Goal: Task Accomplishment & Management: Use online tool/utility

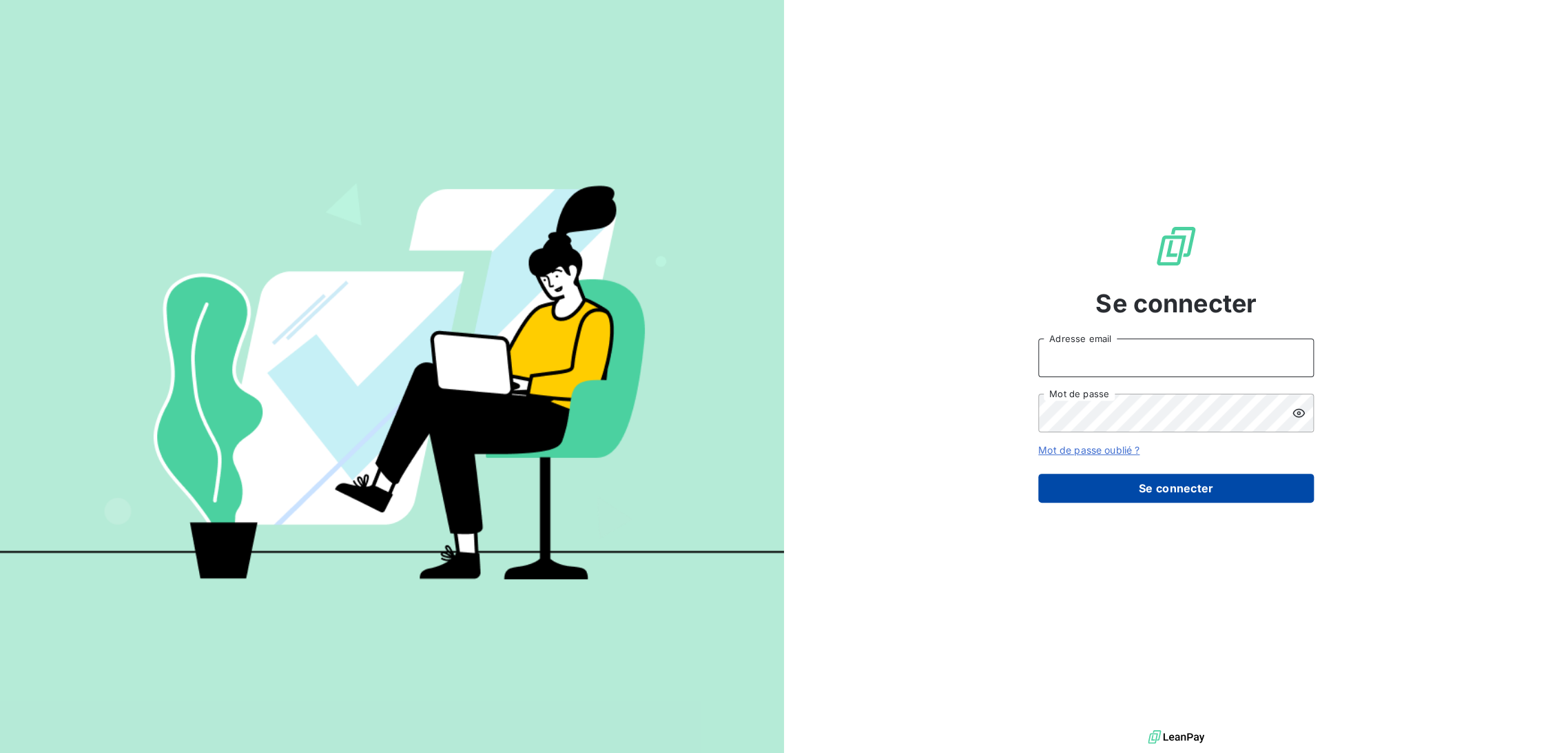
type input "olellouche@joffeassocies.com"
click at [1147, 492] on button "Se connecter" at bounding box center [1176, 488] width 275 height 29
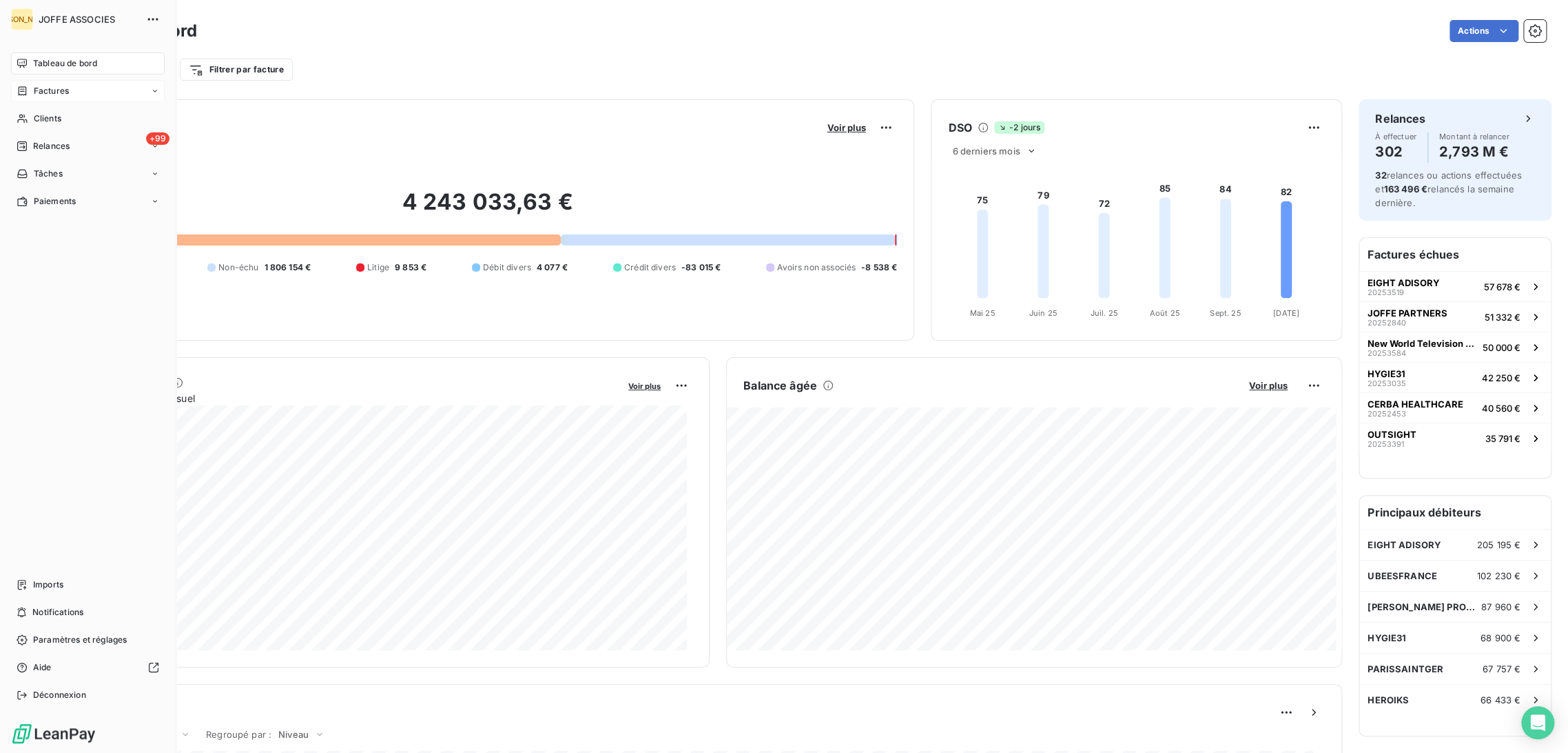
click at [29, 88] on div "Factures" at bounding box center [43, 92] width 53 height 13
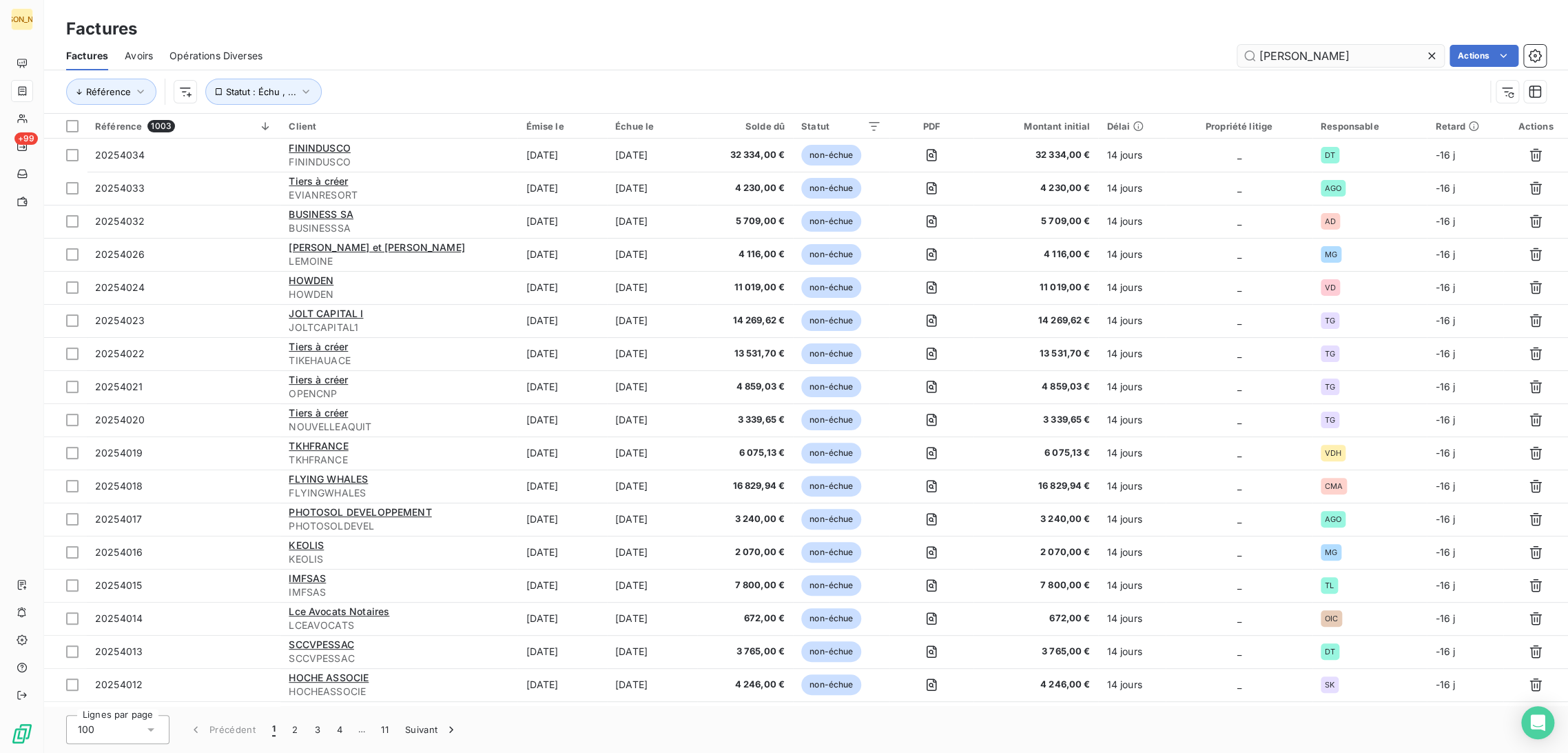
click at [1295, 60] on input "[PERSON_NAME]" at bounding box center [1341, 56] width 207 height 22
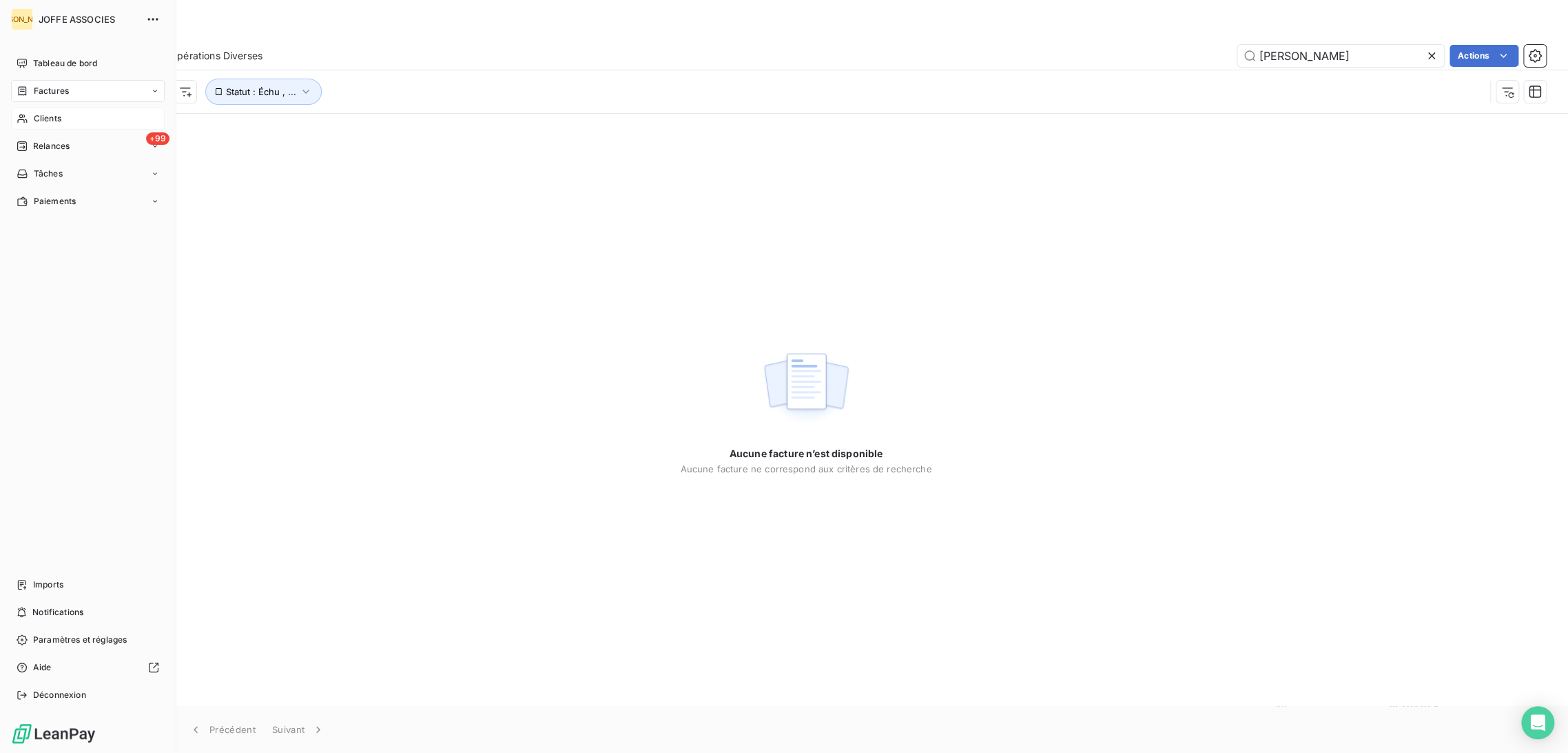
type input "[PERSON_NAME]"
click at [30, 115] on div "Clients" at bounding box center [88, 119] width 154 height 22
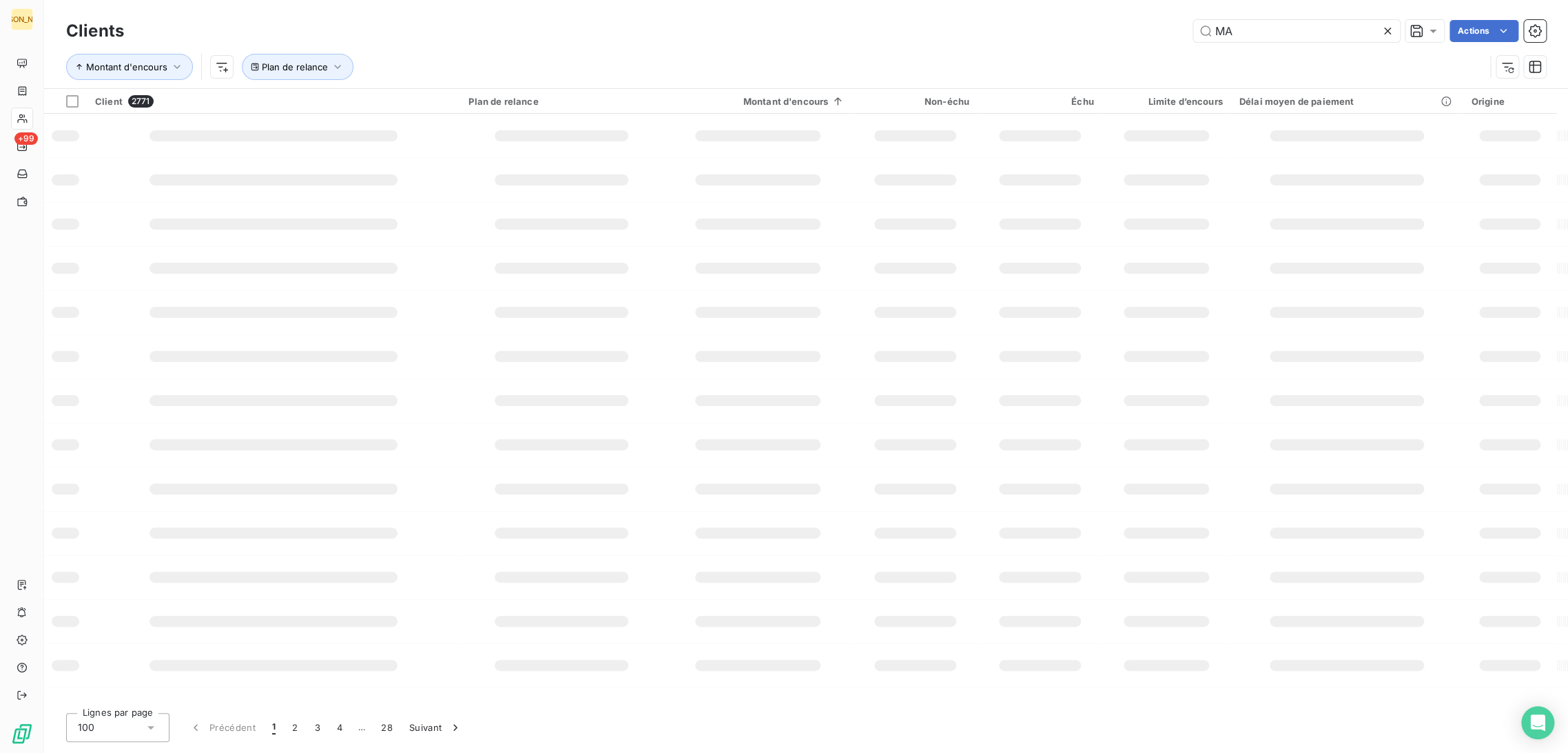
type input "M"
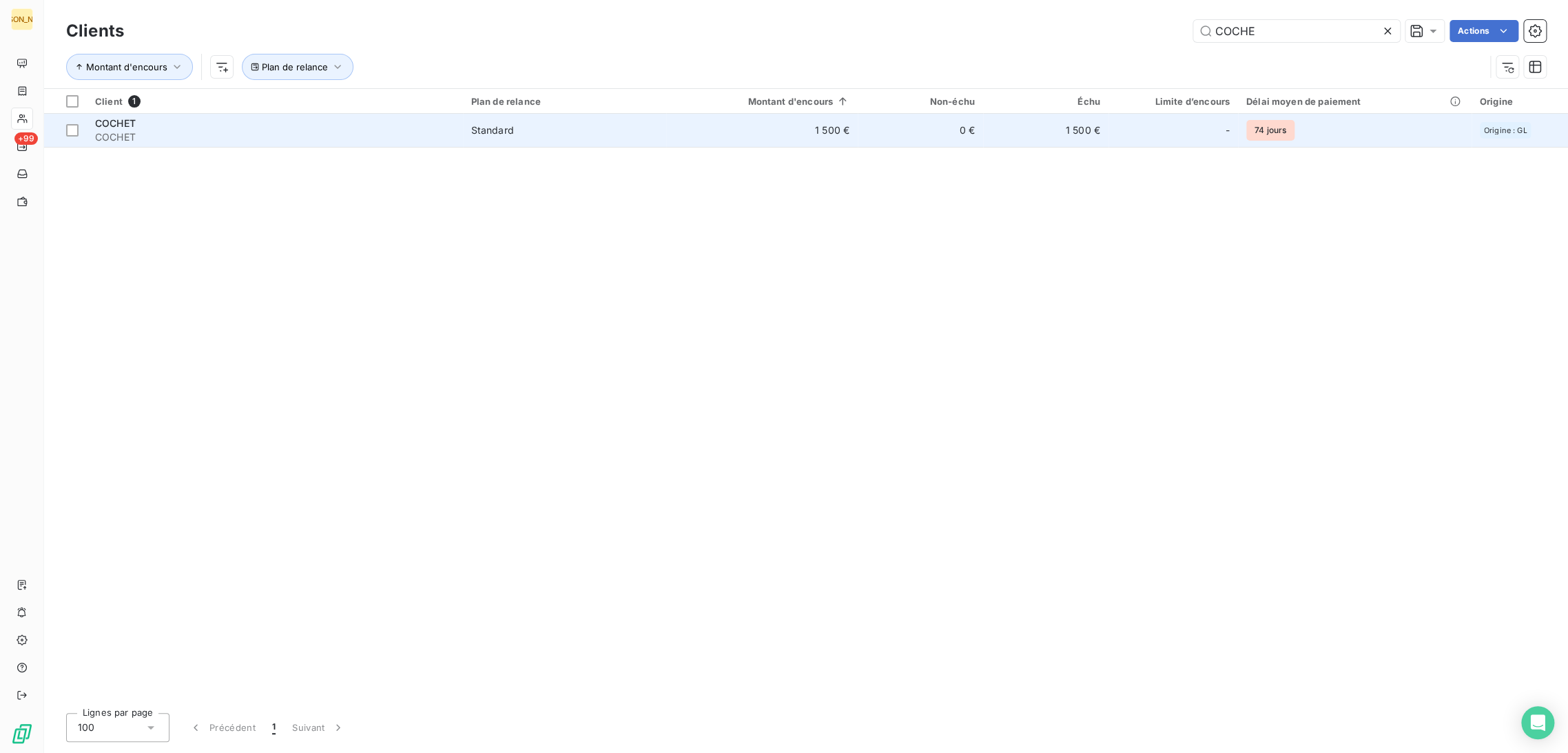
type input "COCHE"
click at [197, 131] on span "COCHET" at bounding box center [275, 137] width 360 height 14
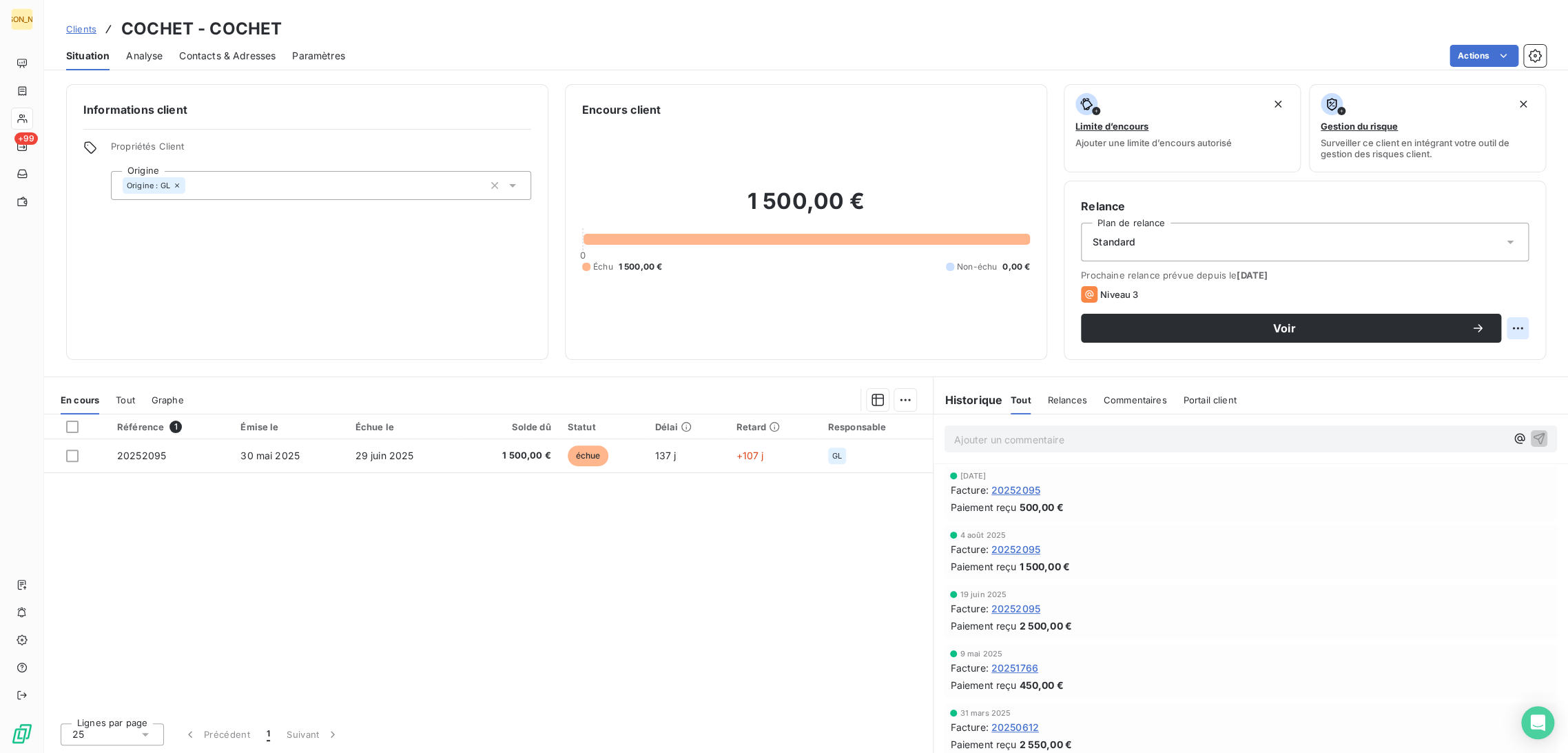
click at [1524, 330] on html "JA +99 Clients COCHET - COCHET Situation Analyse Contacts & Adresses Paramètres…" at bounding box center [784, 376] width 1568 height 753
click at [1458, 189] on html "JA +99 Clients COCHET - COCHET Situation Analyse Contacts & Adresses Paramètres…" at bounding box center [784, 376] width 1568 height 753
click at [1531, 58] on icon "button" at bounding box center [1535, 56] width 13 height 13
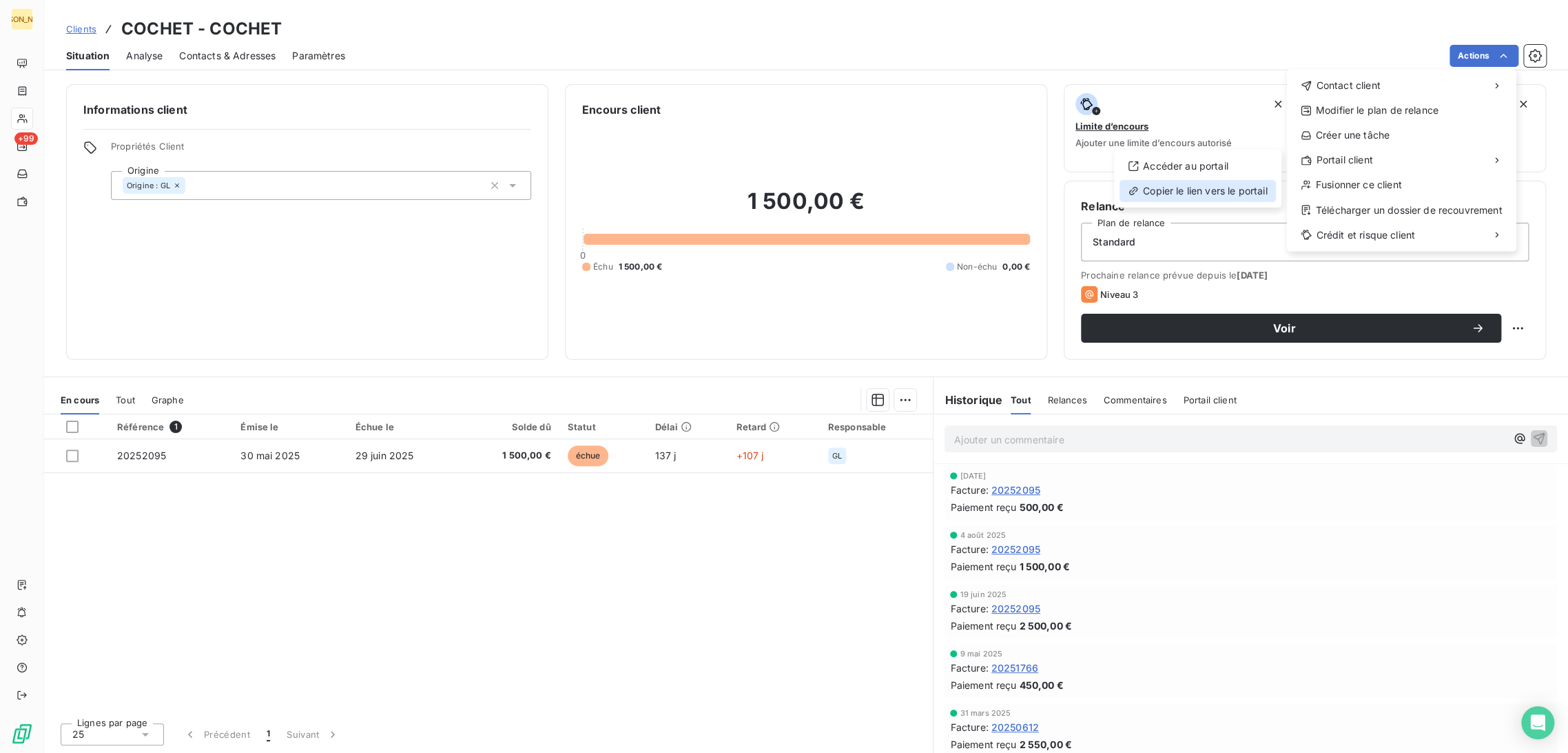
click at [1208, 189] on div "Copier le lien vers le portail" at bounding box center [1198, 191] width 157 height 22
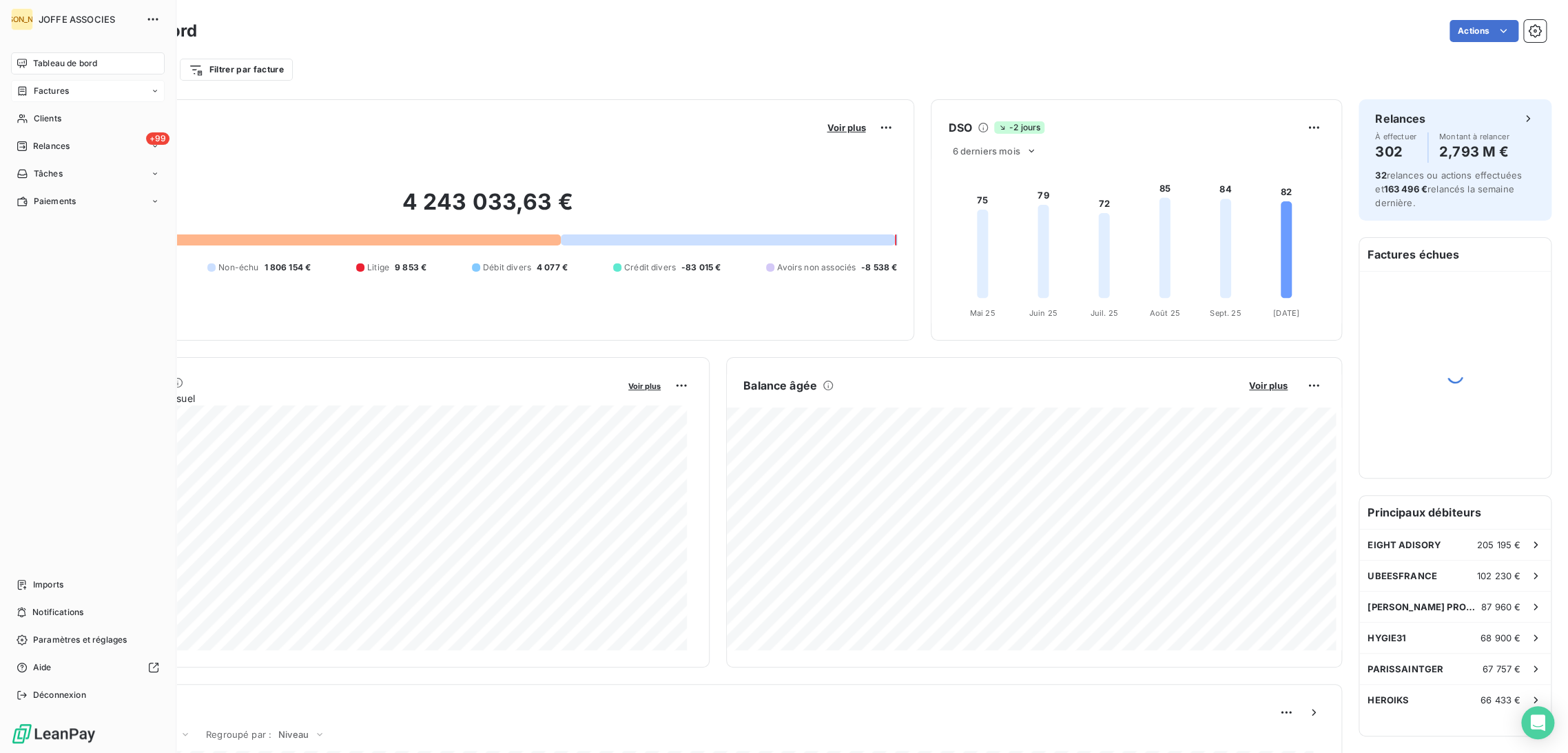
click at [38, 92] on span "Factures" at bounding box center [51, 92] width 35 height 13
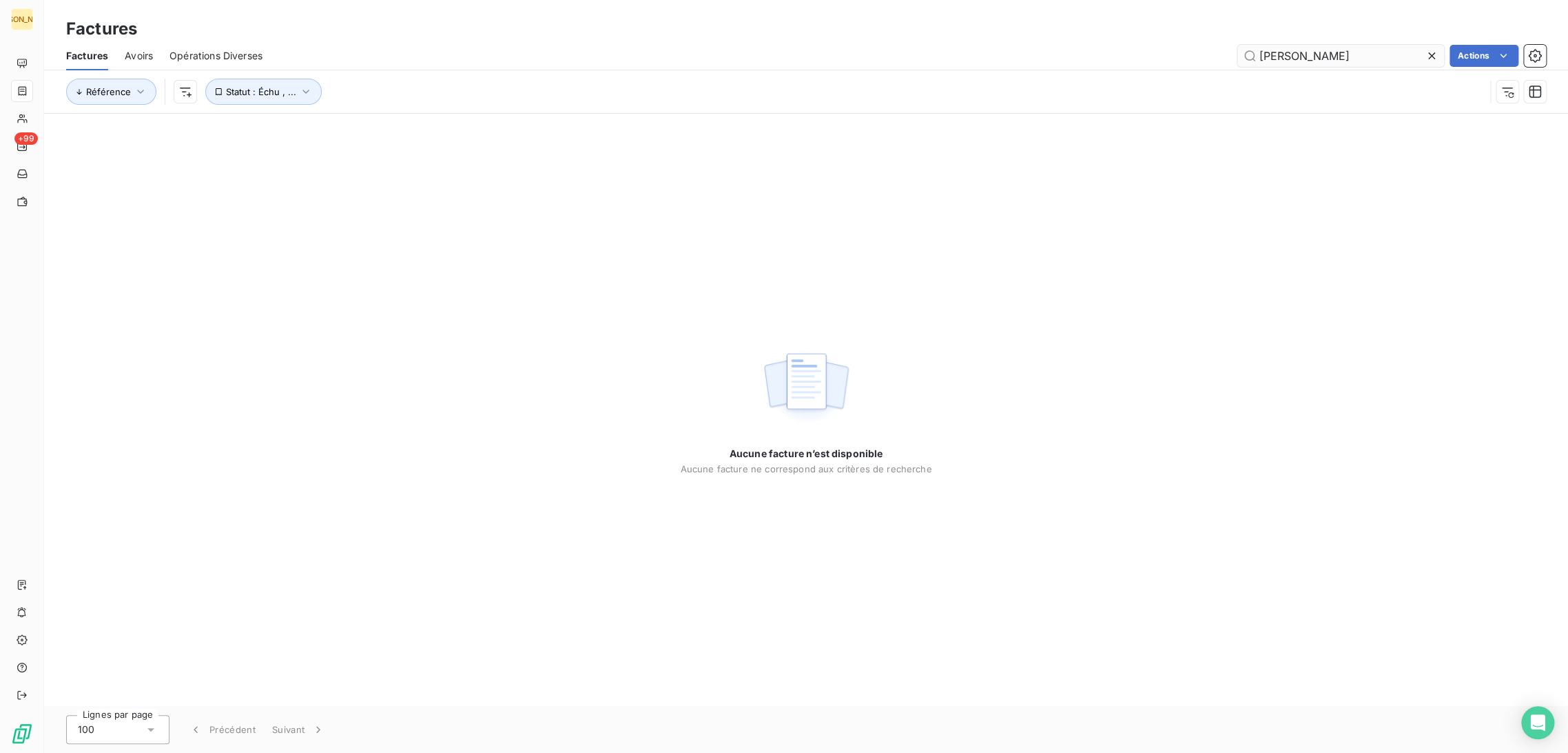
click at [1428, 53] on icon at bounding box center [1431, 56] width 14 height 14
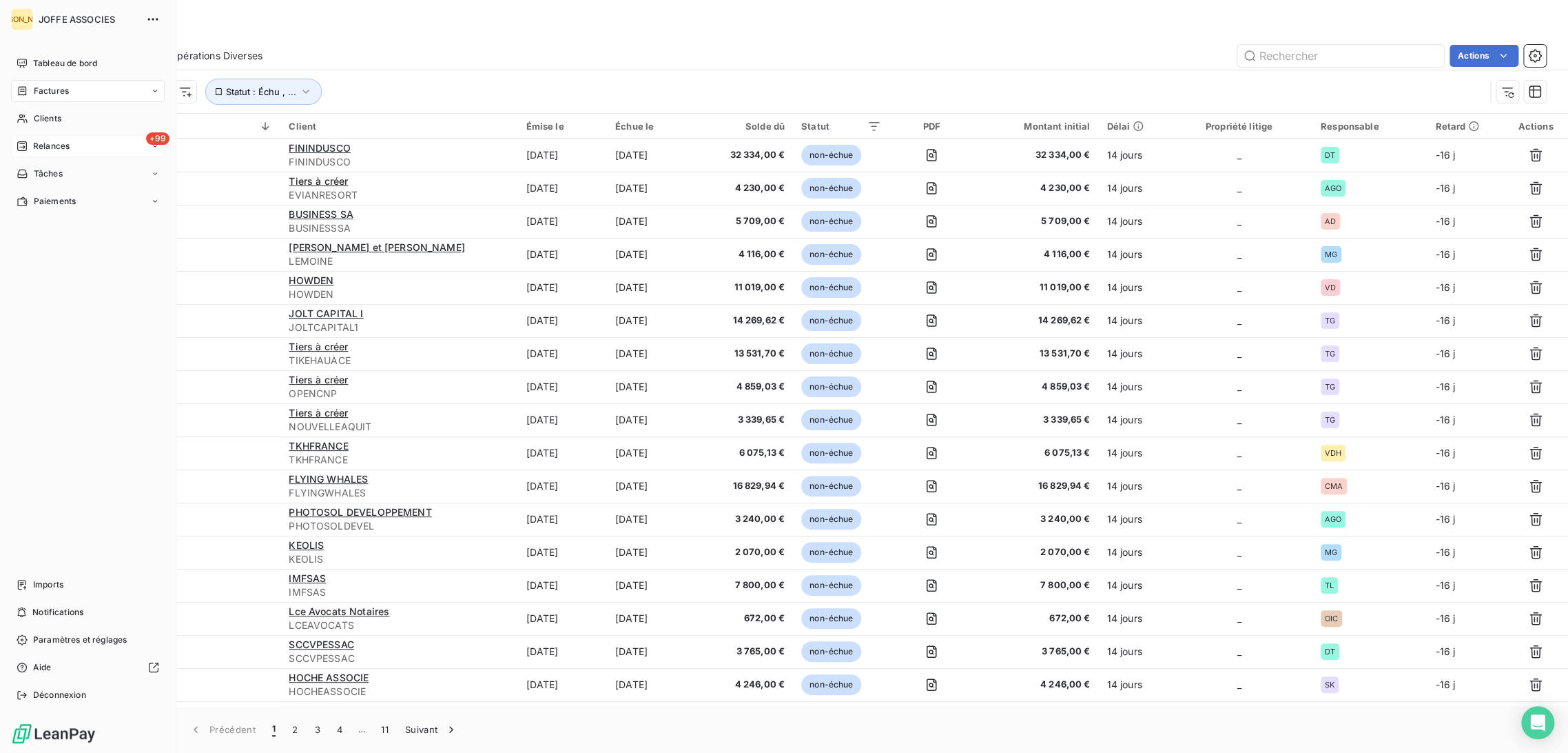
drag, startPoint x: 51, startPoint y: 150, endPoint x: 60, endPoint y: 144, distance: 10.8
click at [51, 149] on span "Relances" at bounding box center [52, 146] width 37 height 13
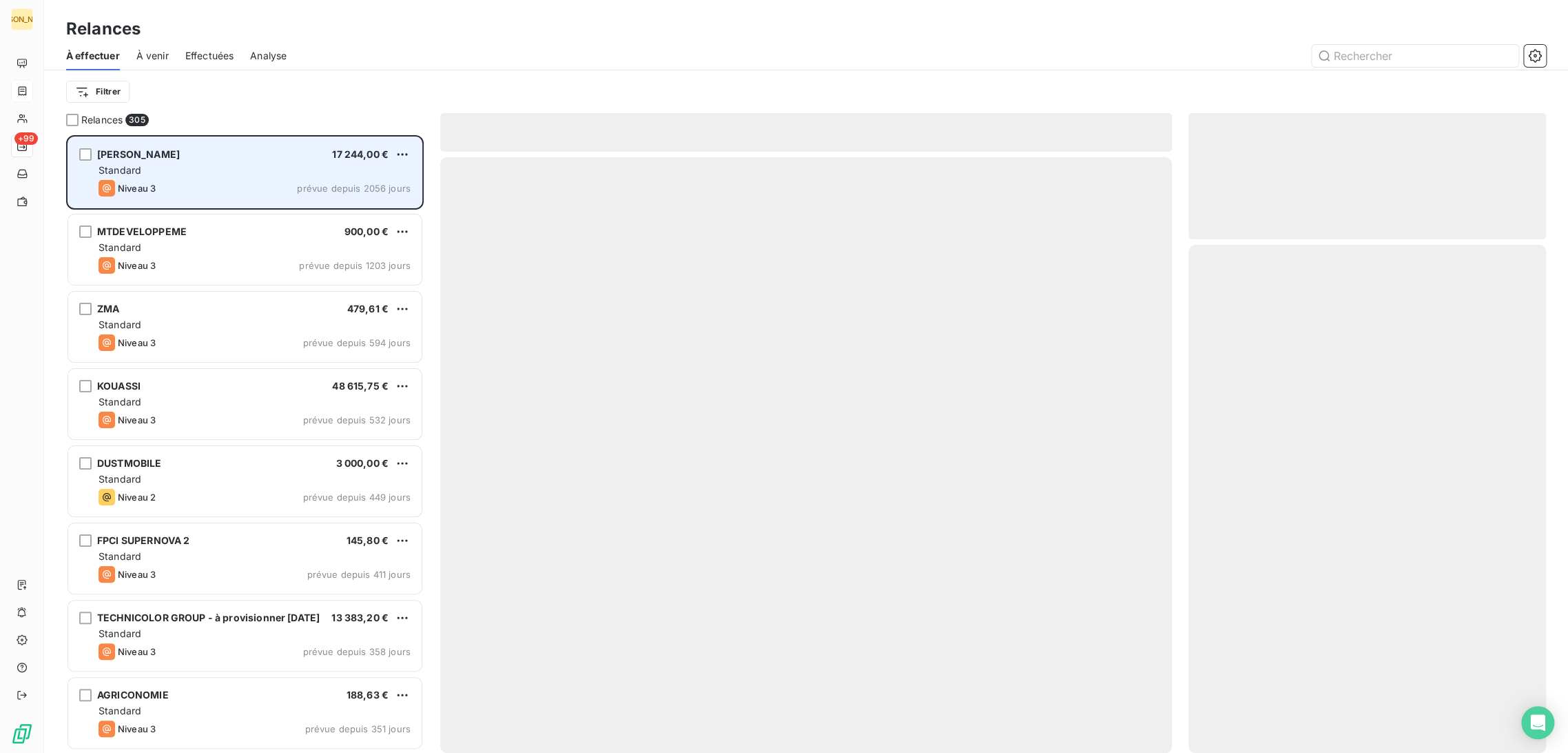
scroll to position [606, 346]
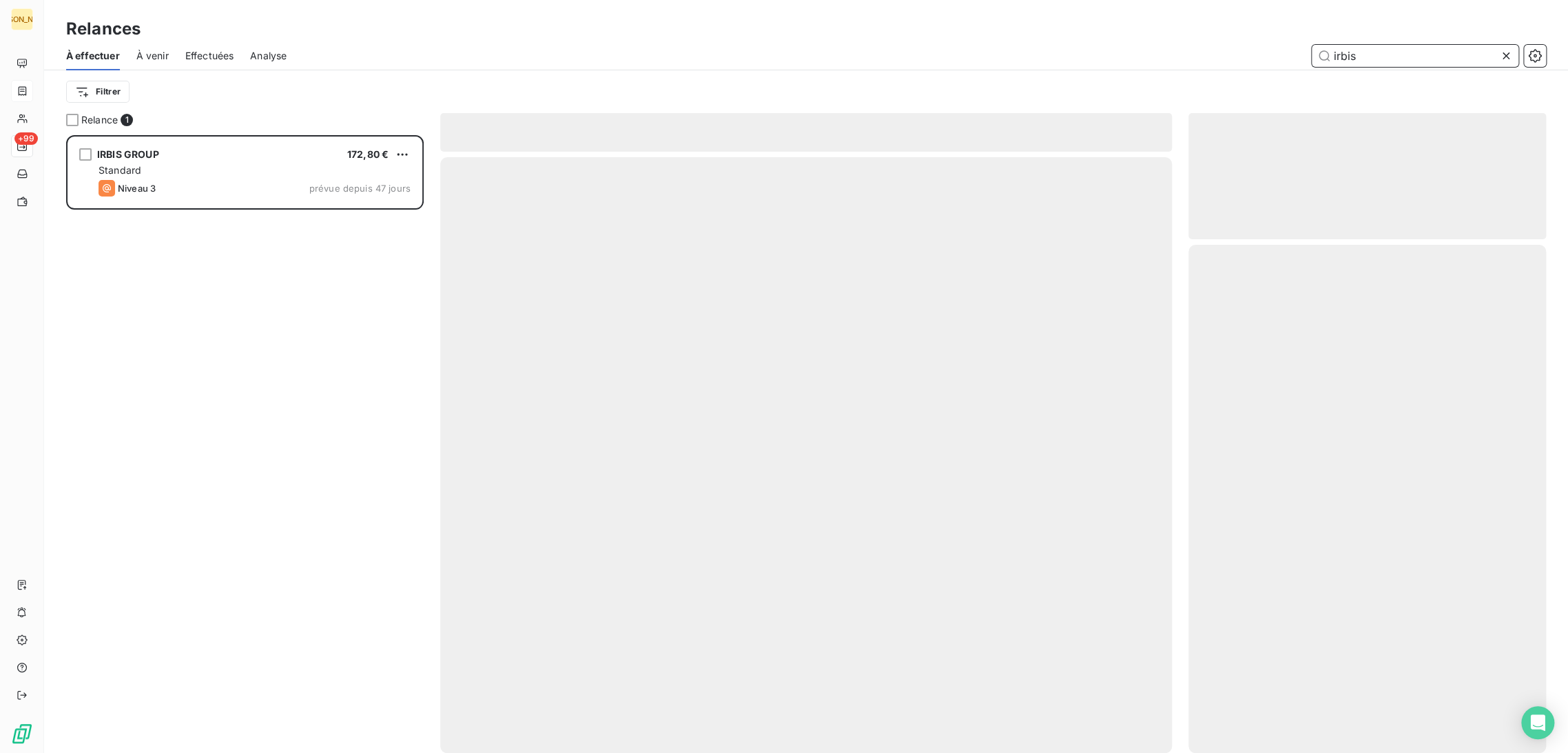
scroll to position [606, 346]
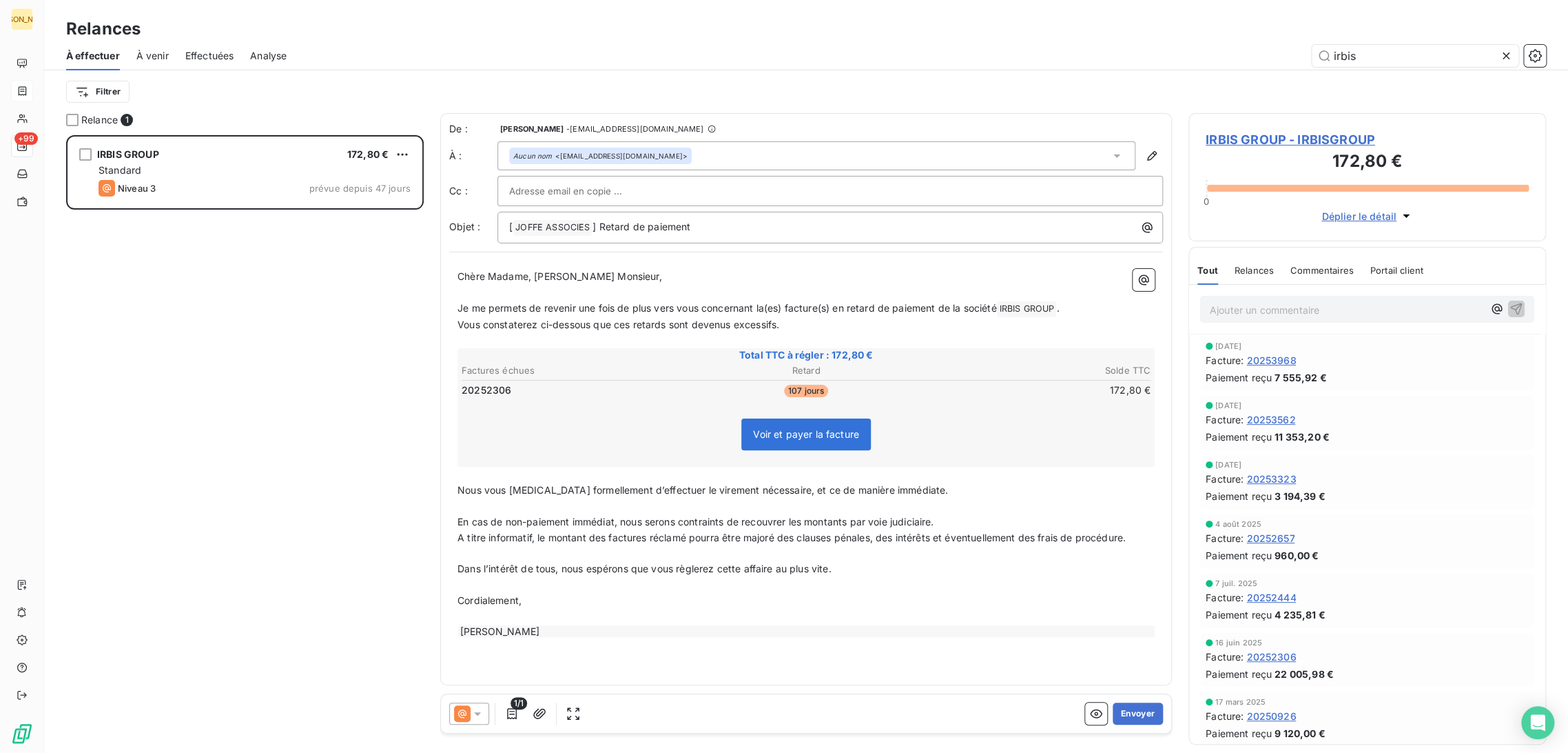
drag, startPoint x: 738, startPoint y: 305, endPoint x: 752, endPoint y: 302, distance: 14.3
click at [739, 302] on span "Je me permets de revenir une fois de plus vers vous concernant la(es) facture(s…" at bounding box center [726, 307] width 539 height 12
click at [605, 307] on span "Je me permets de revenir une fois de plus vers vous concernant la(es) facture(s…" at bounding box center [726, 307] width 539 height 12
click at [683, 289] on p "﻿" at bounding box center [806, 293] width 698 height 16
click at [1231, 309] on p "Ajouter un commentaire ﻿" at bounding box center [1347, 310] width 274 height 18
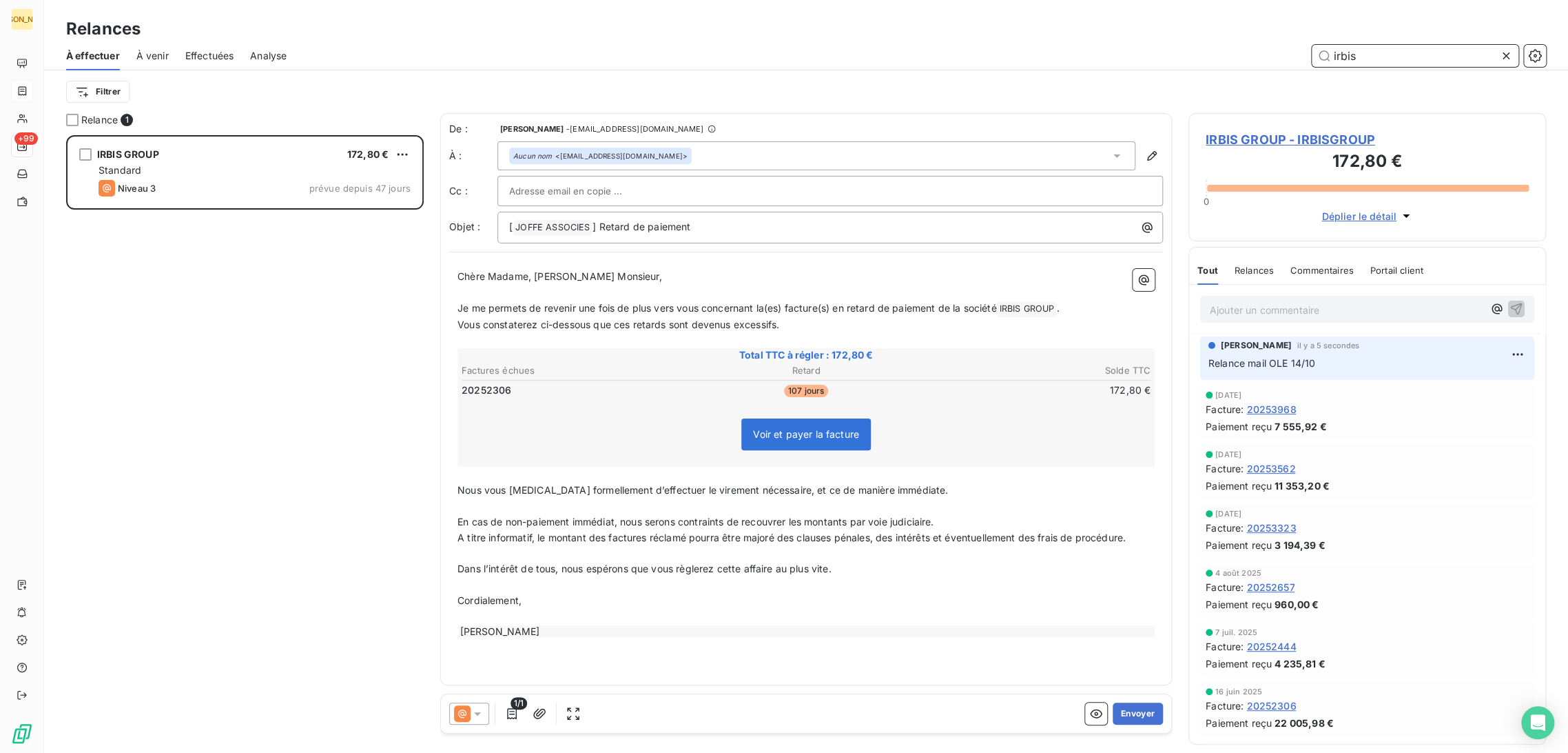
drag, startPoint x: 1317, startPoint y: 52, endPoint x: 1248, endPoint y: 47, distance: 69.2
click at [1259, 47] on div "irbis" at bounding box center [924, 56] width 1243 height 22
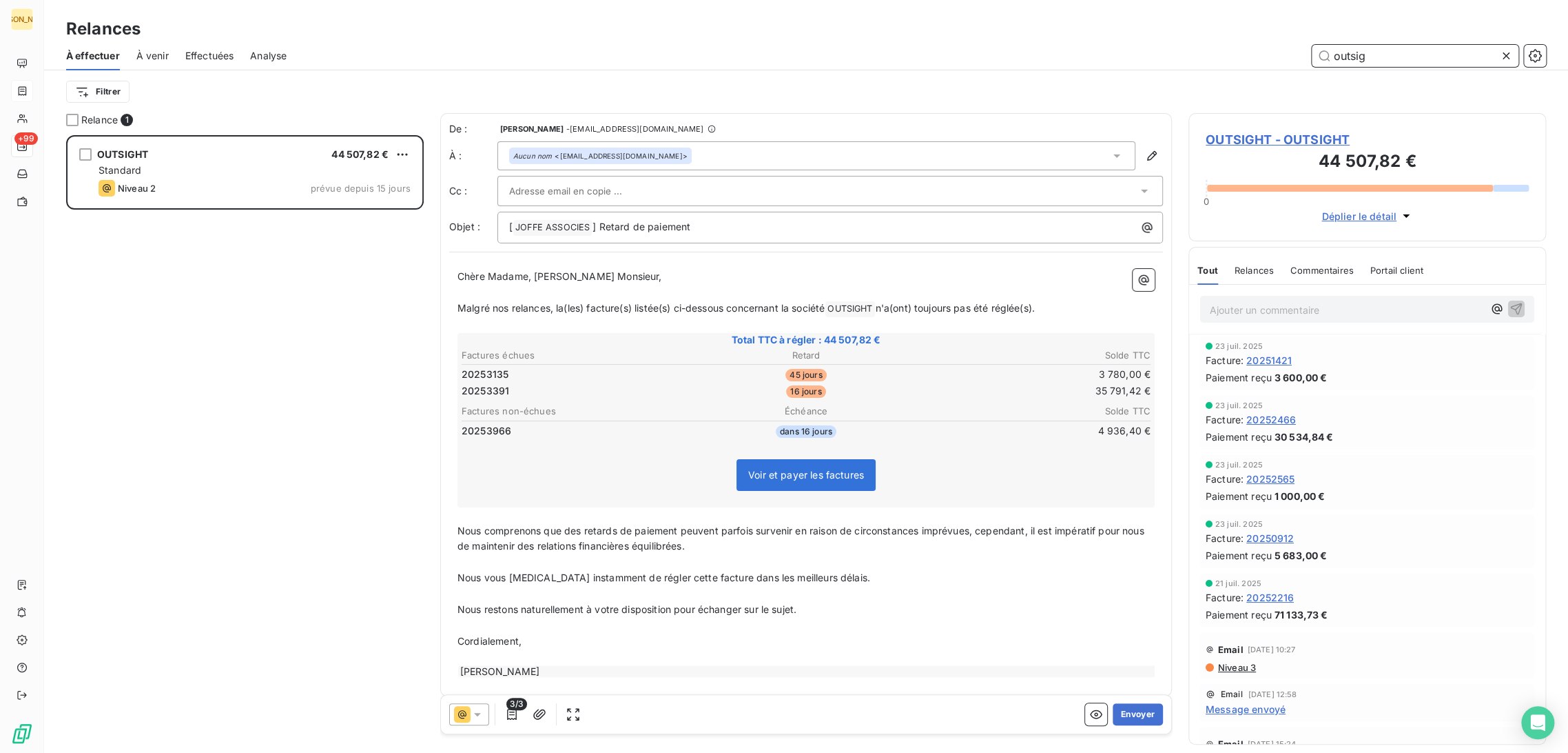
scroll to position [606, 346]
click at [543, 298] on p "﻿" at bounding box center [806, 293] width 698 height 16
click at [516, 708] on span "3/3" at bounding box center [517, 704] width 21 height 13
click at [512, 710] on icon "button" at bounding box center [512, 713] width 14 height 14
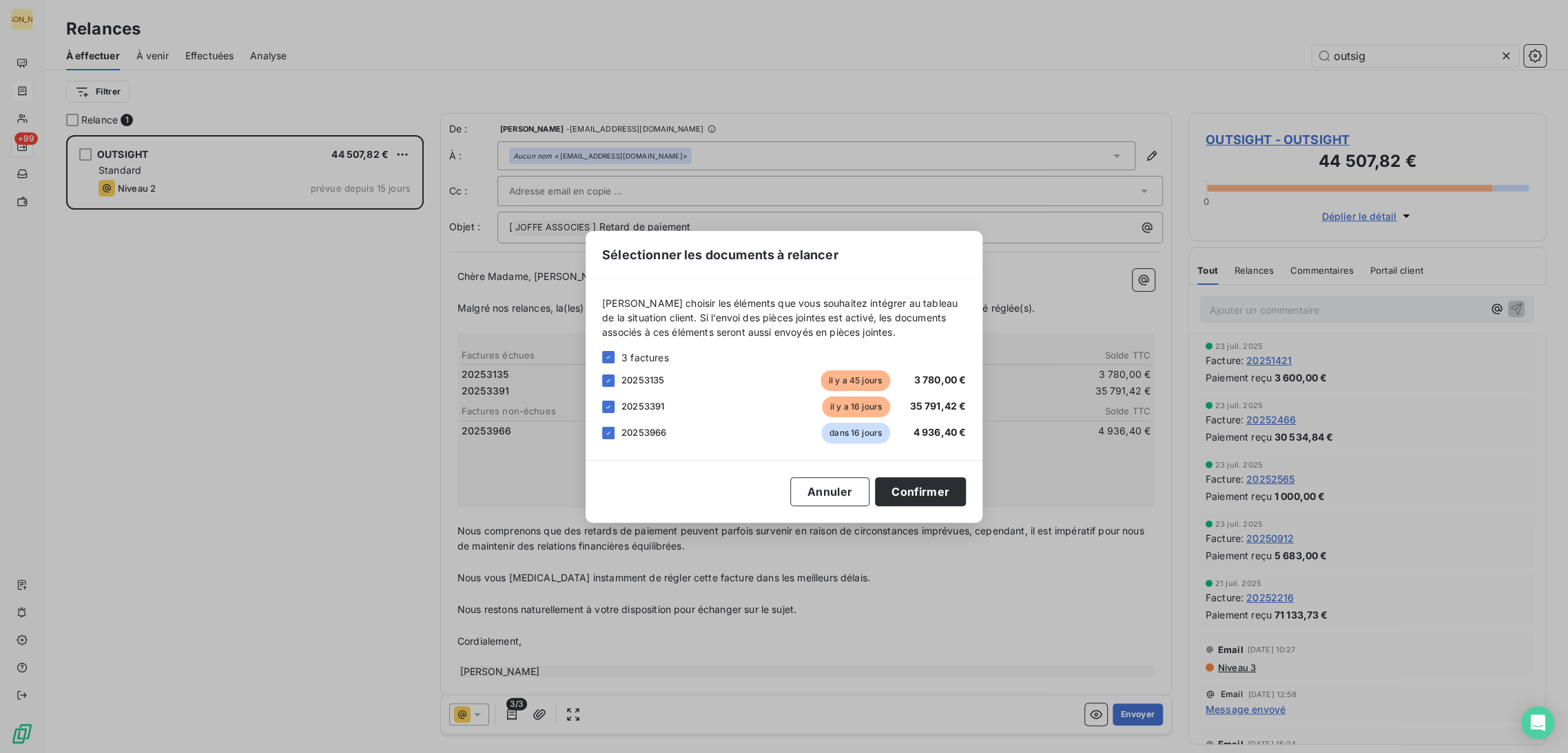
drag, startPoint x: 601, startPoint y: 431, endPoint x: 837, endPoint y: 473, distance: 239.7
click at [608, 431] on div at bounding box center [609, 433] width 13 height 13
click at [914, 488] on button "Confirmer" at bounding box center [920, 491] width 91 height 29
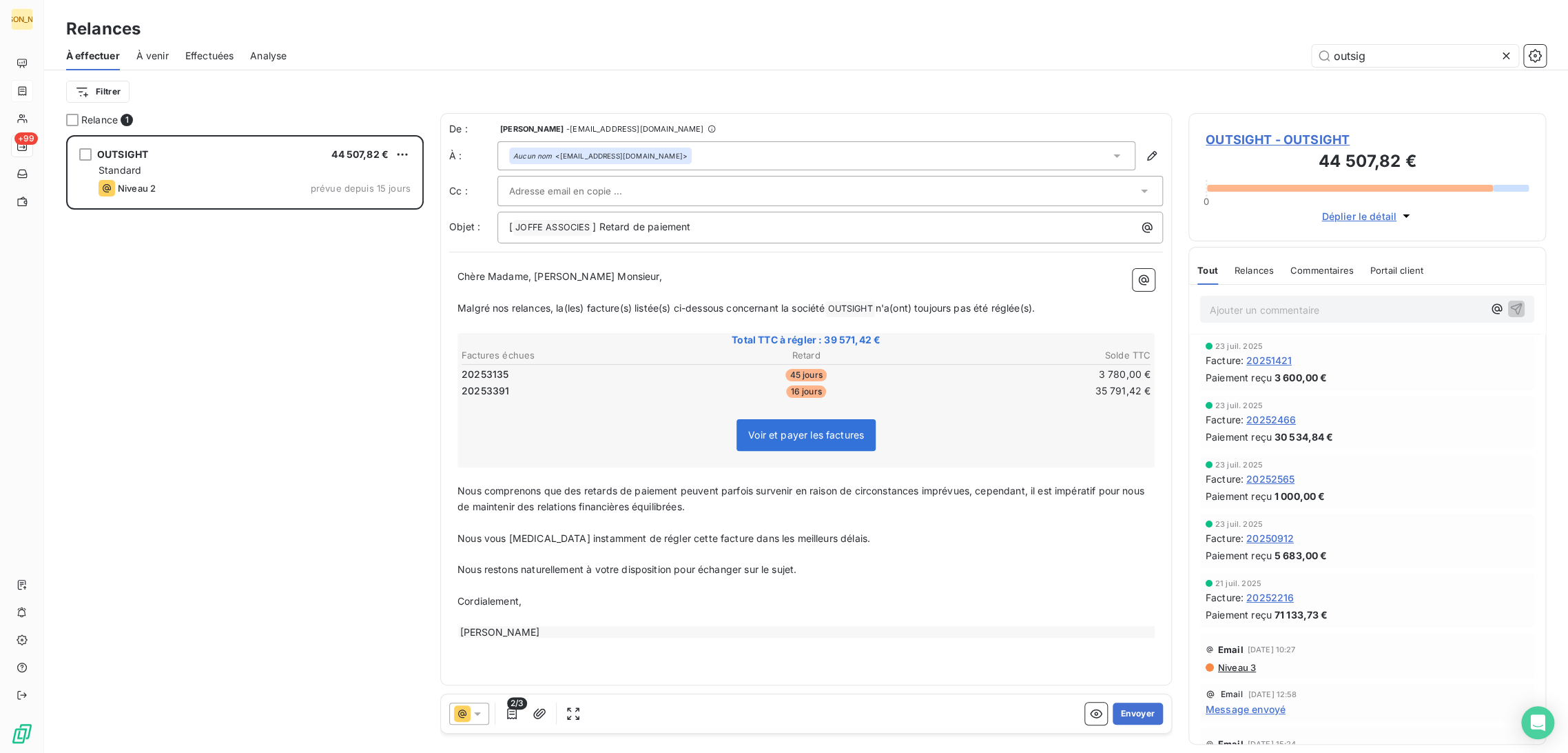
click at [558, 303] on span "Malgré nos relances, la(les) facture(s) listée(s) ci-dessous concernant la soci…" at bounding box center [641, 307] width 368 height 12
drag, startPoint x: 573, startPoint y: 286, endPoint x: 754, endPoint y: 291, distance: 181.1
click at [574, 286] on p "﻿" at bounding box center [806, 293] width 698 height 16
drag, startPoint x: 1064, startPoint y: 307, endPoint x: 446, endPoint y: 304, distance: 618.0
click at [446, 303] on div "De : [PERSON_NAME] - [EMAIL_ADDRESS][DOMAIN_NAME] À : Aucun nom <[EMAIL_ADDRESS…" at bounding box center [807, 399] width 732 height 572
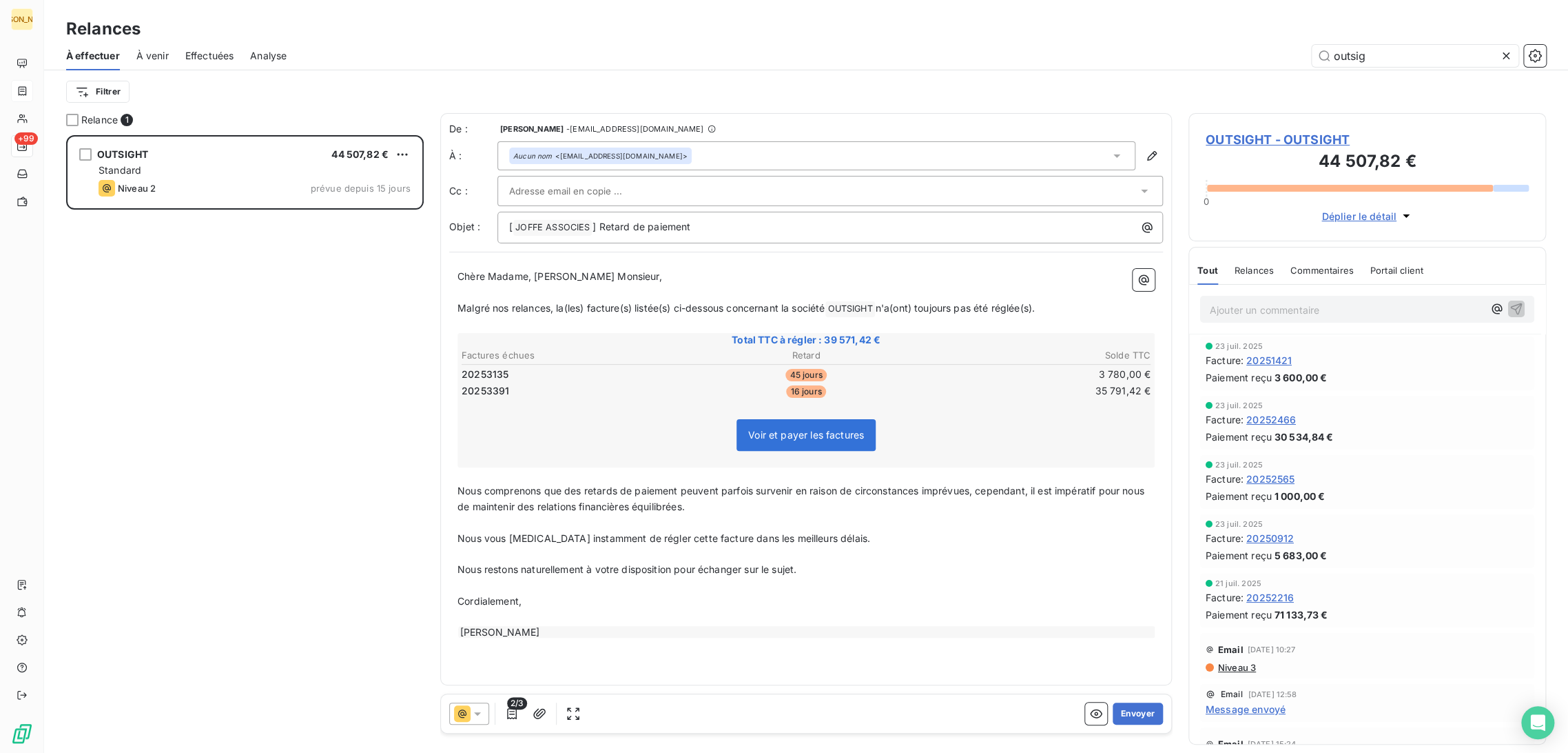
click at [562, 308] on span "Malgré nos relances, la(les) facture(s) listée(s) ci-dessous concernant la soci…" at bounding box center [641, 307] width 368 height 12
drag, startPoint x: 1056, startPoint y: 308, endPoint x: 448, endPoint y: 312, distance: 608.0
click at [448, 312] on div "De : [PERSON_NAME] - [EMAIL_ADDRESS][DOMAIN_NAME] À : Aucun nom <[EMAIL_ADDRESS…" at bounding box center [807, 399] width 732 height 572
click at [509, 521] on p "﻿" at bounding box center [806, 522] width 698 height 16
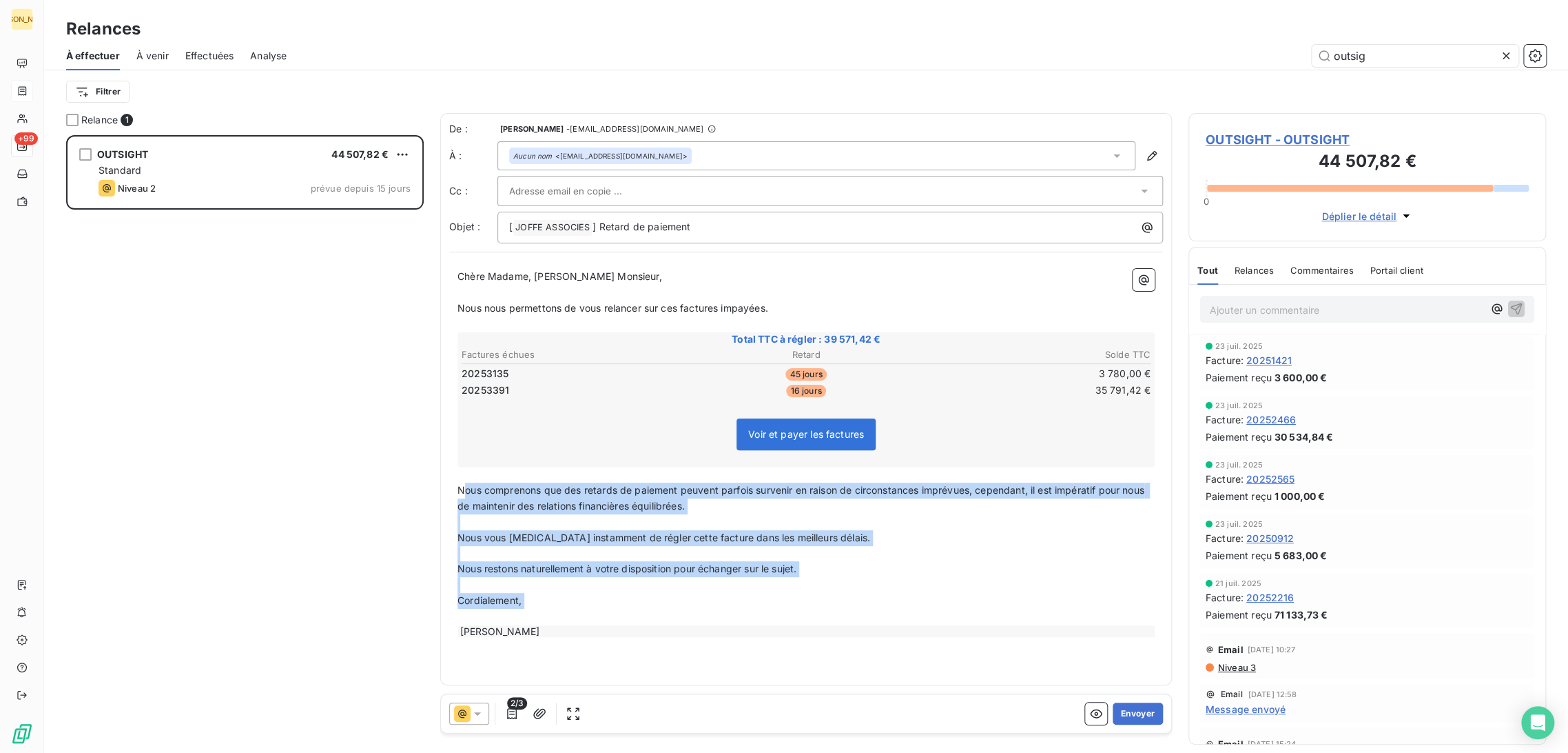
drag, startPoint x: 461, startPoint y: 488, endPoint x: 694, endPoint y: 620, distance: 267.8
click at [693, 619] on div "Chère Madame, [PERSON_NAME] Monsieur, ﻿ Nous nous permettons de vous relancer s…" at bounding box center [806, 454] width 698 height 369
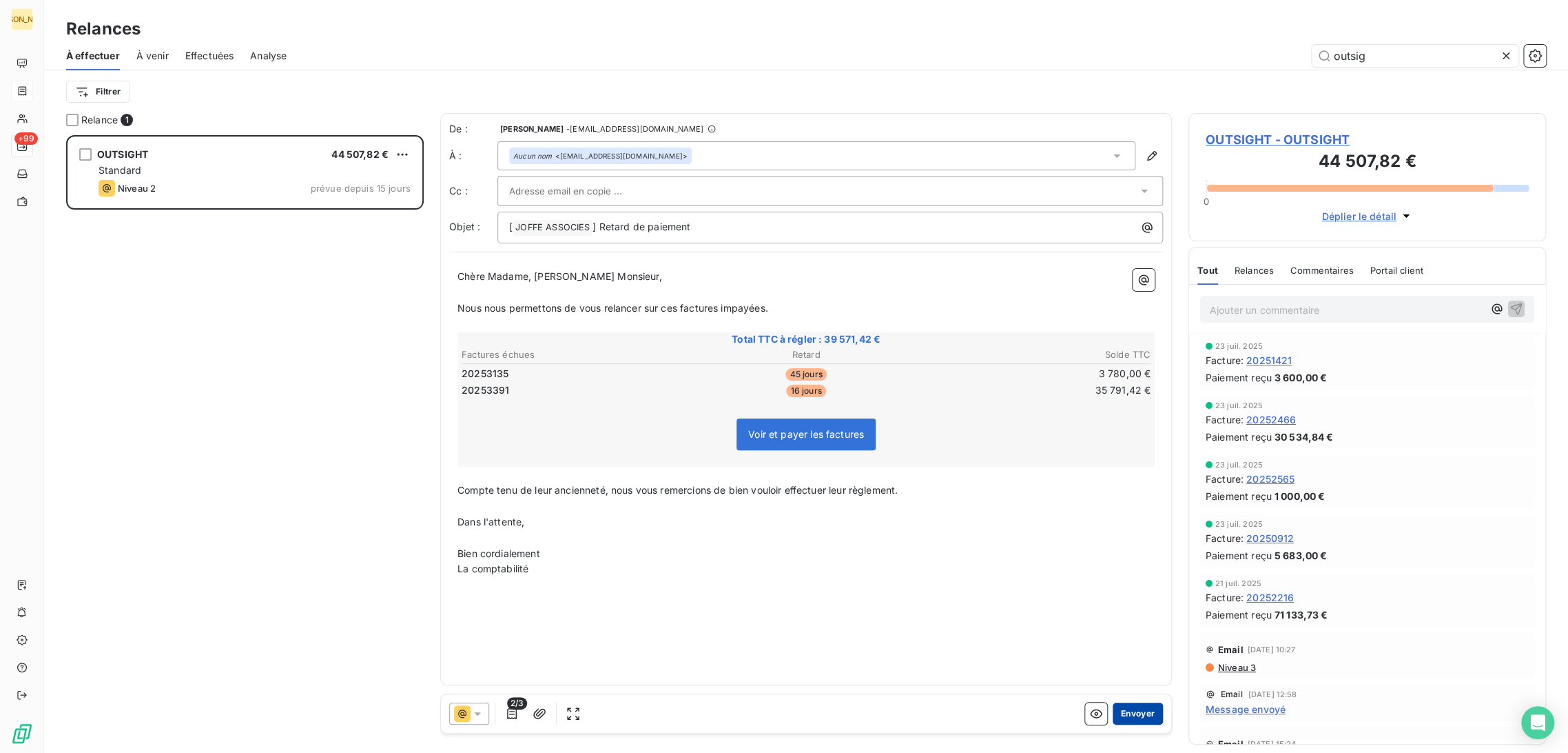
click at [1135, 716] on button "Envoyer" at bounding box center [1138, 714] width 50 height 22
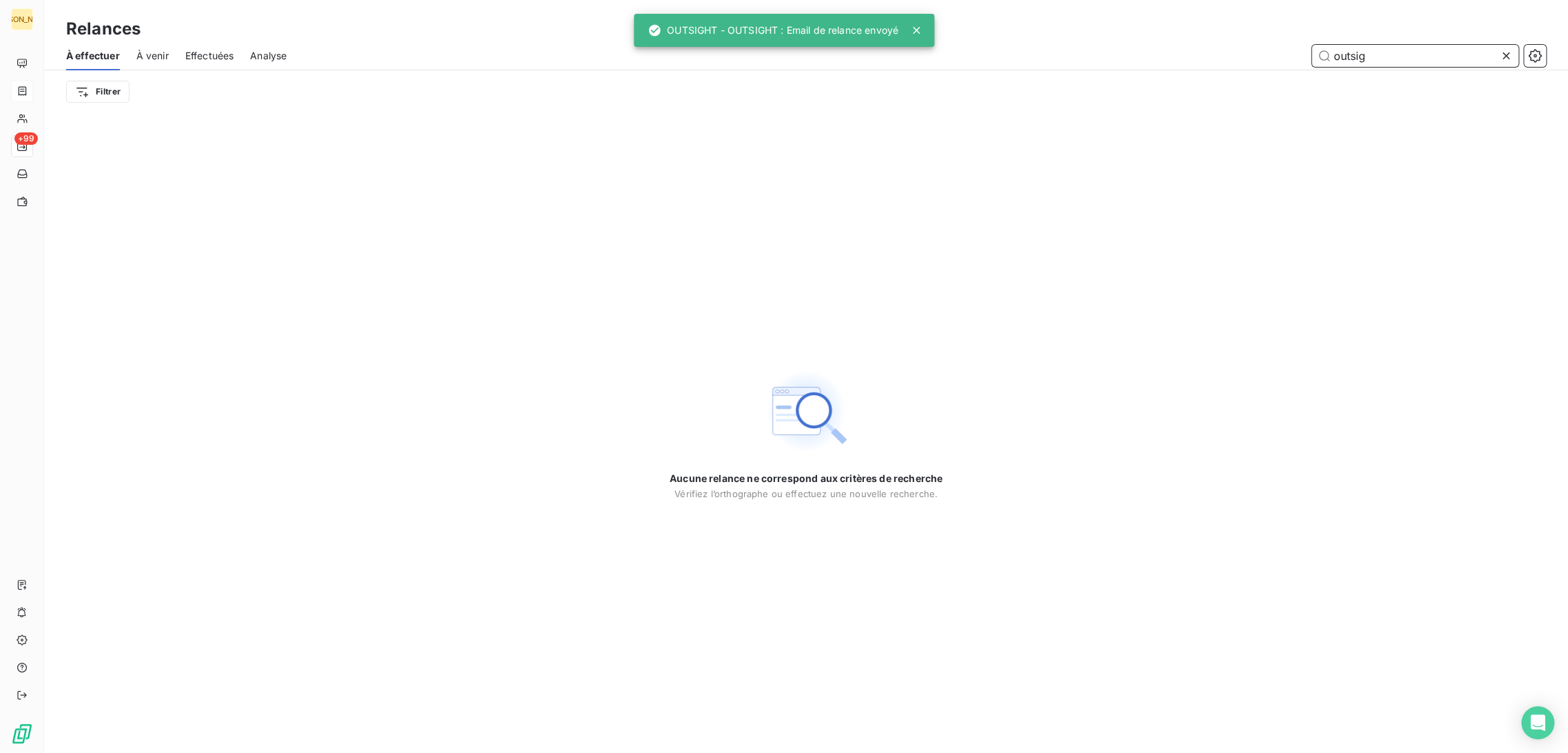
drag, startPoint x: 1344, startPoint y: 49, endPoint x: 1221, endPoint y: 44, distance: 123.1
click at [1221, 45] on div "outsig" at bounding box center [924, 56] width 1243 height 22
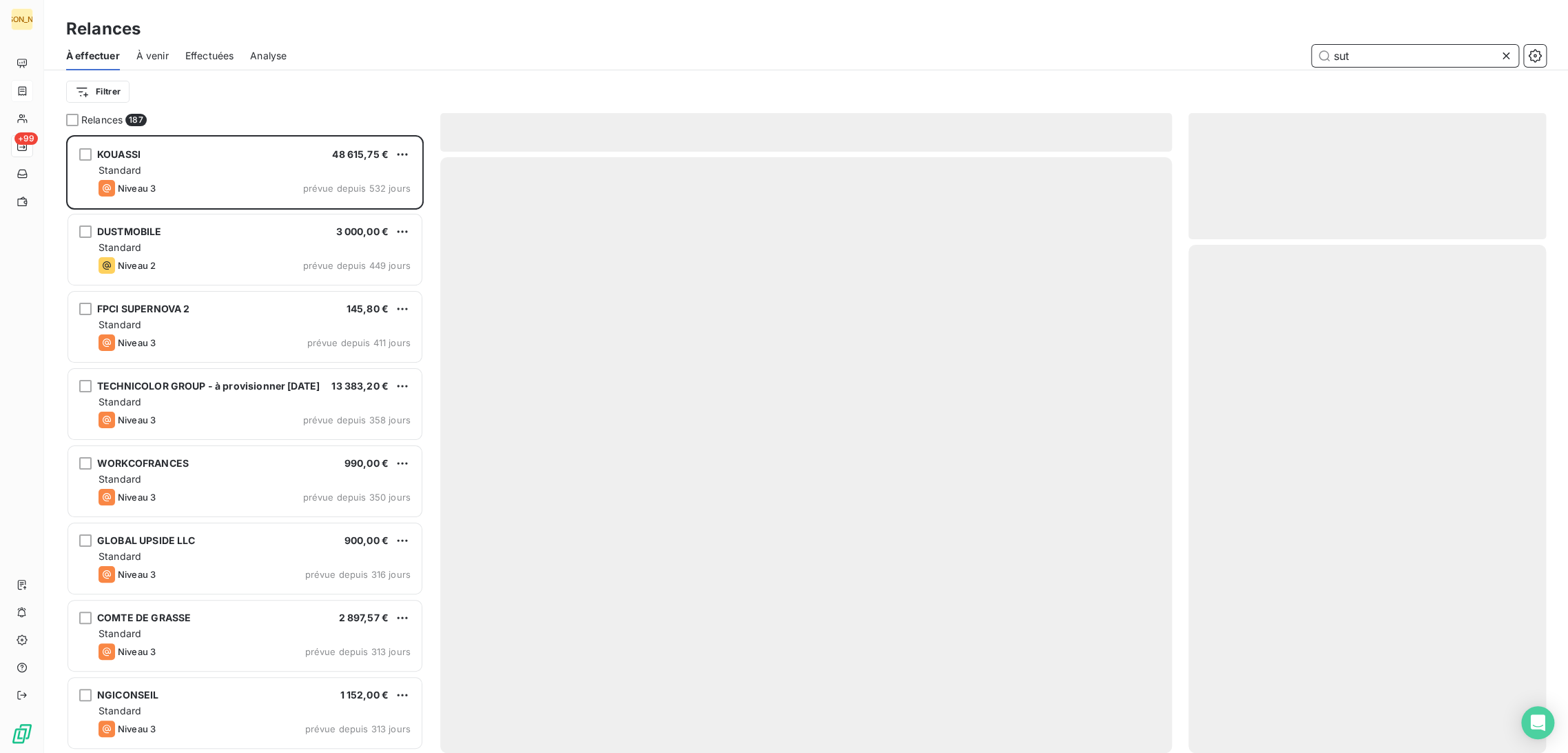
scroll to position [606, 346]
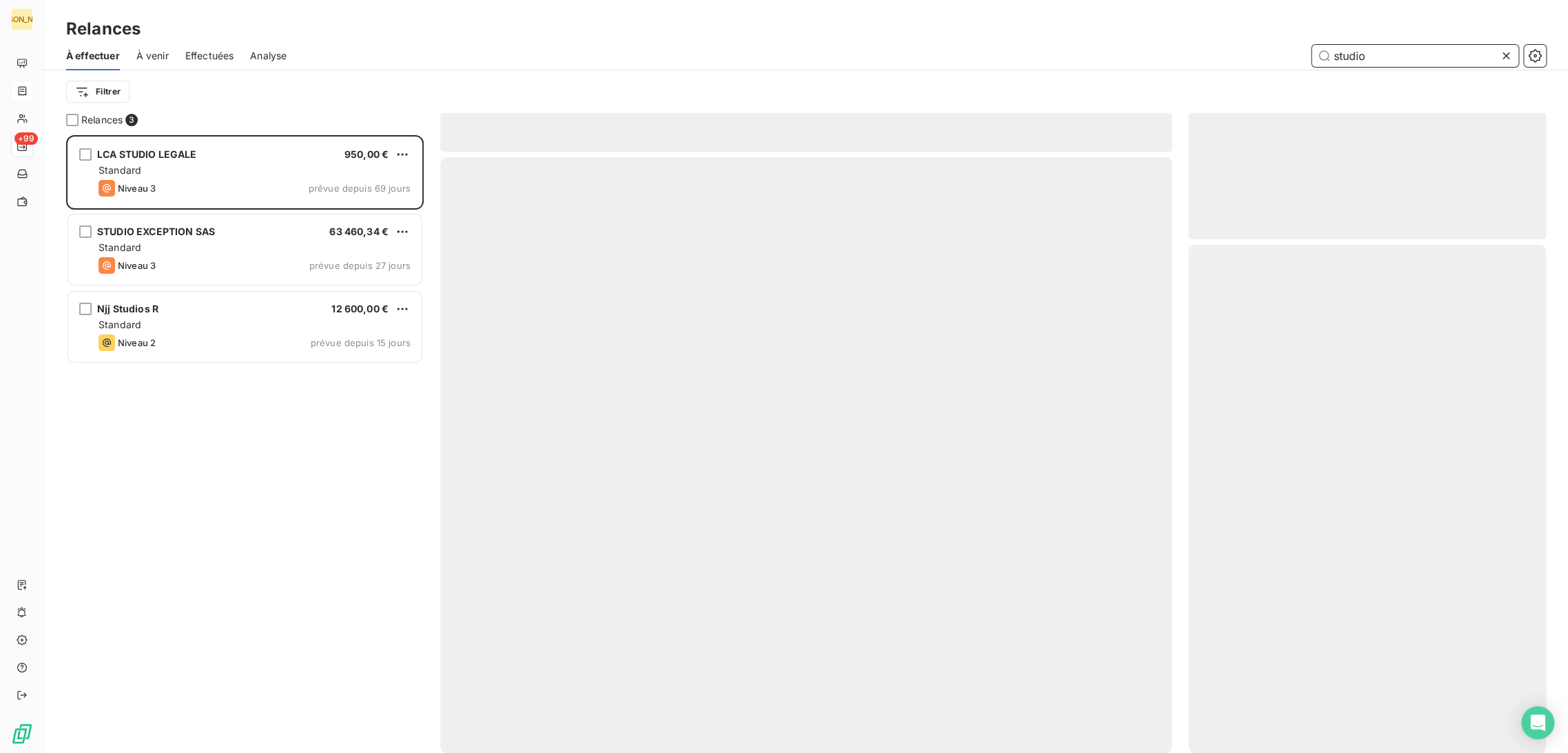
scroll to position [606, 346]
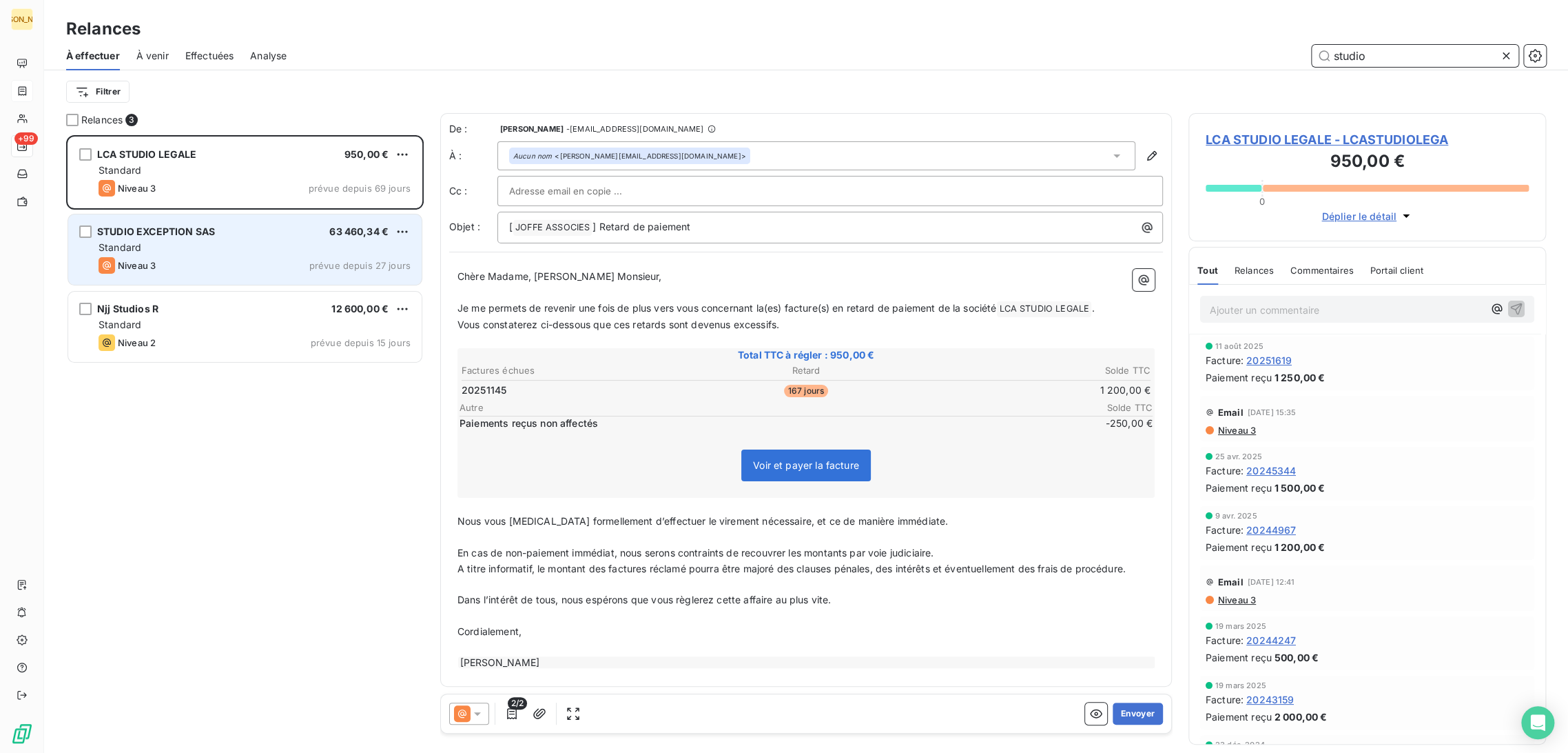
type input "studio"
click at [220, 238] on div "STUDIO EXCEPTION SAS 63 460,34 € Standard Niveau 3 prévue depuis 27 jours" at bounding box center [245, 249] width 353 height 70
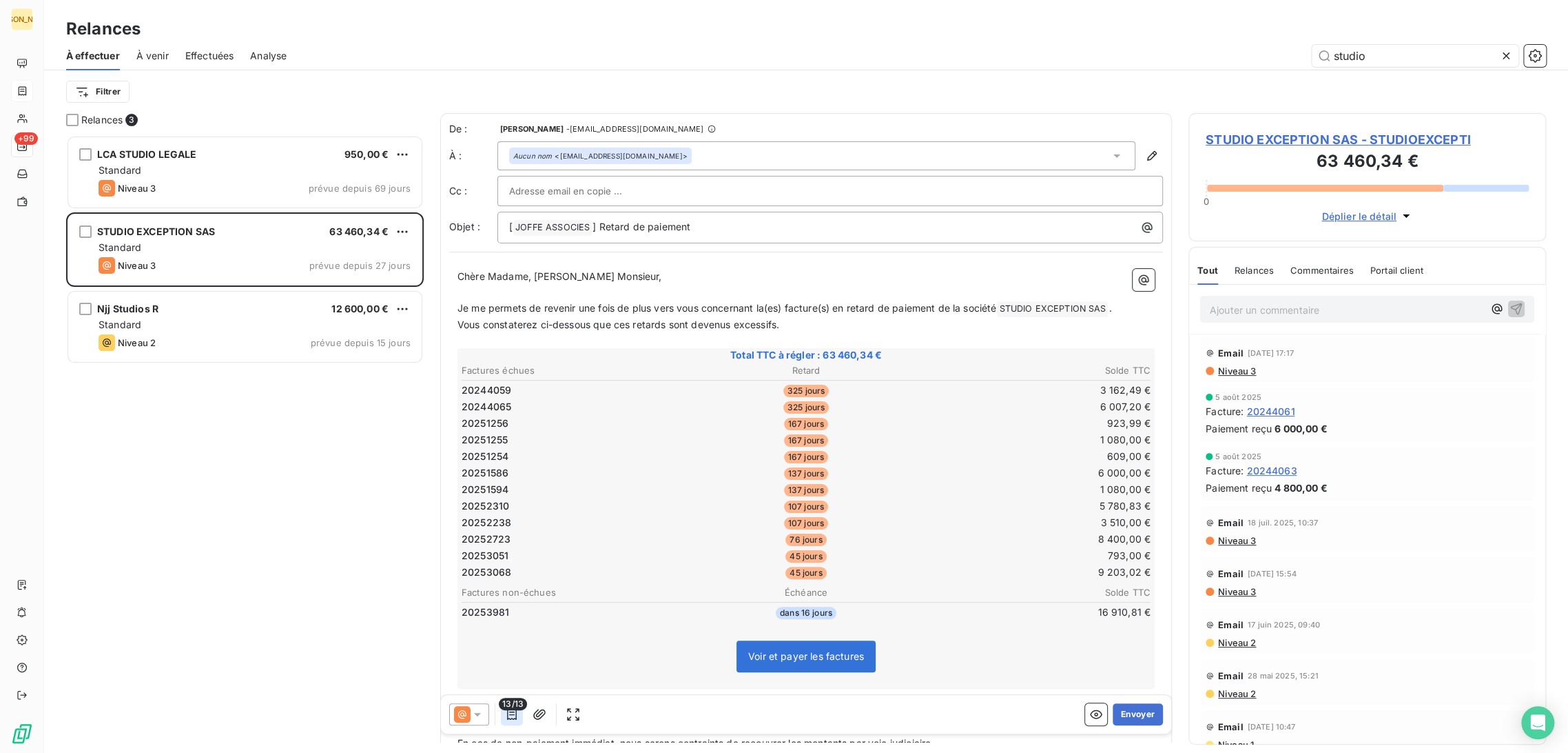
click at [512, 712] on icon "button" at bounding box center [512, 714] width 10 height 11
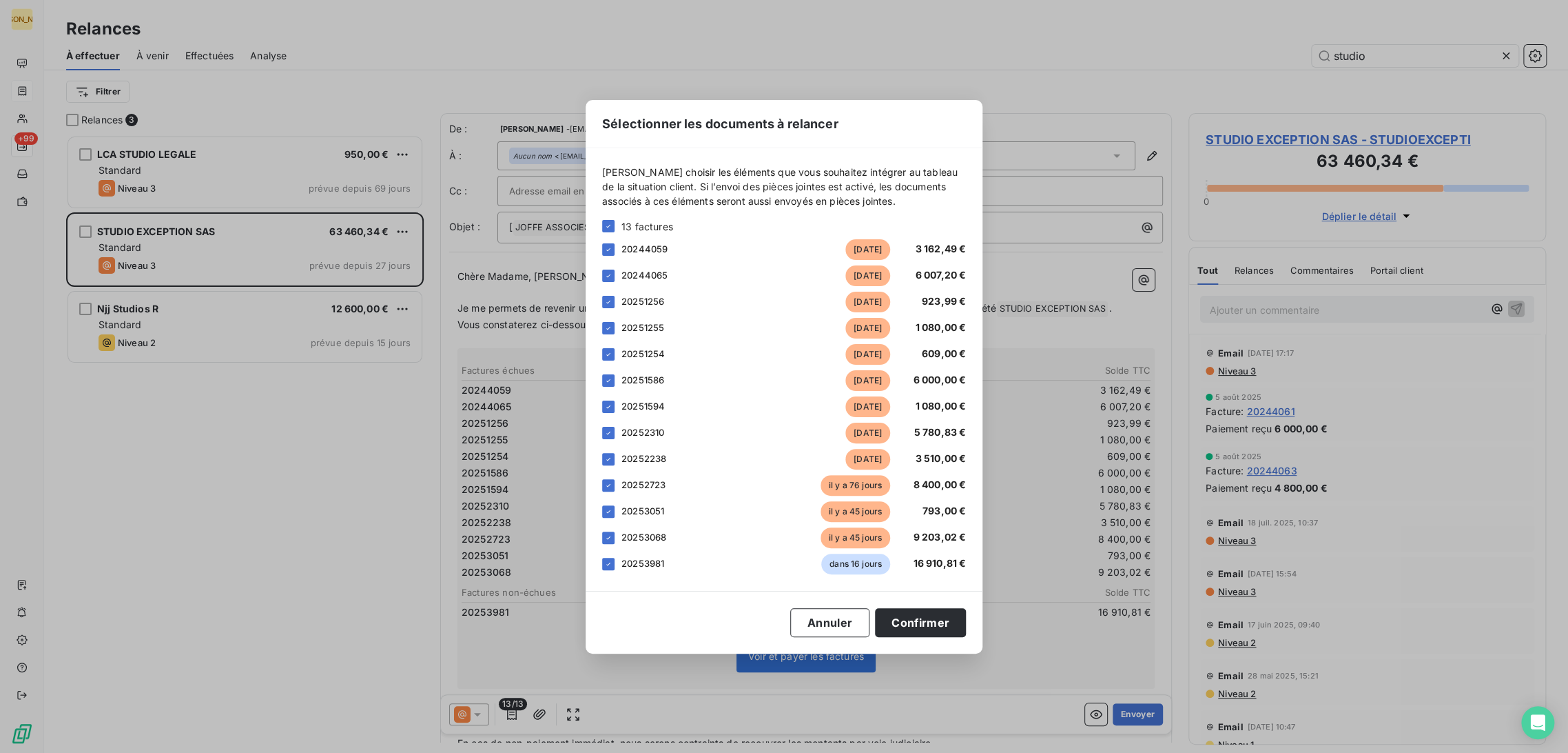
drag, startPoint x: 610, startPoint y: 567, endPoint x: 664, endPoint y: 570, distance: 54.1
click at [610, 566] on icon at bounding box center [609, 564] width 8 height 8
click at [933, 627] on button "Confirmer" at bounding box center [920, 622] width 91 height 29
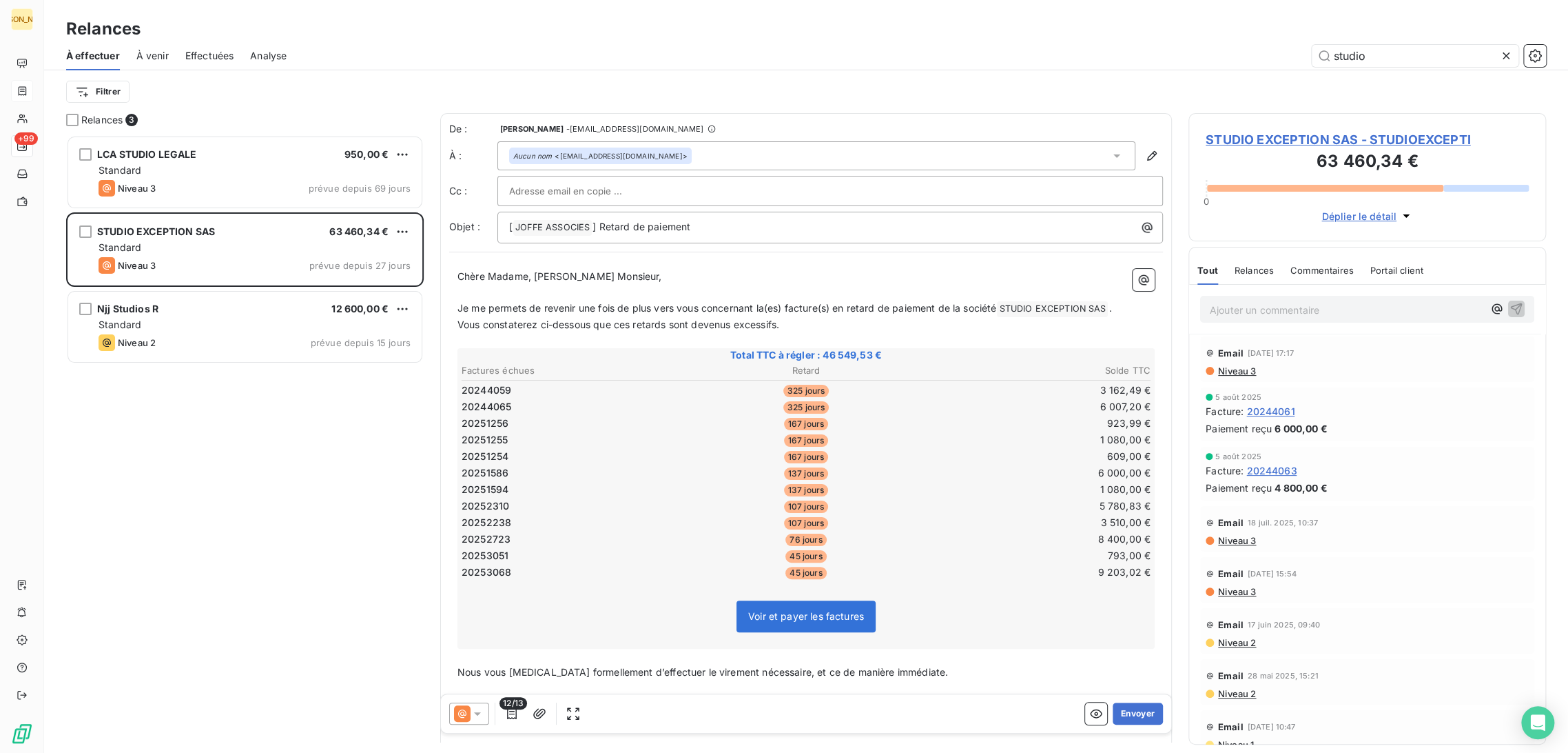
click at [659, 310] on span "Je me permets de revenir une fois de plus vers vous concernant la(es) facture(s…" at bounding box center [726, 307] width 539 height 12
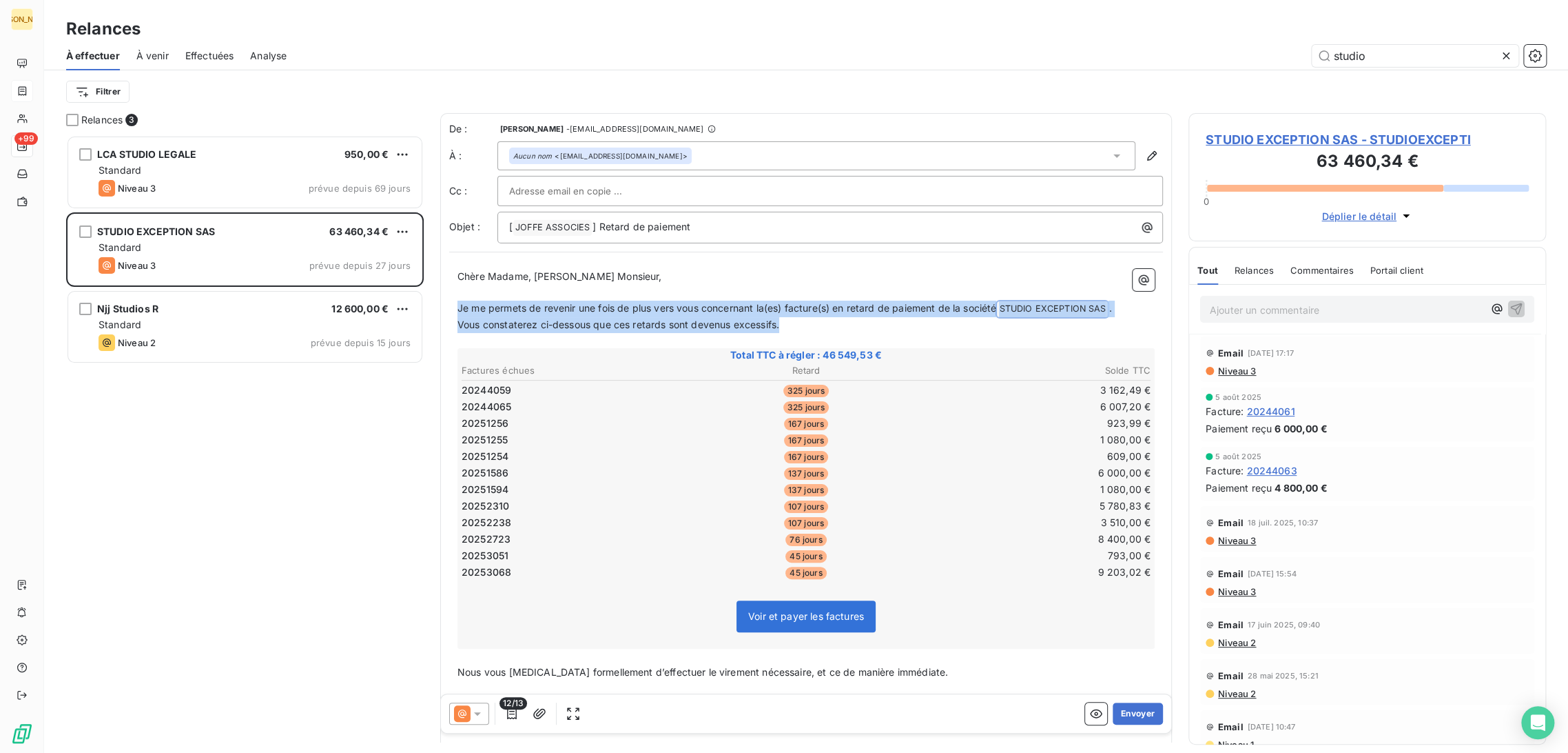
drag, startPoint x: 678, startPoint y: 320, endPoint x: 441, endPoint y: 306, distance: 237.4
click at [441, 306] on div "De : [PERSON_NAME] - [EMAIL_ADDRESS][DOMAIN_NAME] À : Aucun nom <[EMAIL_ADDRESS…" at bounding box center [807, 475] width 732 height 724
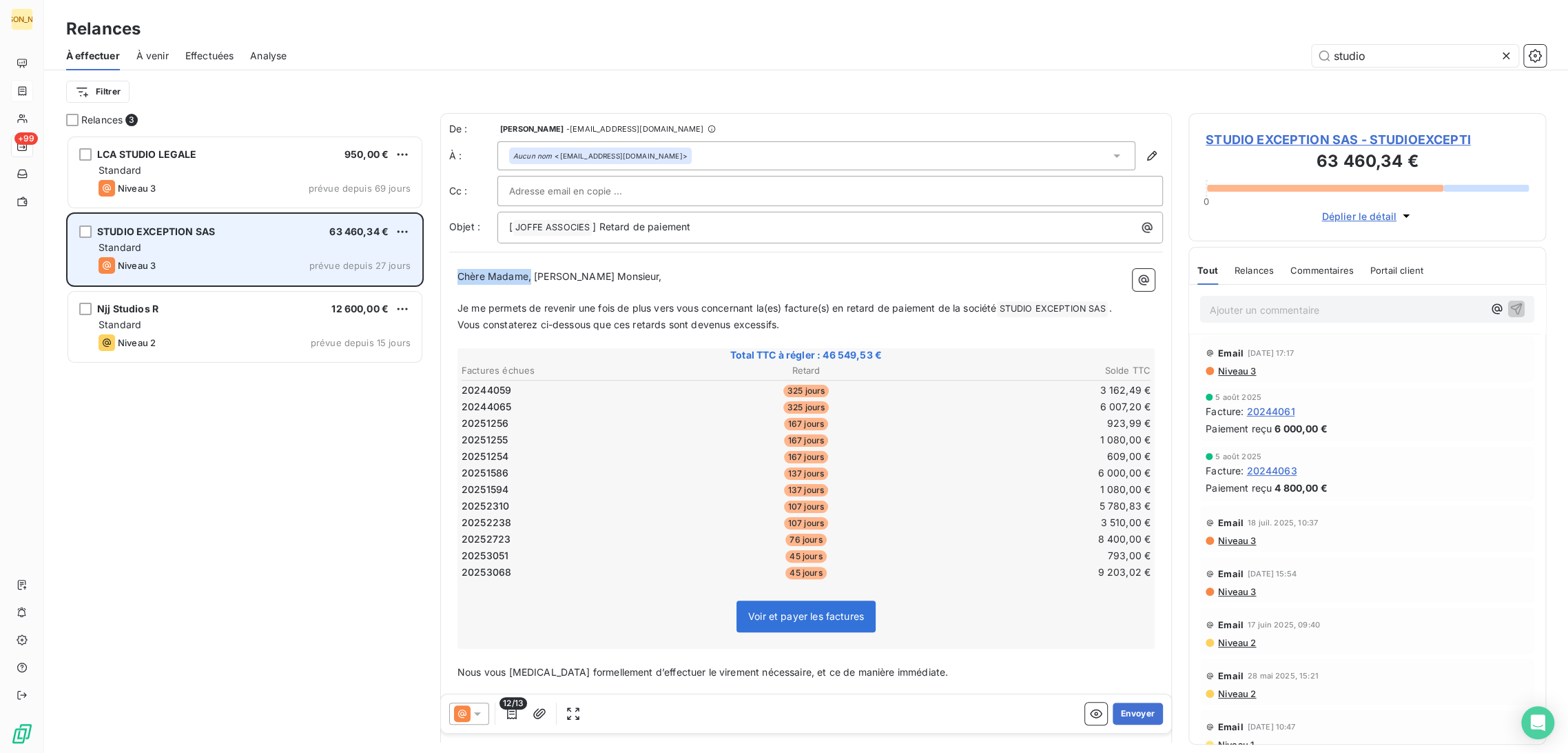
drag, startPoint x: 531, startPoint y: 279, endPoint x: 414, endPoint y: 275, distance: 117.1
click at [414, 275] on div "Relances 3 LCA STUDIO LEGALE 950,00 € Standard Niveau 3 prévue depuis 69 jours …" at bounding box center [806, 433] width 1524 height 640
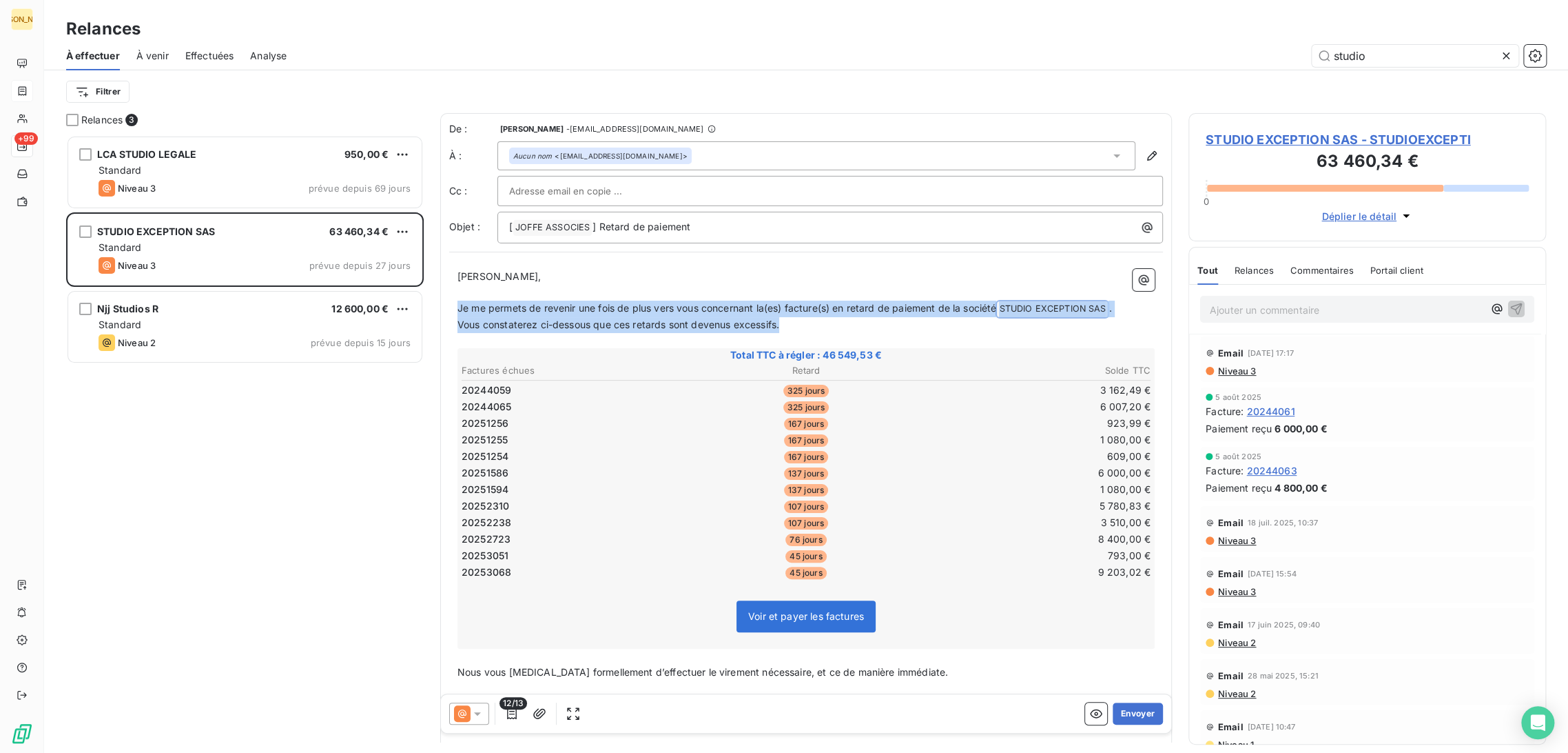
drag, startPoint x: 668, startPoint y: 317, endPoint x: 452, endPoint y: 308, distance: 216.2
click at [452, 307] on div "[PERSON_NAME] Monsieur, ﻿ Je me permets de revenir une fois de plus vers vous c…" at bounding box center [806, 544] width 714 height 568
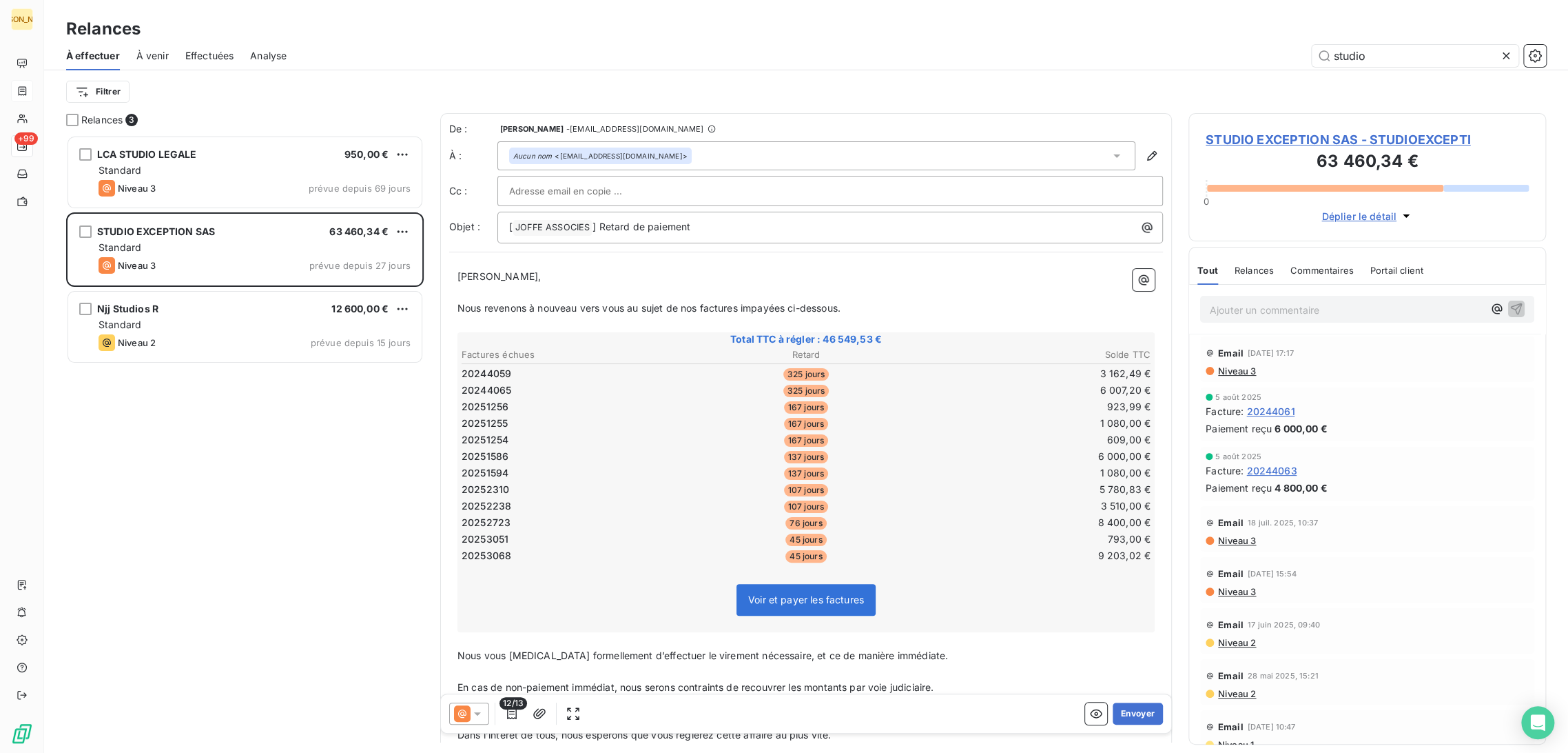
click at [578, 193] on input "text" at bounding box center [583, 191] width 148 height 21
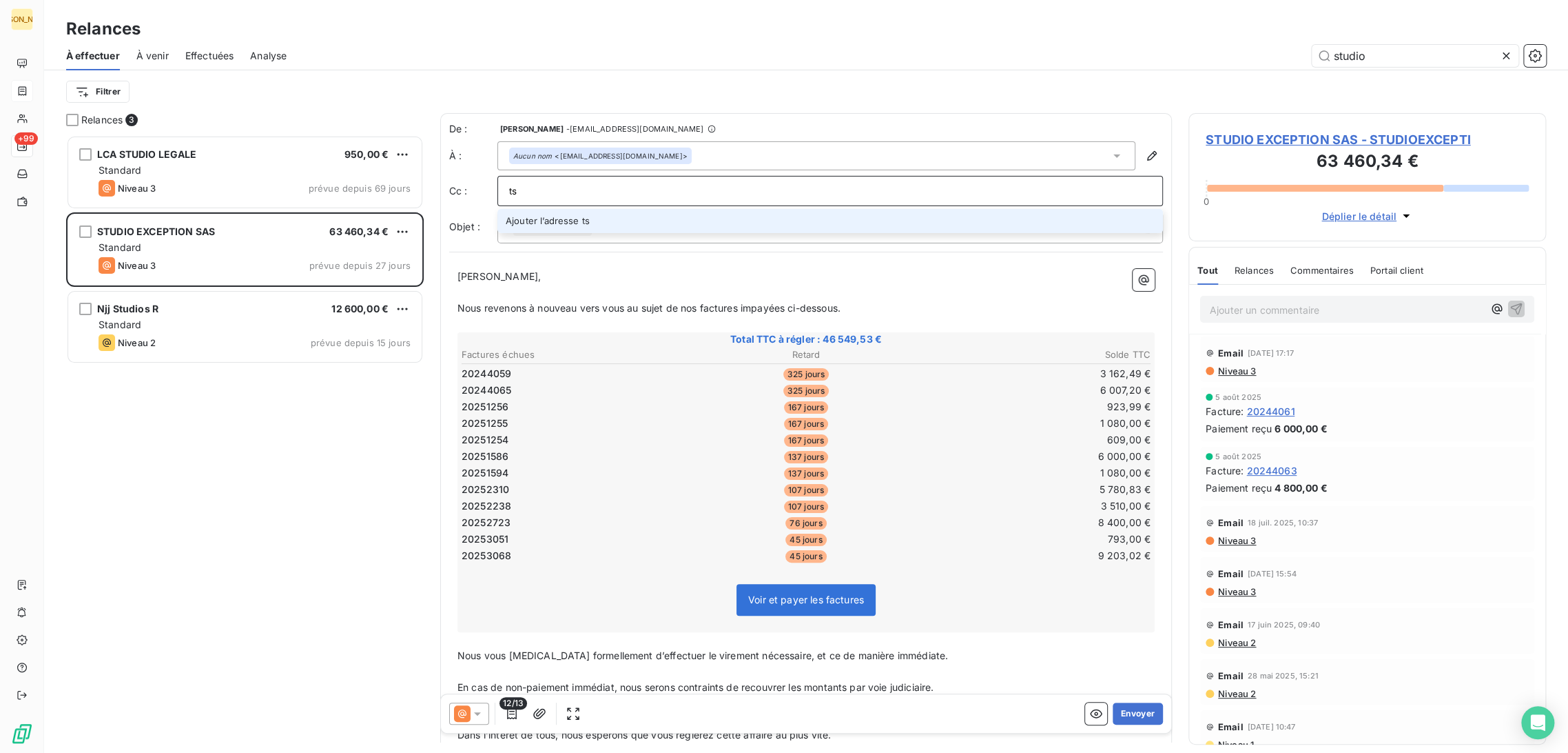
type input "t"
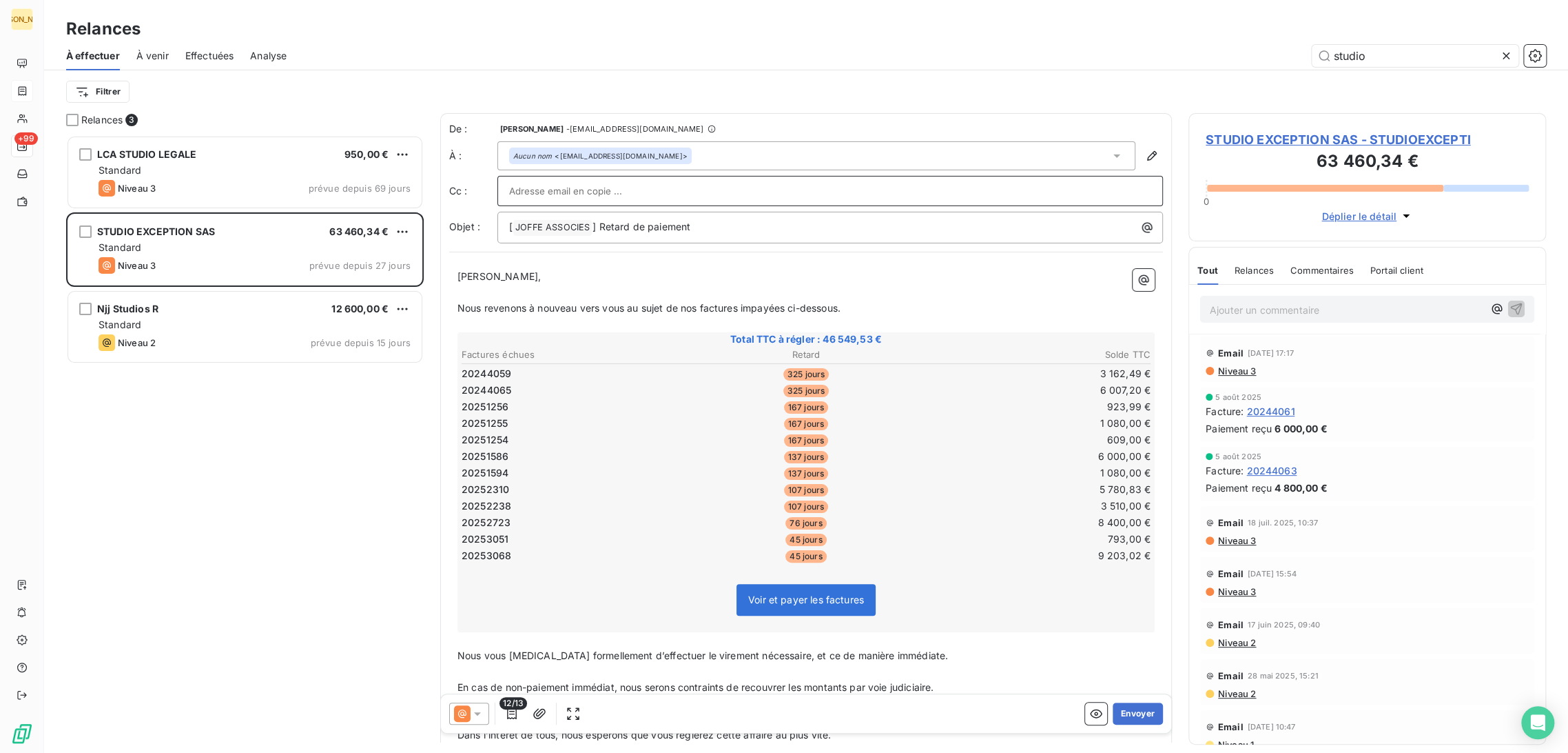
click at [811, 313] on span "Nous revenons à nouveau vers vous au sujet de nos factures impayées ci-dessous." at bounding box center [649, 307] width 383 height 12
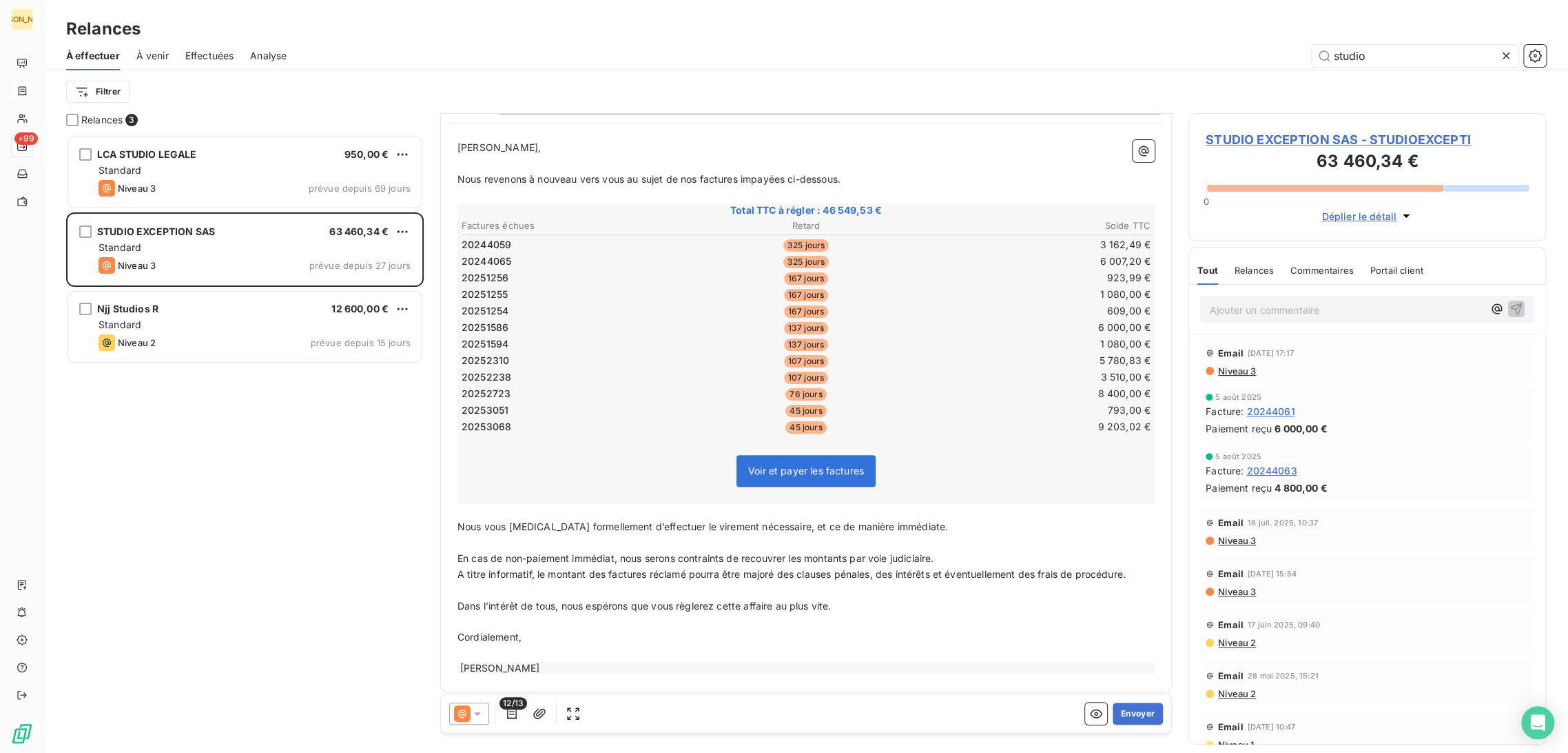
scroll to position [132, 0]
drag, startPoint x: 574, startPoint y: 559, endPoint x: 531, endPoint y: 545, distance: 45.2
click at [574, 559] on p "En cas de non-paiement immédiat, nous serons contraints de recouvrer les montan…" at bounding box center [806, 556] width 698 height 16
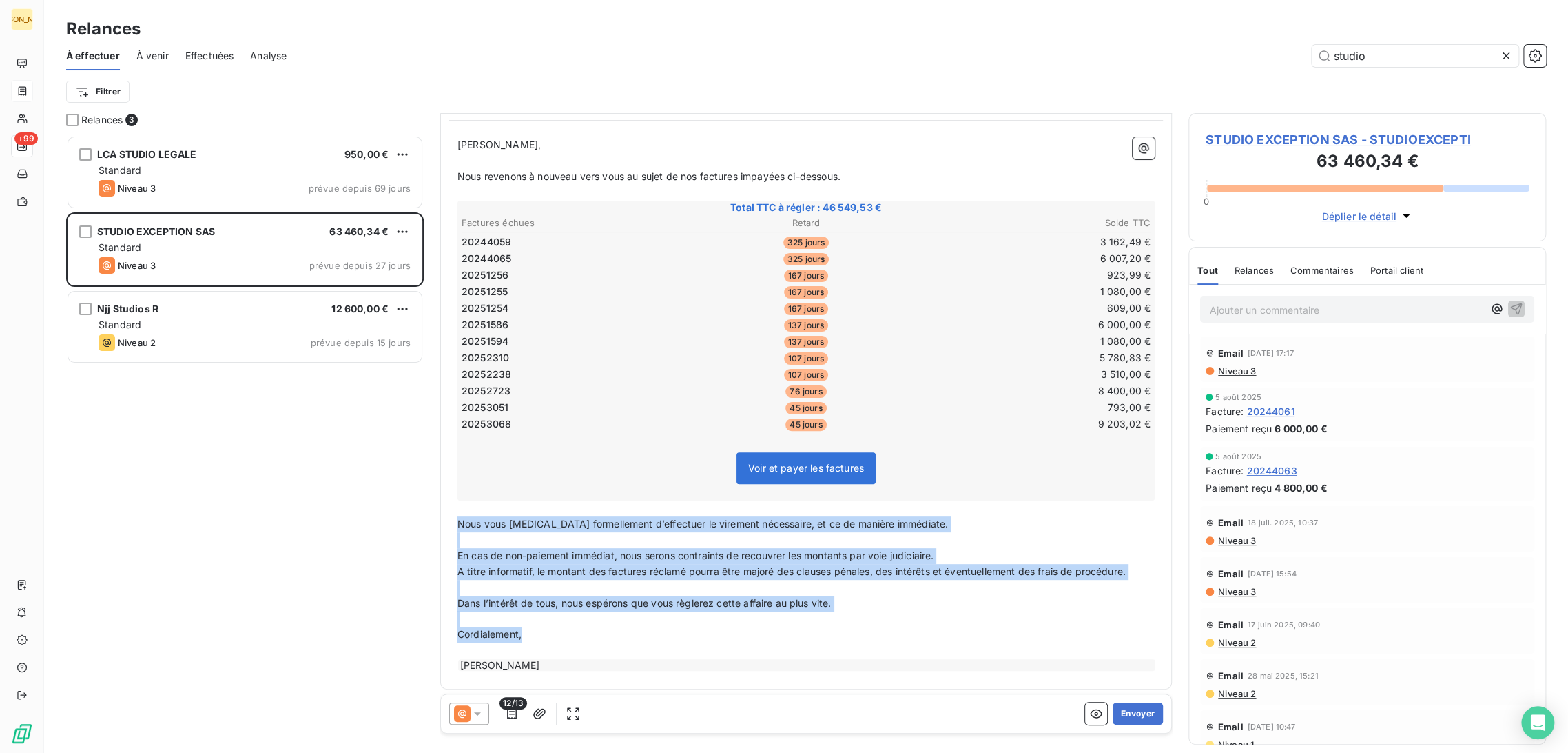
drag, startPoint x: 503, startPoint y: 543, endPoint x: 589, endPoint y: 638, distance: 128.1
click at [585, 638] on div "[PERSON_NAME] Monsieur, ﻿ Nous revenons à nouveau vers vous au sujet de nos fac…" at bounding box center [806, 404] width 698 height 535
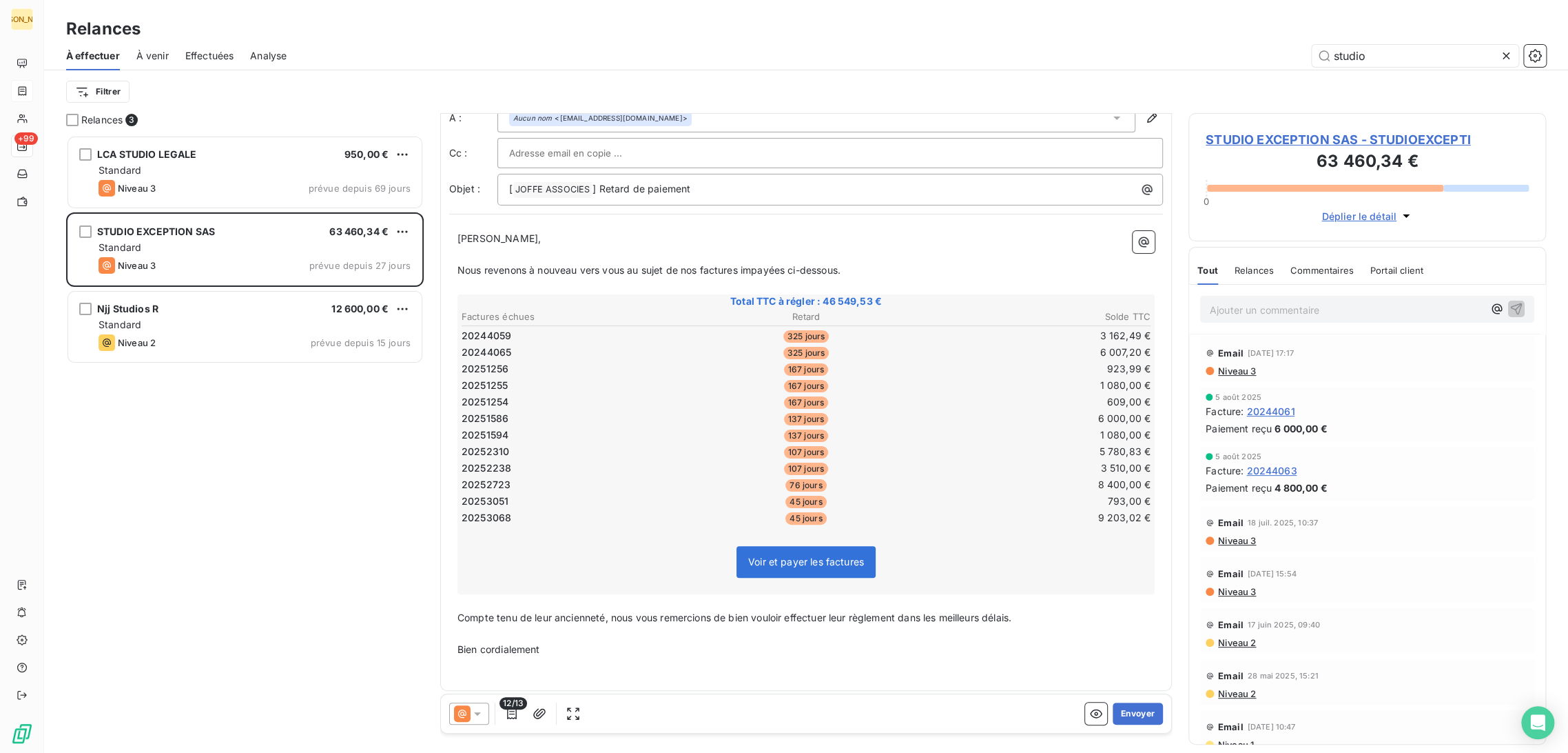
scroll to position [40, 0]
click at [1135, 710] on button "Envoyer" at bounding box center [1138, 714] width 50 height 22
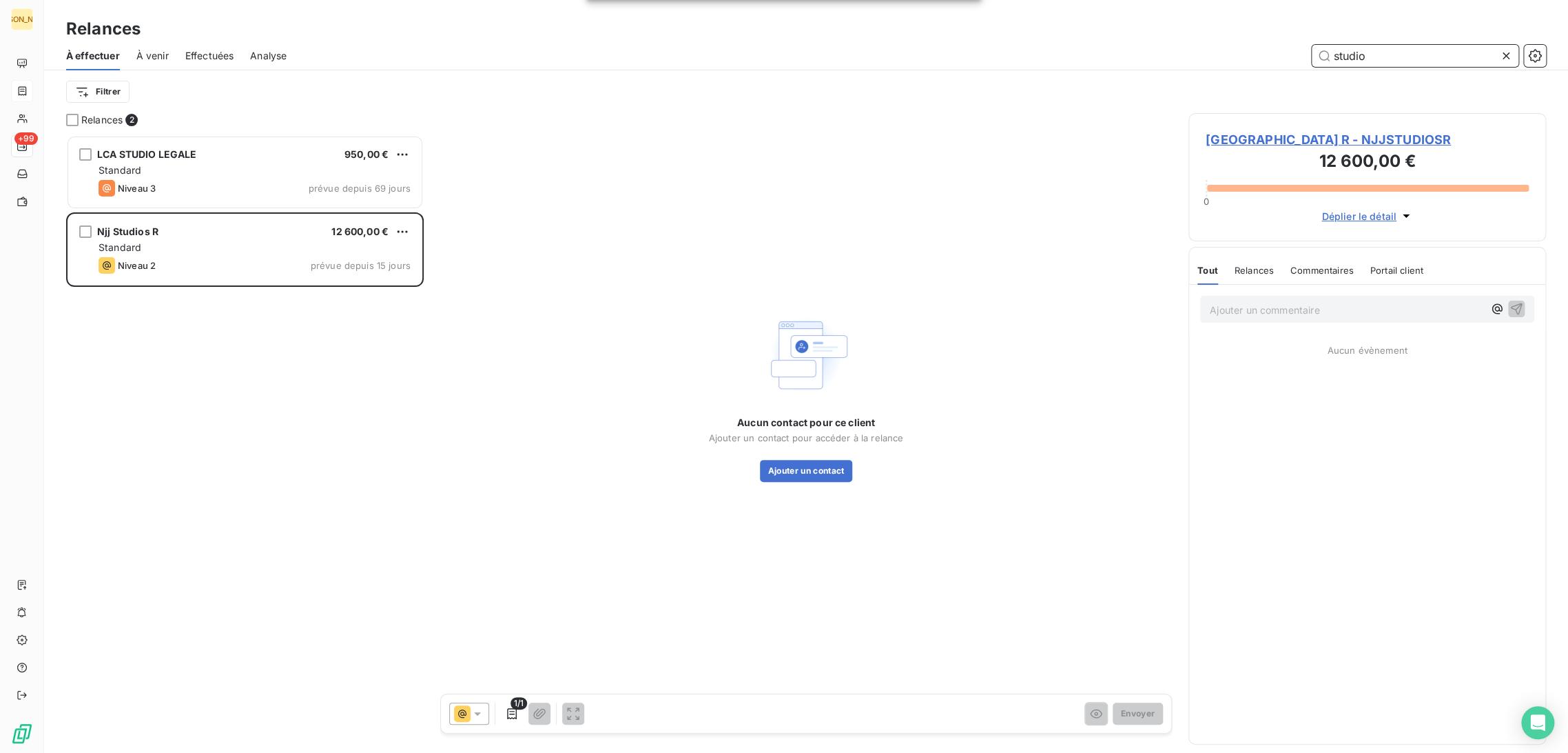
drag, startPoint x: 1367, startPoint y: 54, endPoint x: 1294, endPoint y: 51, distance: 73.1
click at [1294, 50] on div "studio" at bounding box center [924, 56] width 1243 height 22
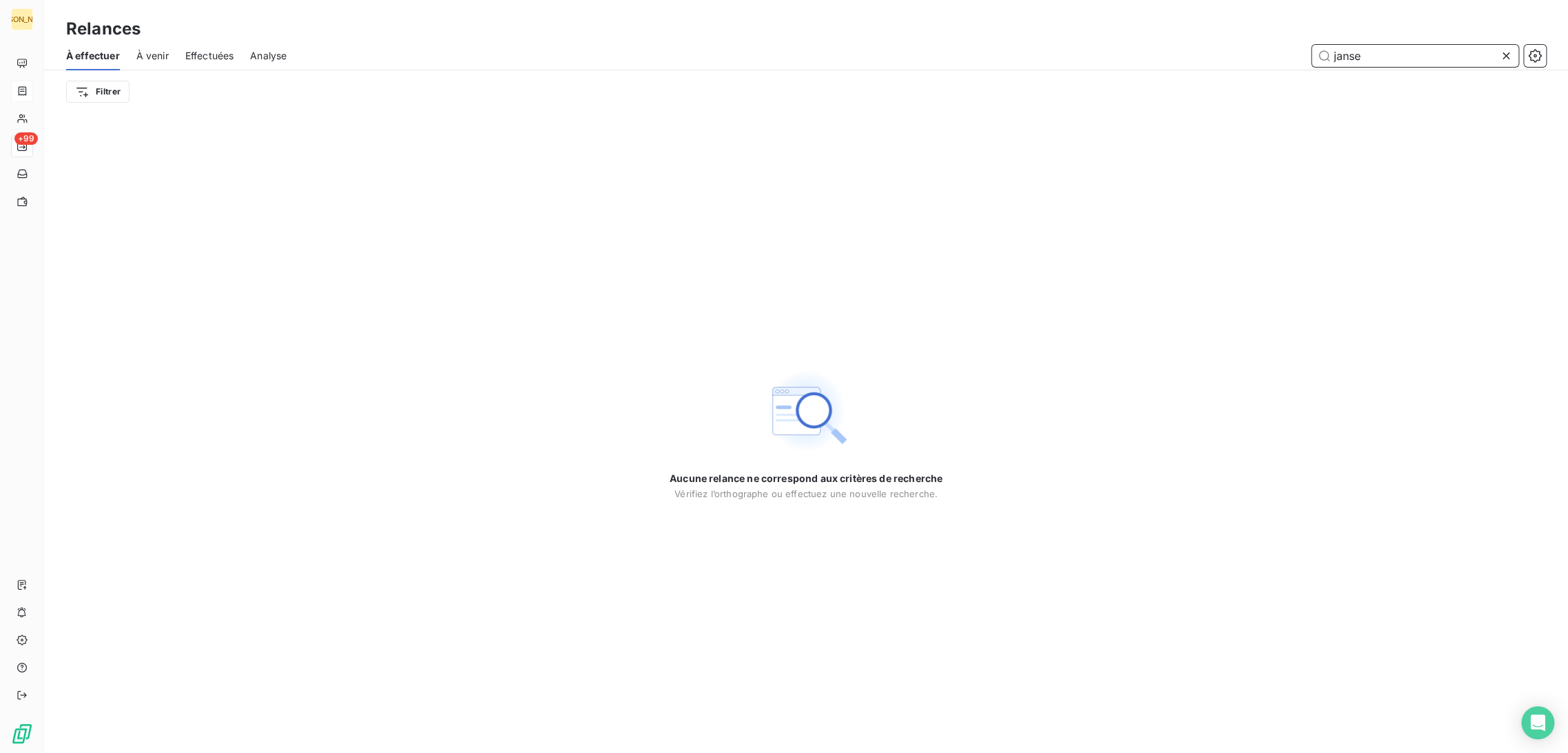
type input "janse"
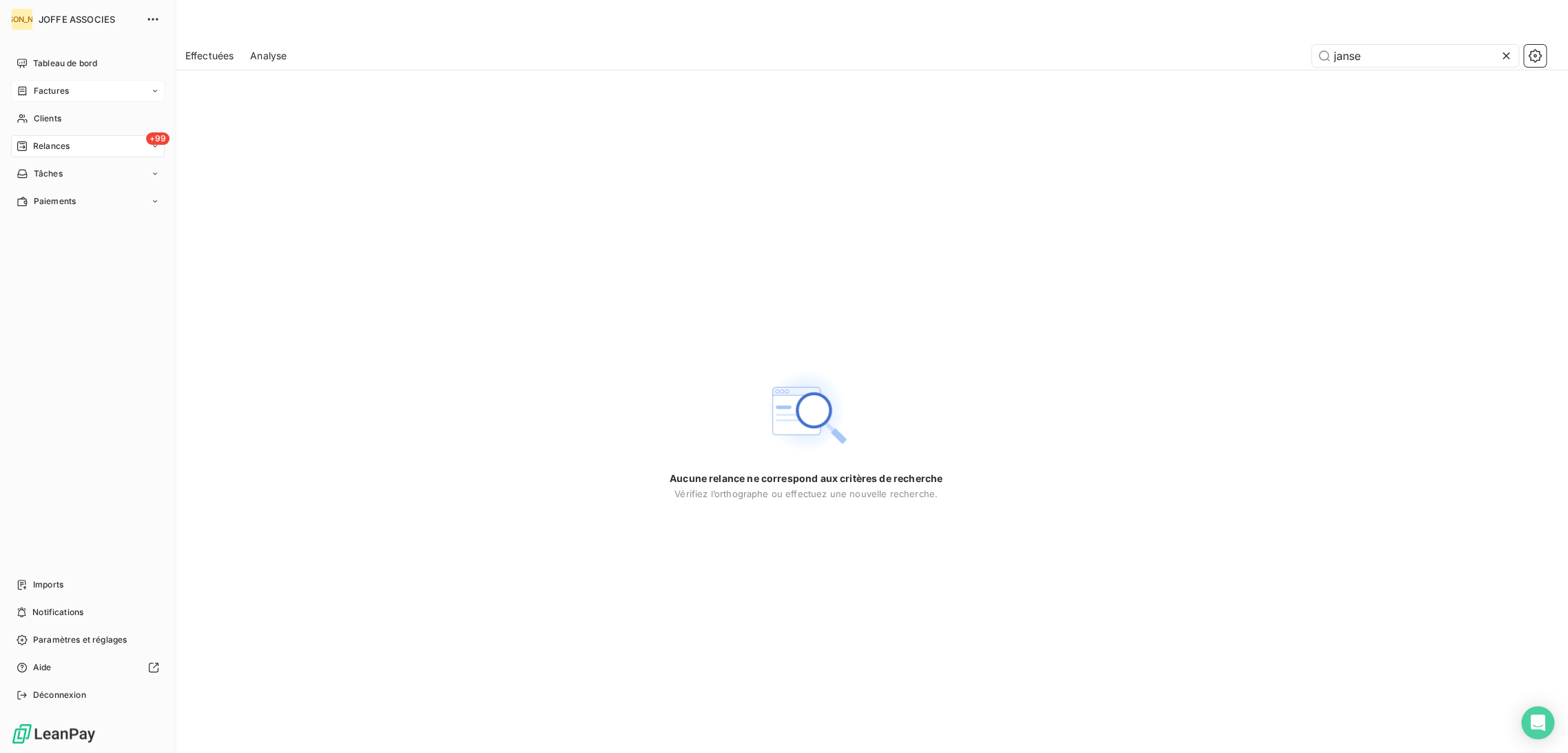
click at [38, 98] on div "Factures" at bounding box center [88, 91] width 154 height 22
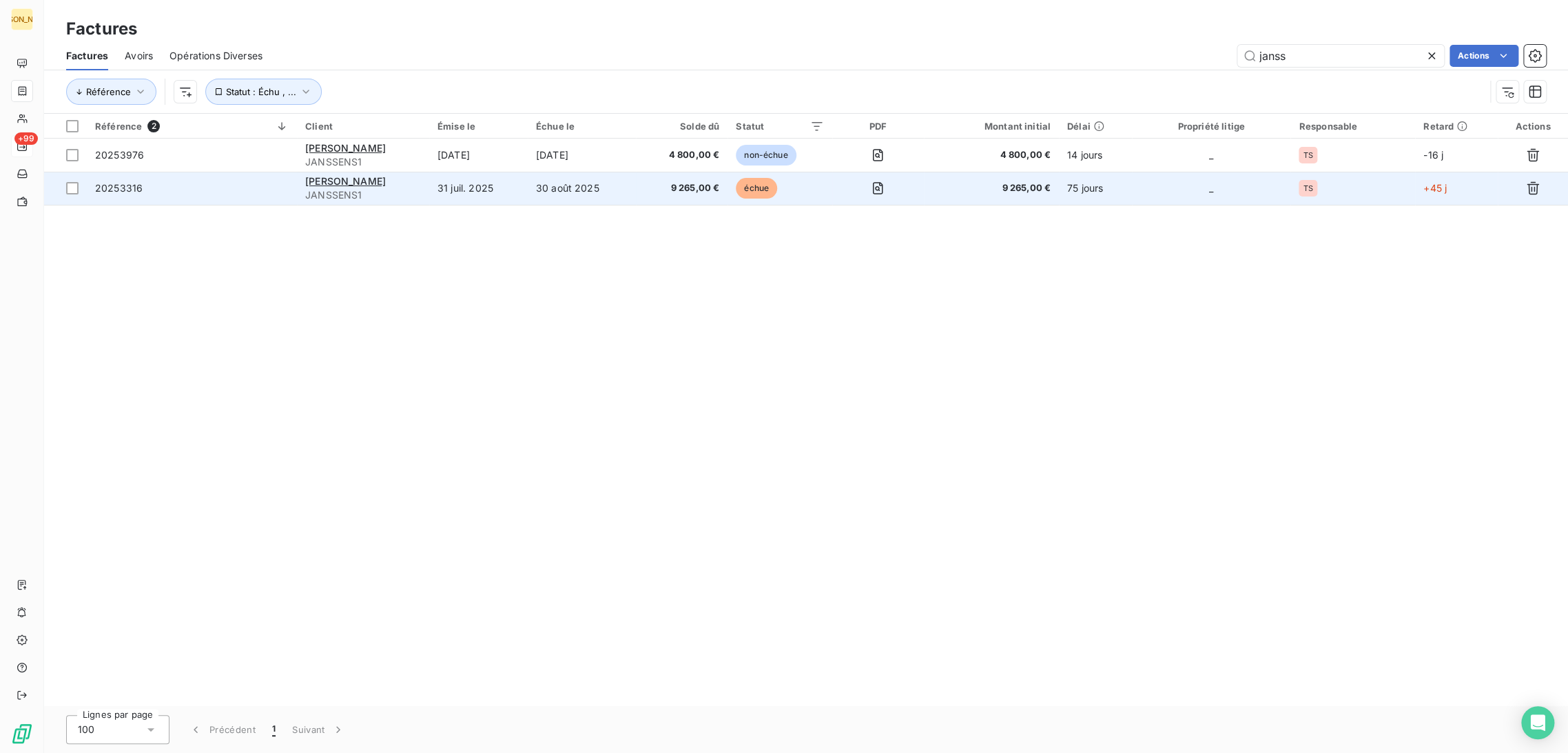
type input "janss"
click at [408, 178] on div "[PERSON_NAME]" at bounding box center [364, 181] width 116 height 14
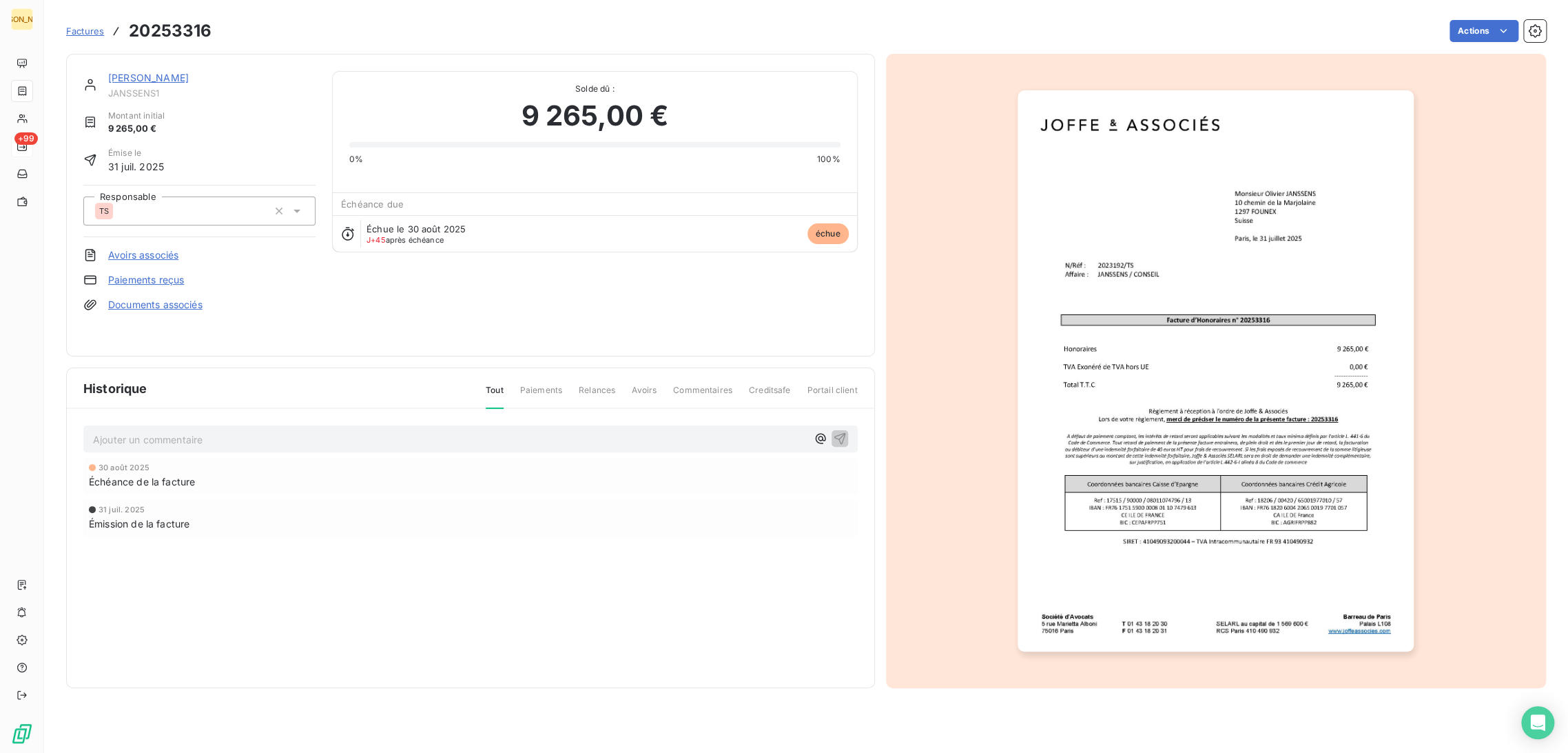
drag, startPoint x: 165, startPoint y: 80, endPoint x: 247, endPoint y: 143, distance: 103.4
click at [166, 80] on link "[PERSON_NAME]" at bounding box center [148, 77] width 80 height 12
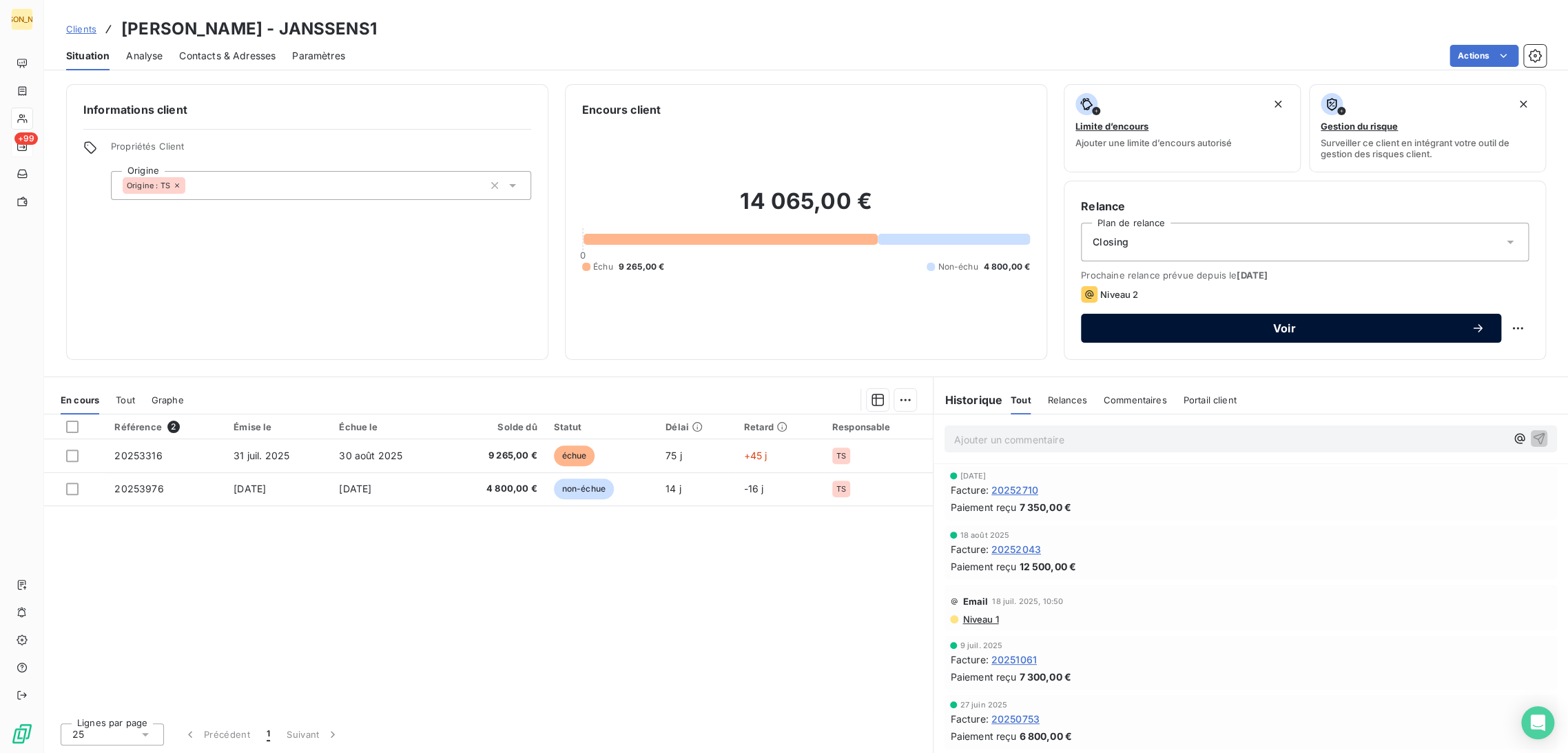
click at [1202, 323] on span "Voir" at bounding box center [1284, 328] width 373 height 11
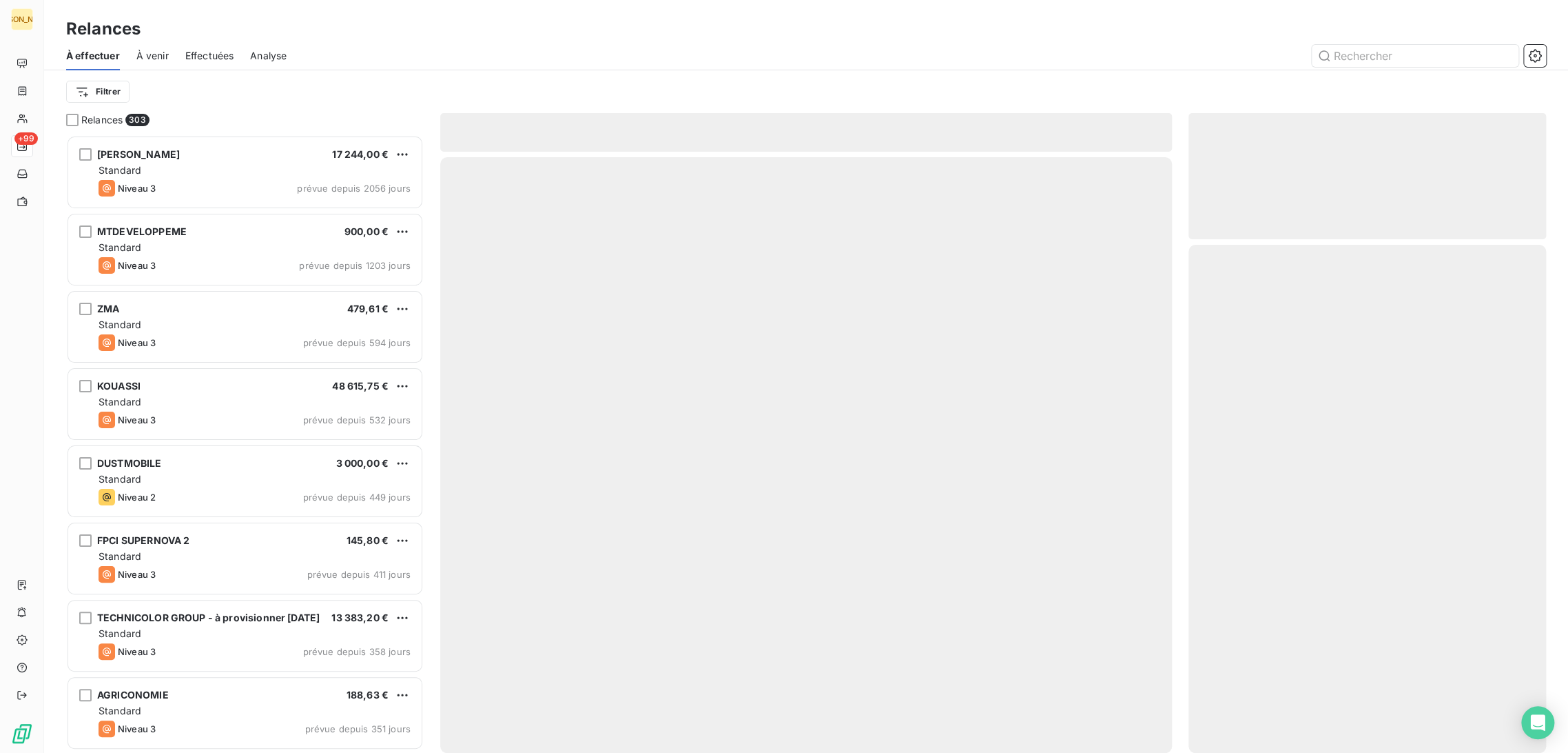
scroll to position [606, 346]
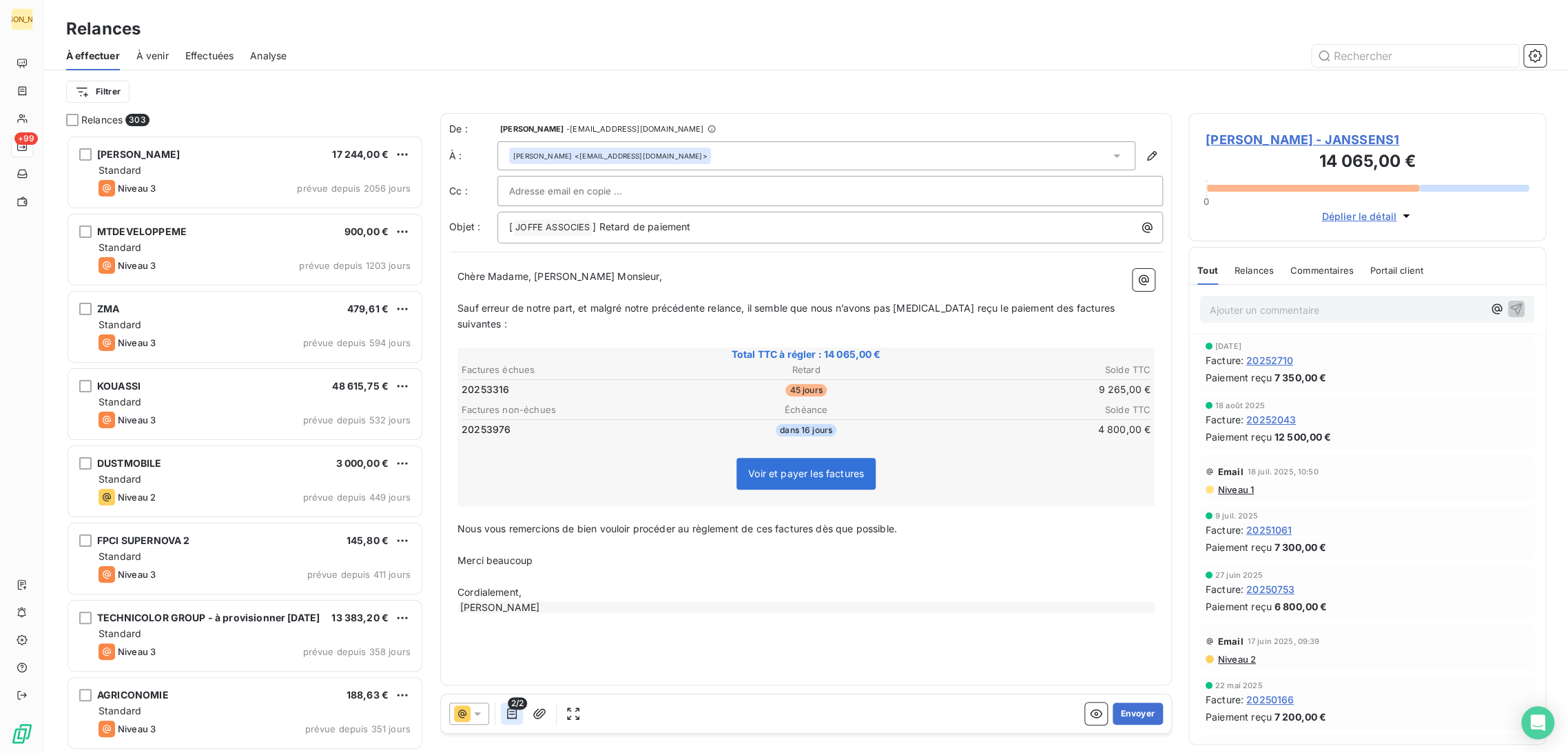
click at [512, 720] on button "button" at bounding box center [512, 714] width 22 height 22
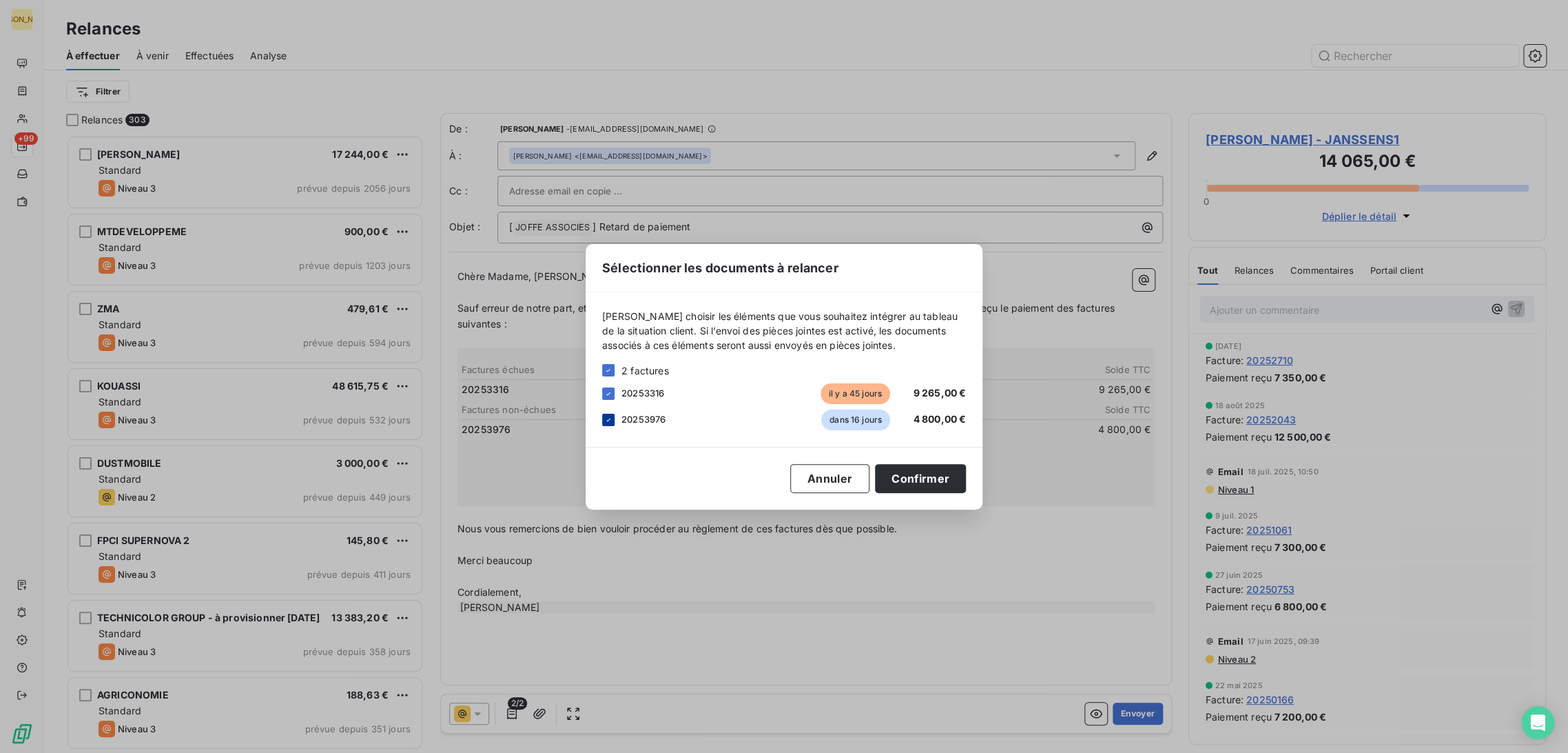
click at [606, 421] on icon at bounding box center [609, 419] width 8 height 8
click at [910, 478] on button "Confirmer" at bounding box center [920, 478] width 91 height 29
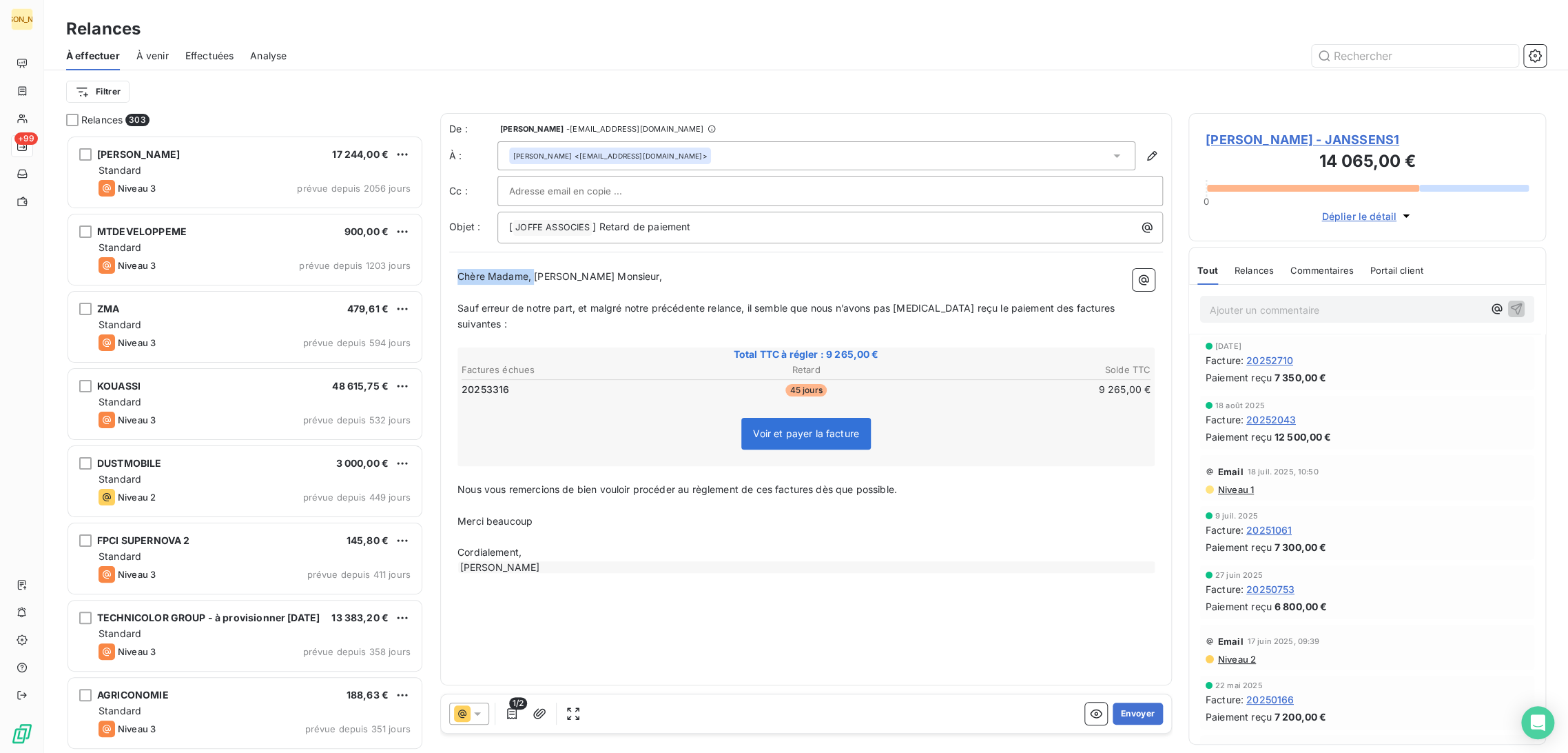
drag, startPoint x: 532, startPoint y: 277, endPoint x: 433, endPoint y: 281, distance: 99.1
click at [425, 275] on div "Relances 303 [PERSON_NAME] 17 244,00 € Standard Niveau 3 prévue depuis 2056 jou…" at bounding box center [806, 433] width 1524 height 640
click at [1147, 158] on icon "button" at bounding box center [1152, 156] width 10 height 10
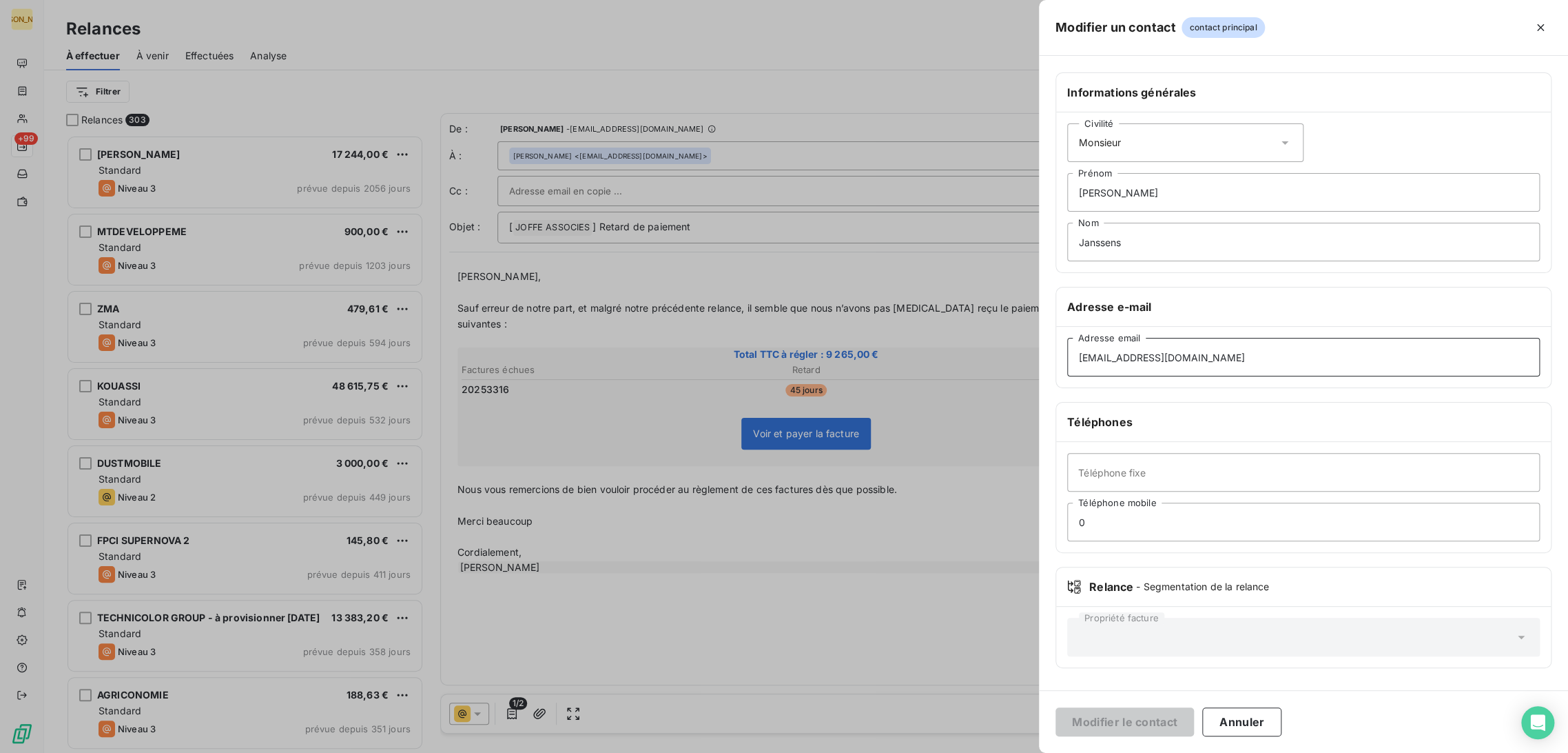
drag, startPoint x: 1187, startPoint y: 357, endPoint x: 1064, endPoint y: 358, distance: 123.0
click at [1004, 752] on div "Modifier un contact contact principal Informations générales Civilité Monsieur …" at bounding box center [784, 753] width 1568 height 0
paste input "[EMAIL_ADDRESS]"
type input "[EMAIL_ADDRESS][DOMAIN_NAME]"
click at [1138, 730] on button "Modifier le contact" at bounding box center [1125, 722] width 138 height 29
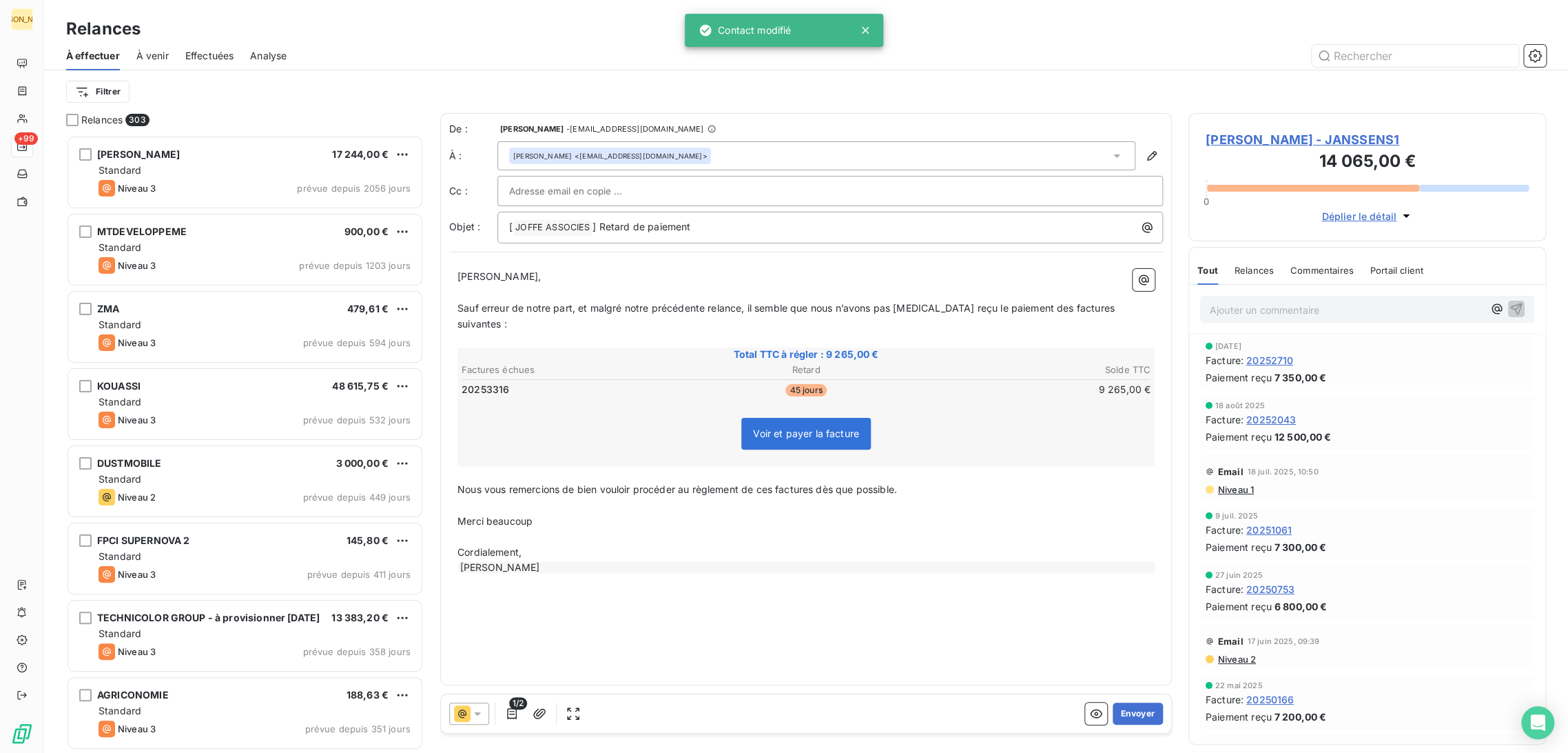
click at [641, 295] on p "﻿" at bounding box center [806, 293] width 698 height 16
click at [1151, 158] on icon "button" at bounding box center [1152, 156] width 10 height 10
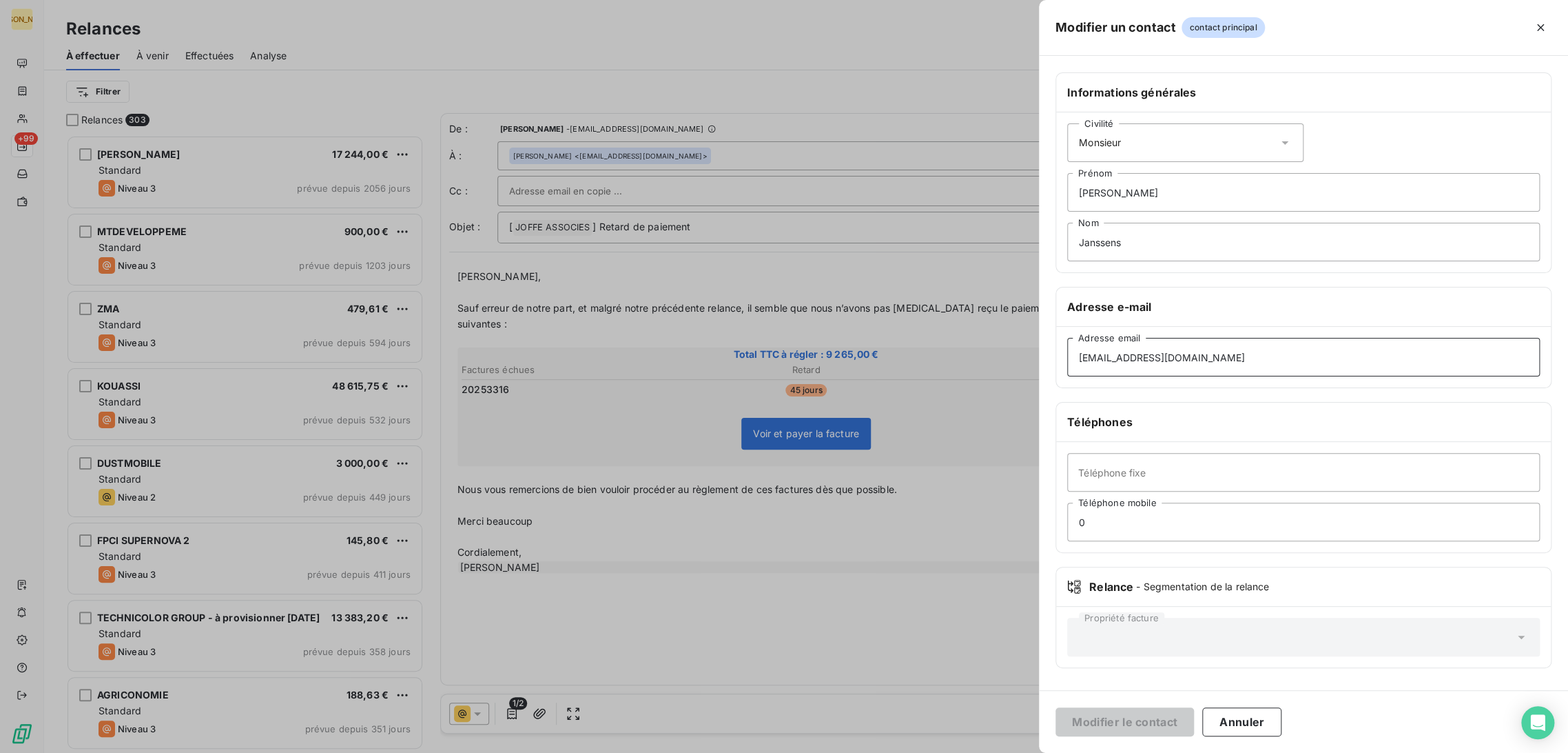
drag, startPoint x: 1090, startPoint y: 357, endPoint x: 1056, endPoint y: 358, distance: 34.0
click at [1056, 358] on div "[EMAIL_ADDRESS][DOMAIN_NAME] Adresse email" at bounding box center [1304, 357] width 495 height 60
paste input "[EMAIL_ADDRESS]"
type input "[EMAIL_ADDRESS][DOMAIN_NAME]"
click at [1163, 469] on input "Téléphone fixe" at bounding box center [1304, 472] width 473 height 39
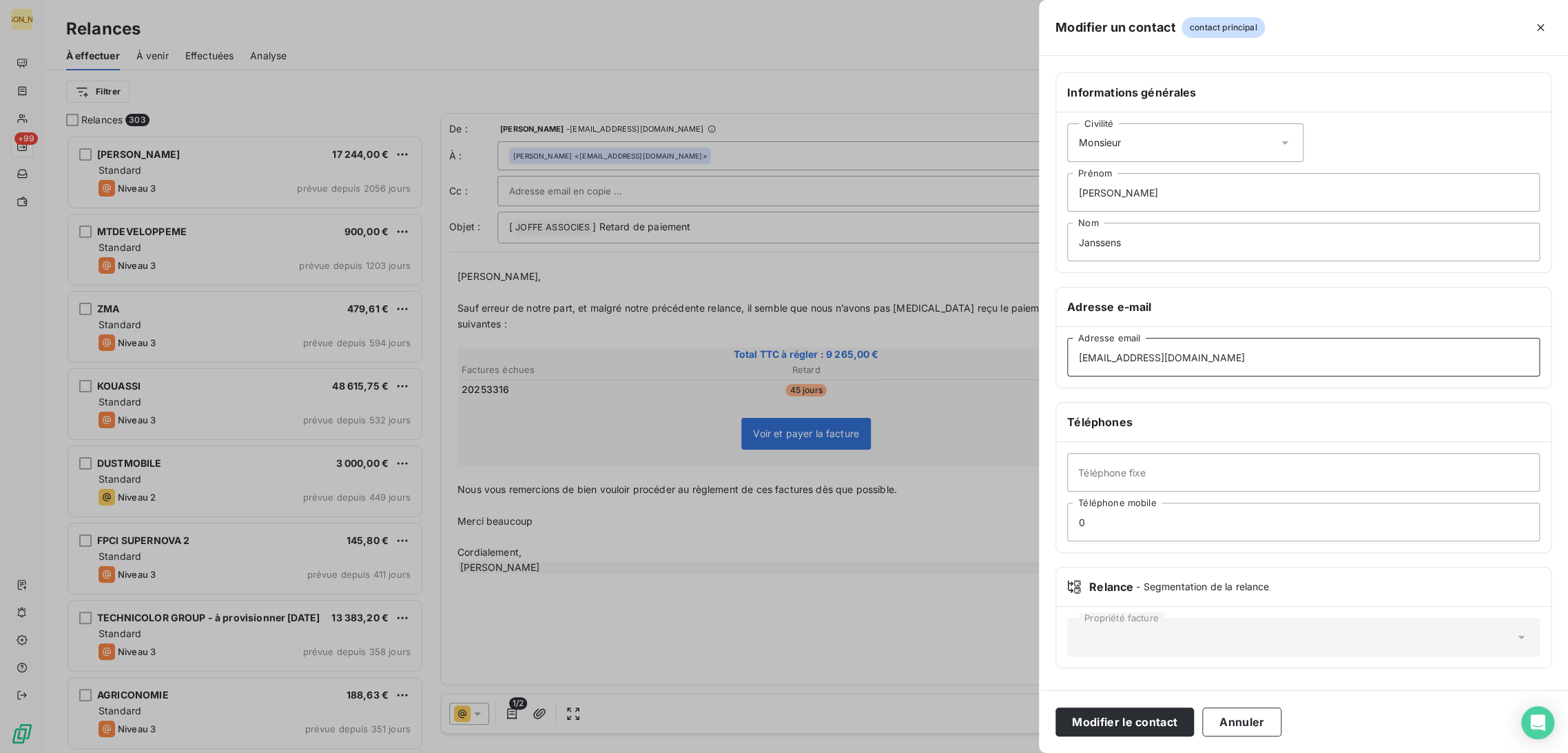
drag, startPoint x: 1216, startPoint y: 357, endPoint x: 1218, endPoint y: 373, distance: 16.1
click at [1216, 357] on input "[EMAIL_ADDRESS][DOMAIN_NAME]" at bounding box center [1304, 357] width 473 height 39
click at [1098, 715] on button "Modifier le contact" at bounding box center [1125, 722] width 138 height 29
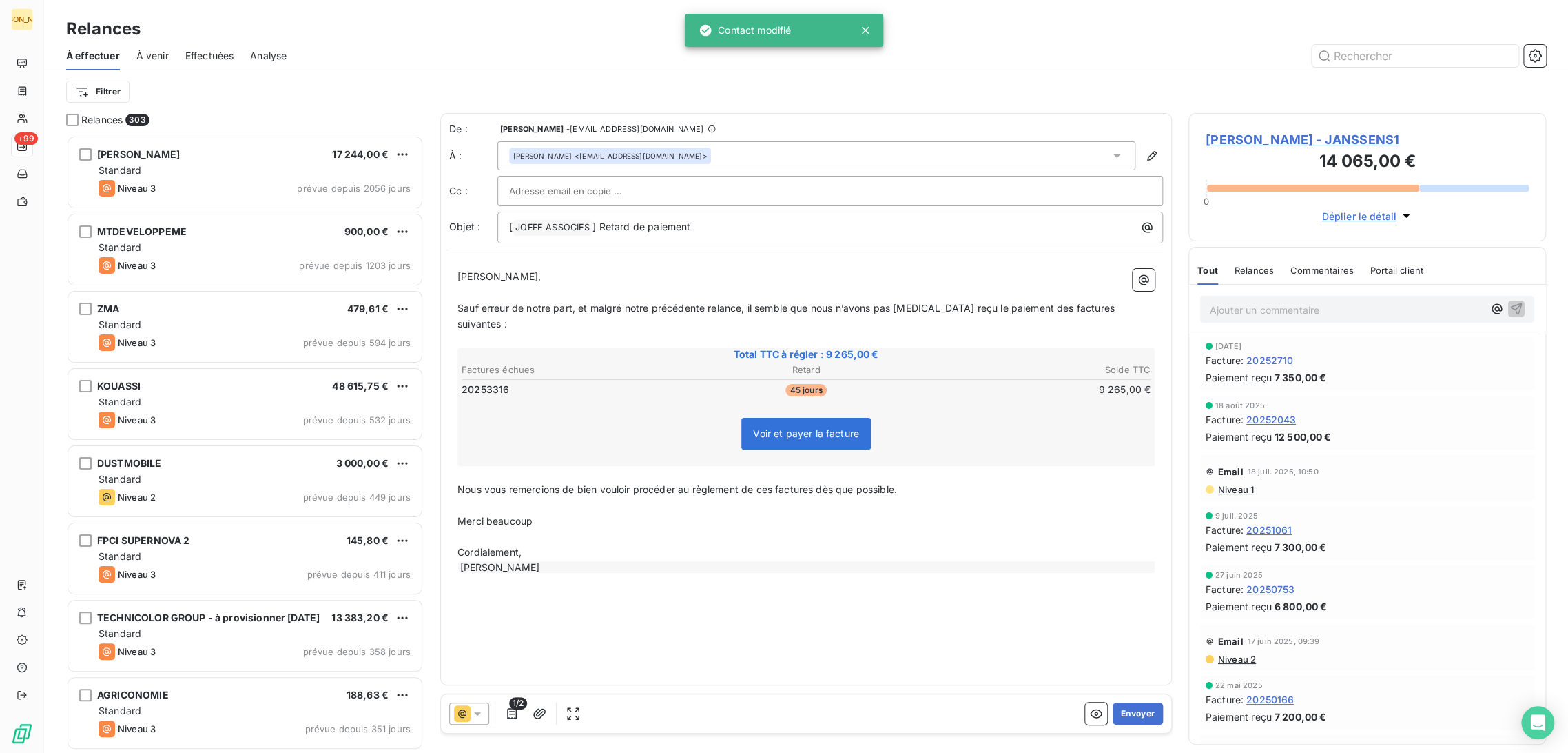
click at [595, 301] on p "Sauf erreur de notre part, et malgré notre précédente relance, il semble que no…" at bounding box center [806, 317] width 698 height 32
click at [1317, 137] on span "[PERSON_NAME] - JANSSENS1" at bounding box center [1368, 139] width 323 height 18
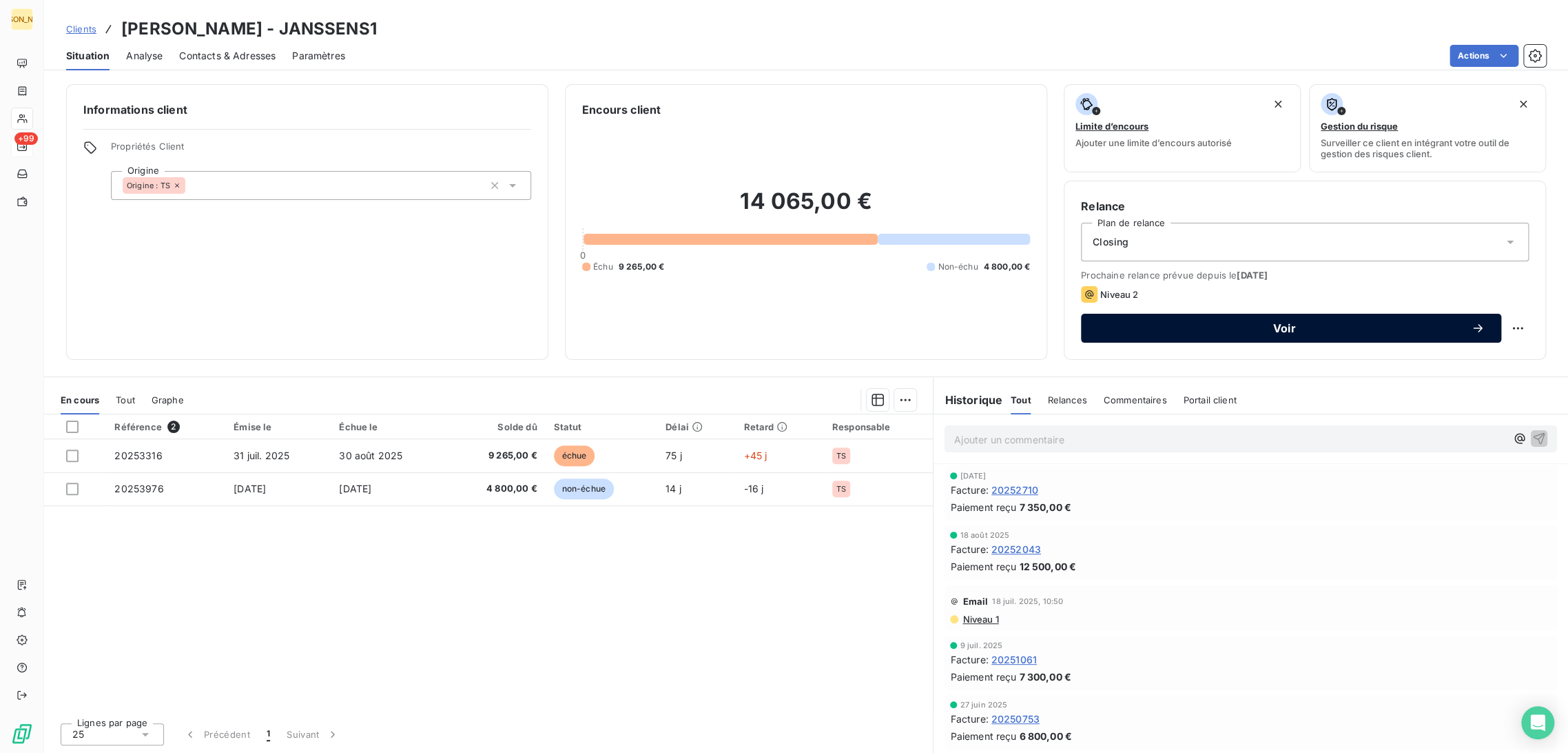
click at [1251, 330] on span "Voir" at bounding box center [1284, 328] width 373 height 11
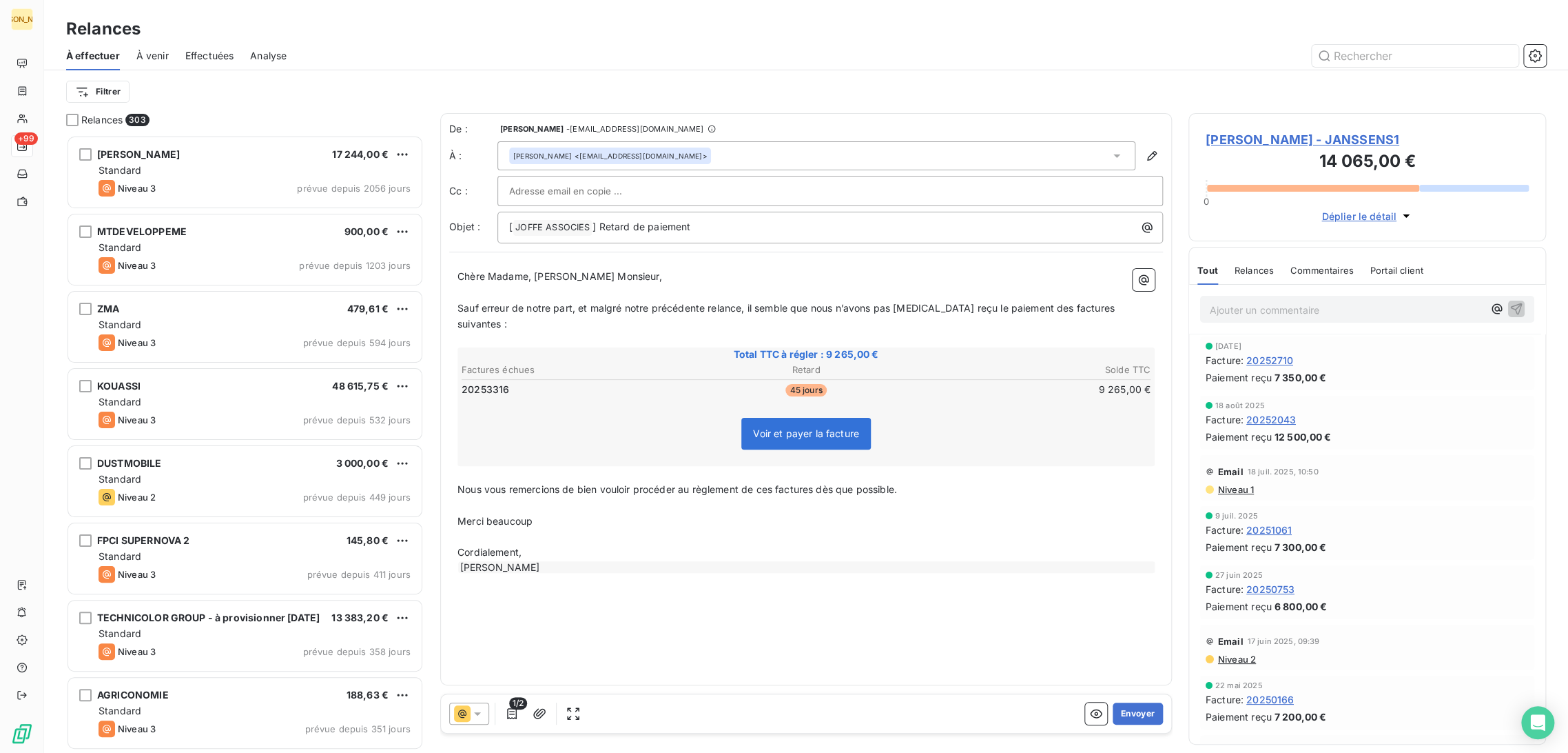
scroll to position [606, 346]
click at [573, 193] on input "text" at bounding box center [583, 191] width 148 height 21
paste input "[EMAIL_ADDRESS][DOMAIN_NAME]"
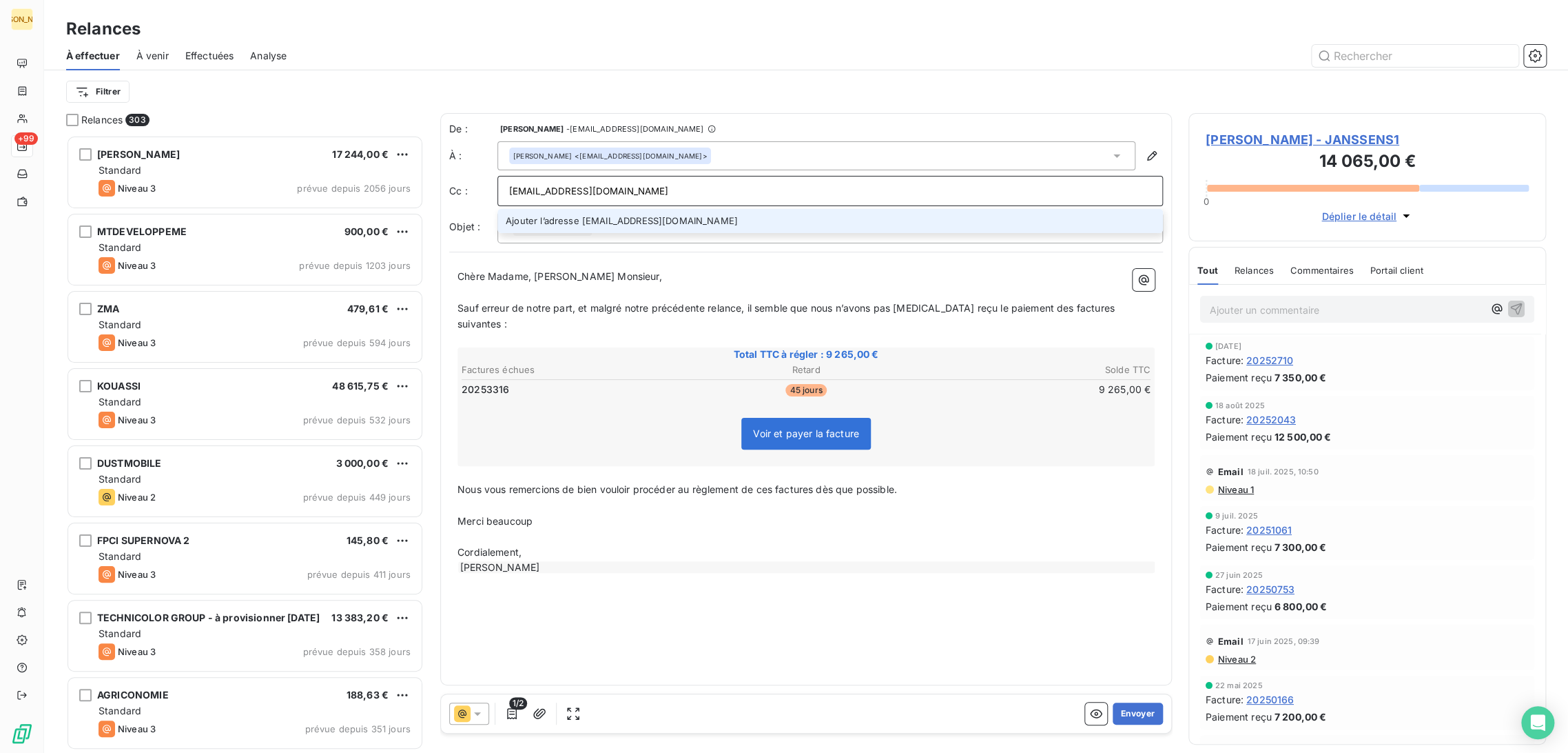
type input "[EMAIL_ADDRESS][DOMAIN_NAME]"
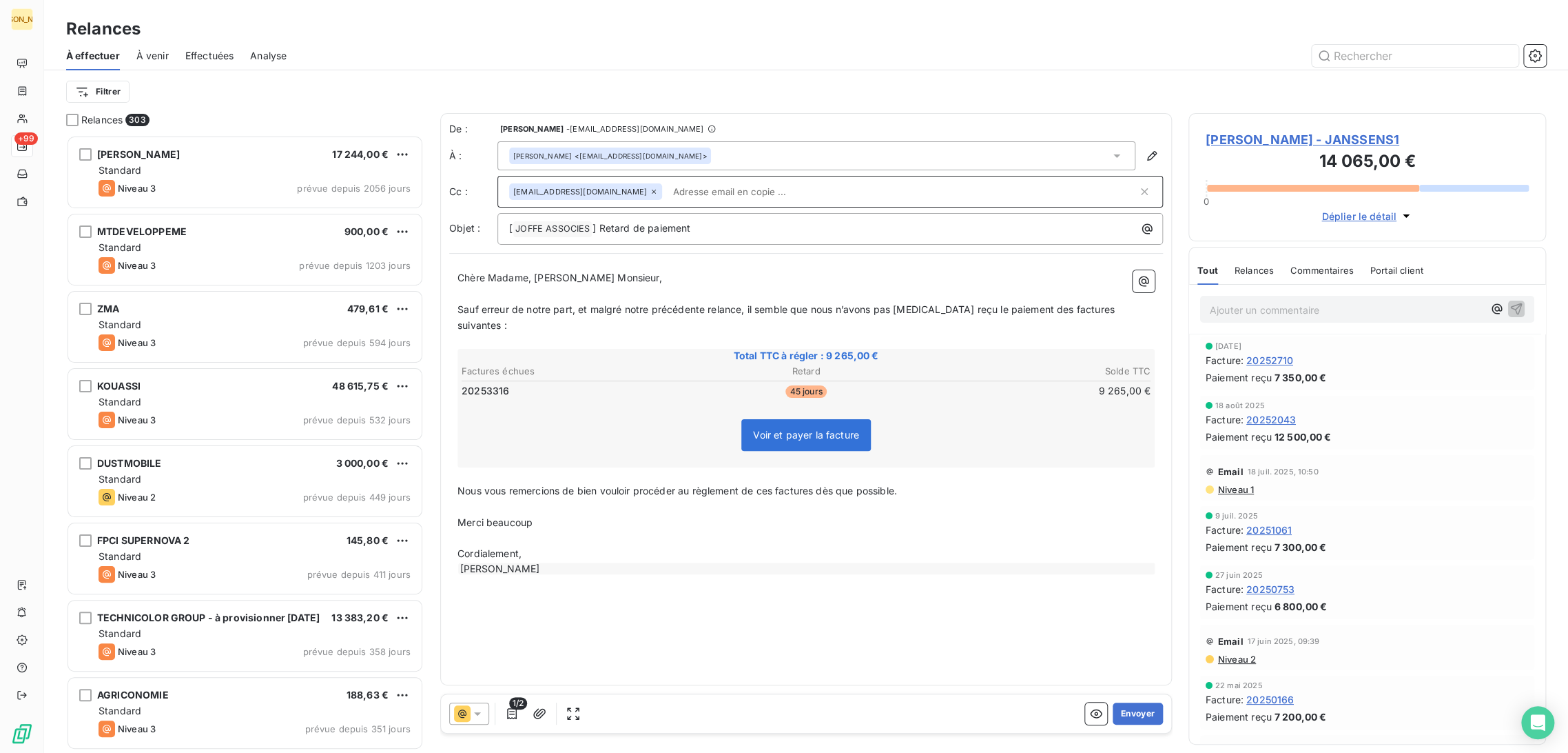
click at [595, 317] on p "Sauf erreur de notre part, et malgré notre précédente relance, il semble que no…" at bounding box center [806, 318] width 698 height 32
click at [561, 304] on span "Sauf erreur de notre part, et malgré notre précédente relance, il semble que no…" at bounding box center [788, 317] width 660 height 28
click at [527, 275] on span "Chère Madame, [PERSON_NAME] Monsieur," at bounding box center [559, 277] width 204 height 12
click at [535, 280] on span "Chère Madame, [PERSON_NAME] Monsieur," at bounding box center [559, 277] width 204 height 12
drag, startPoint x: 531, startPoint y: 293, endPoint x: 532, endPoint y: 283, distance: 10.0
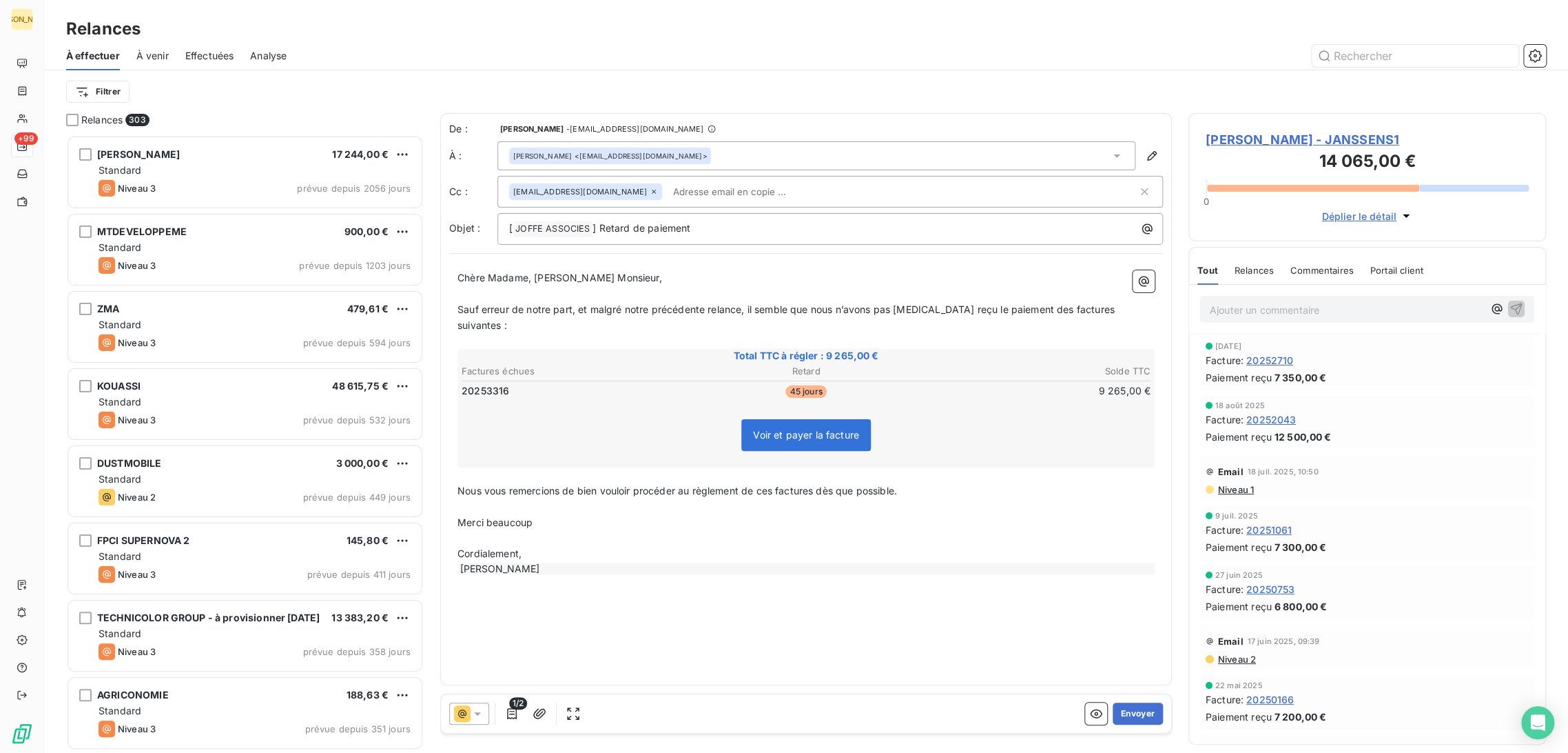
click at [531, 292] on p "﻿" at bounding box center [806, 294] width 698 height 16
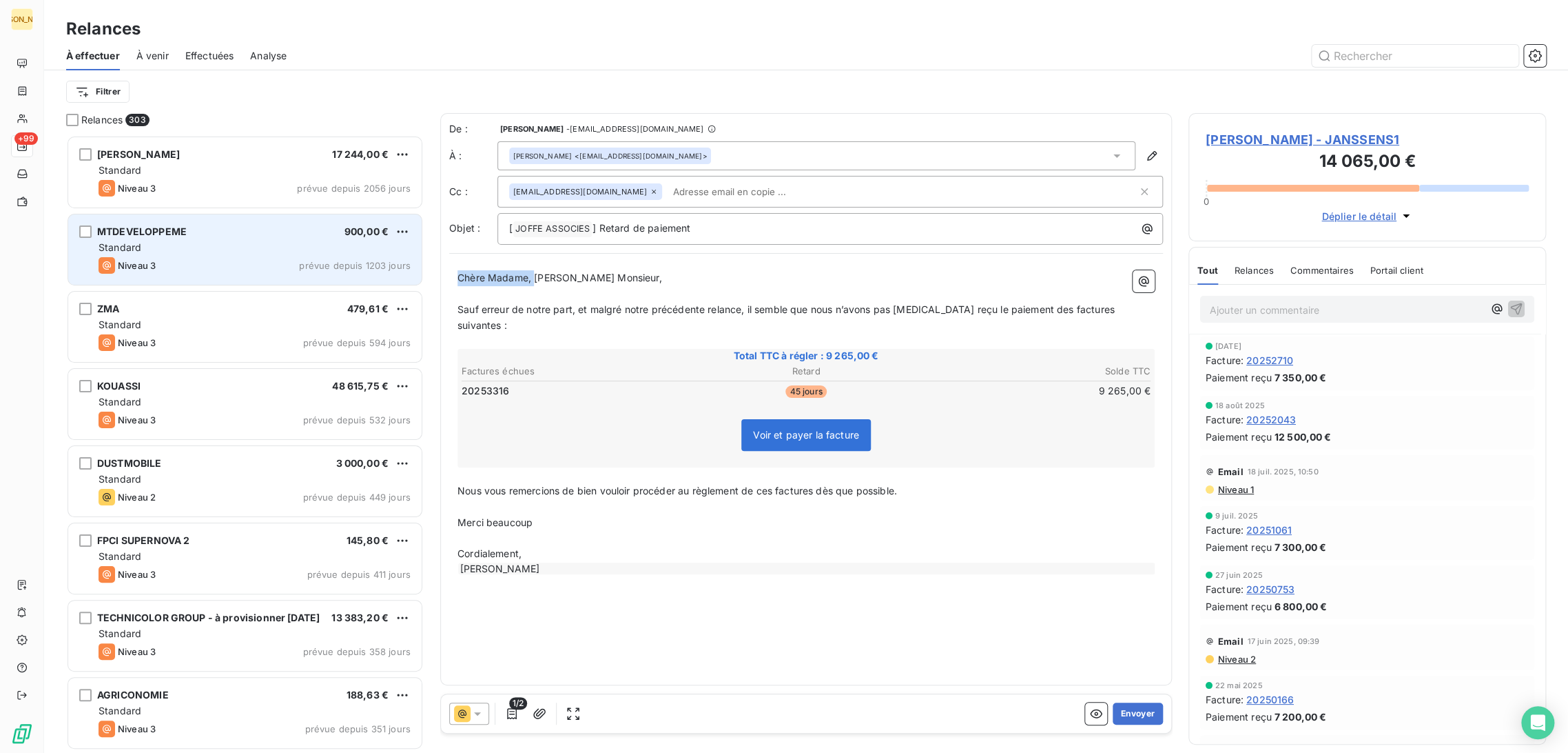
drag, startPoint x: 530, startPoint y: 279, endPoint x: 404, endPoint y: 283, distance: 126.1
click at [383, 277] on div "Relances 303 [PERSON_NAME] 17 244,00 € Standard Niveau 3 prévue depuis 2056 jou…" at bounding box center [806, 433] width 1524 height 640
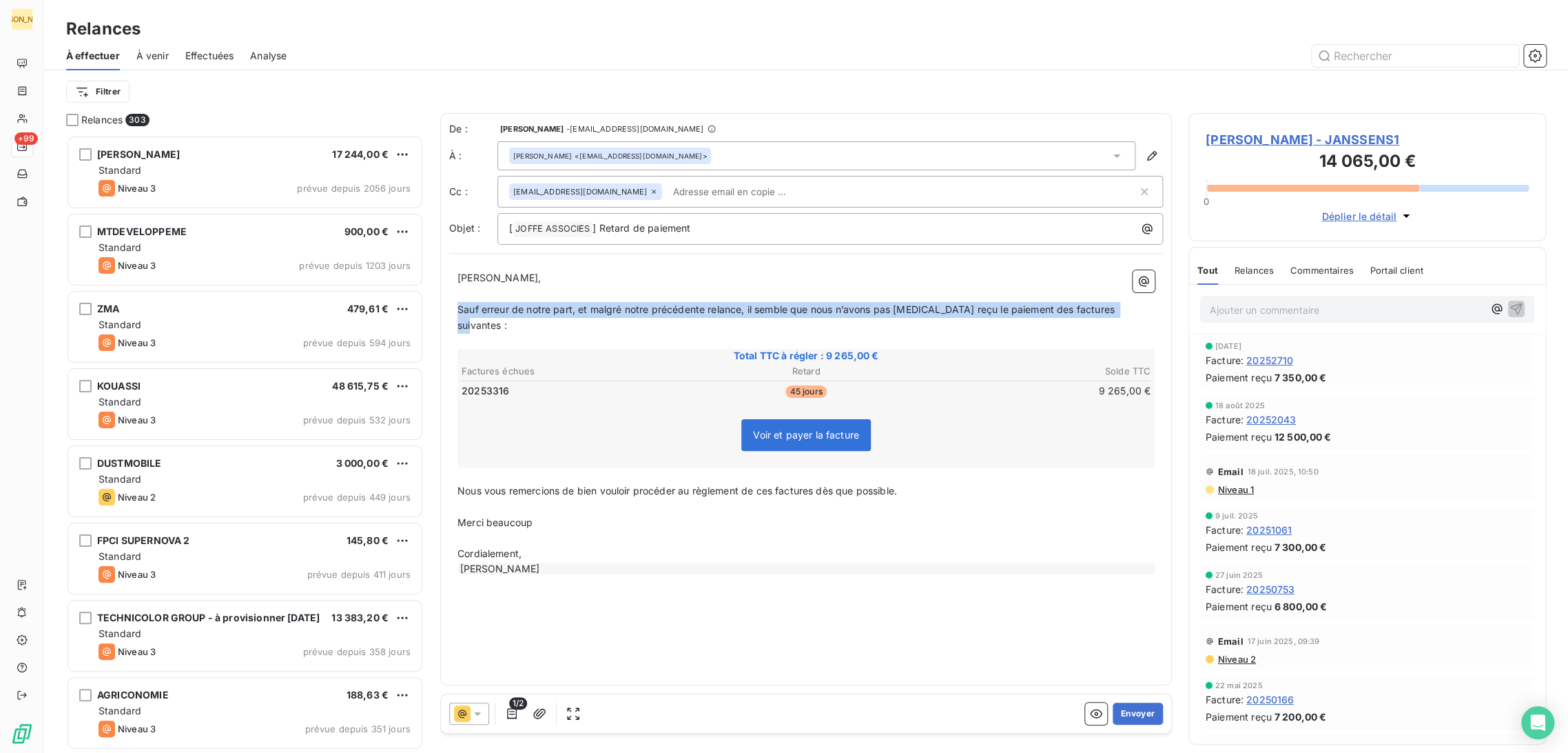
drag, startPoint x: 457, startPoint y: 306, endPoint x: 1124, endPoint y: 306, distance: 667.0
click at [1124, 306] on p "Sauf erreur de notre part, et malgré notre précédente relance, il semble que no…" at bounding box center [806, 318] width 698 height 32
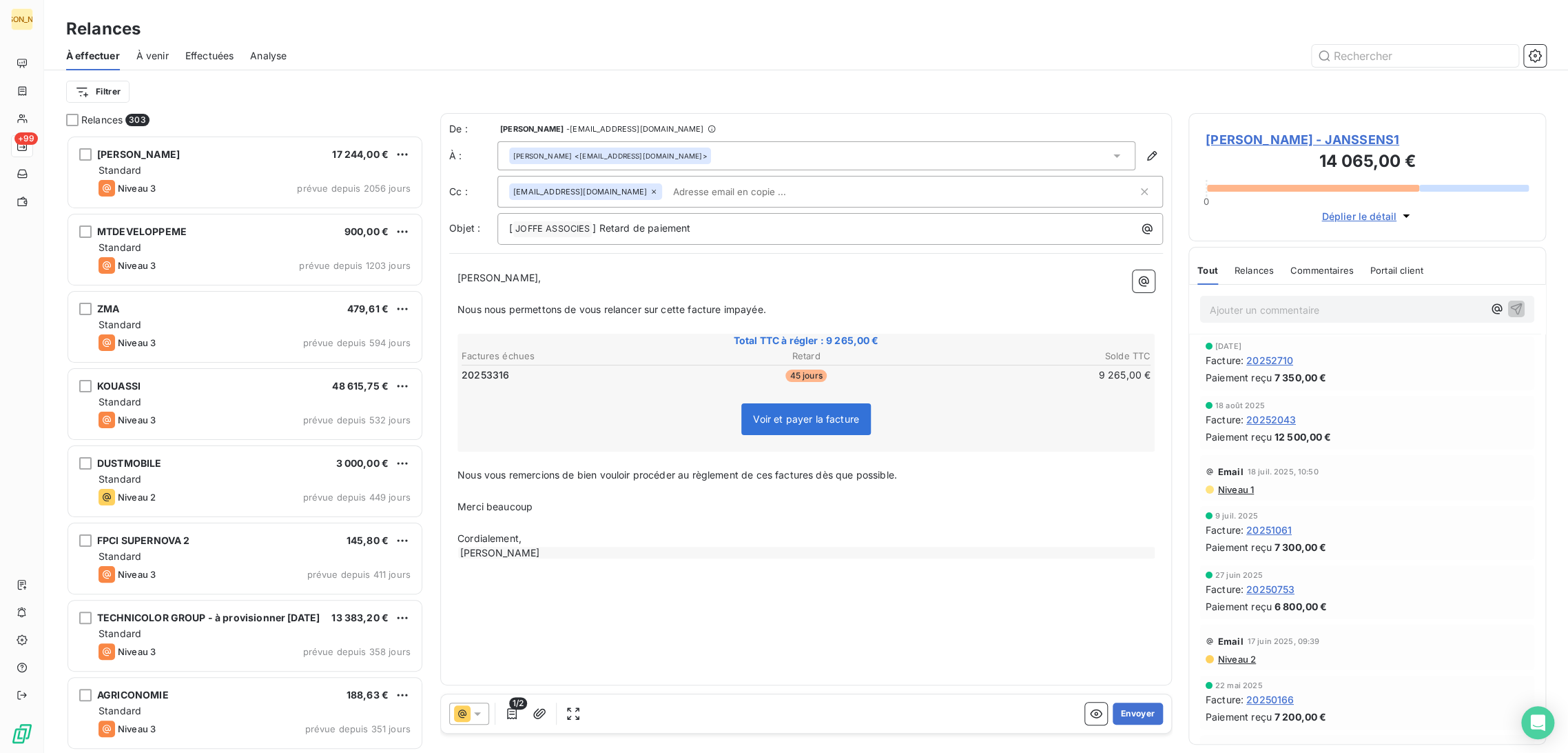
click at [659, 482] on p "Nous vous remercions de bien vouloir procéder au règlement de ces factures dès …" at bounding box center [806, 475] width 698 height 16
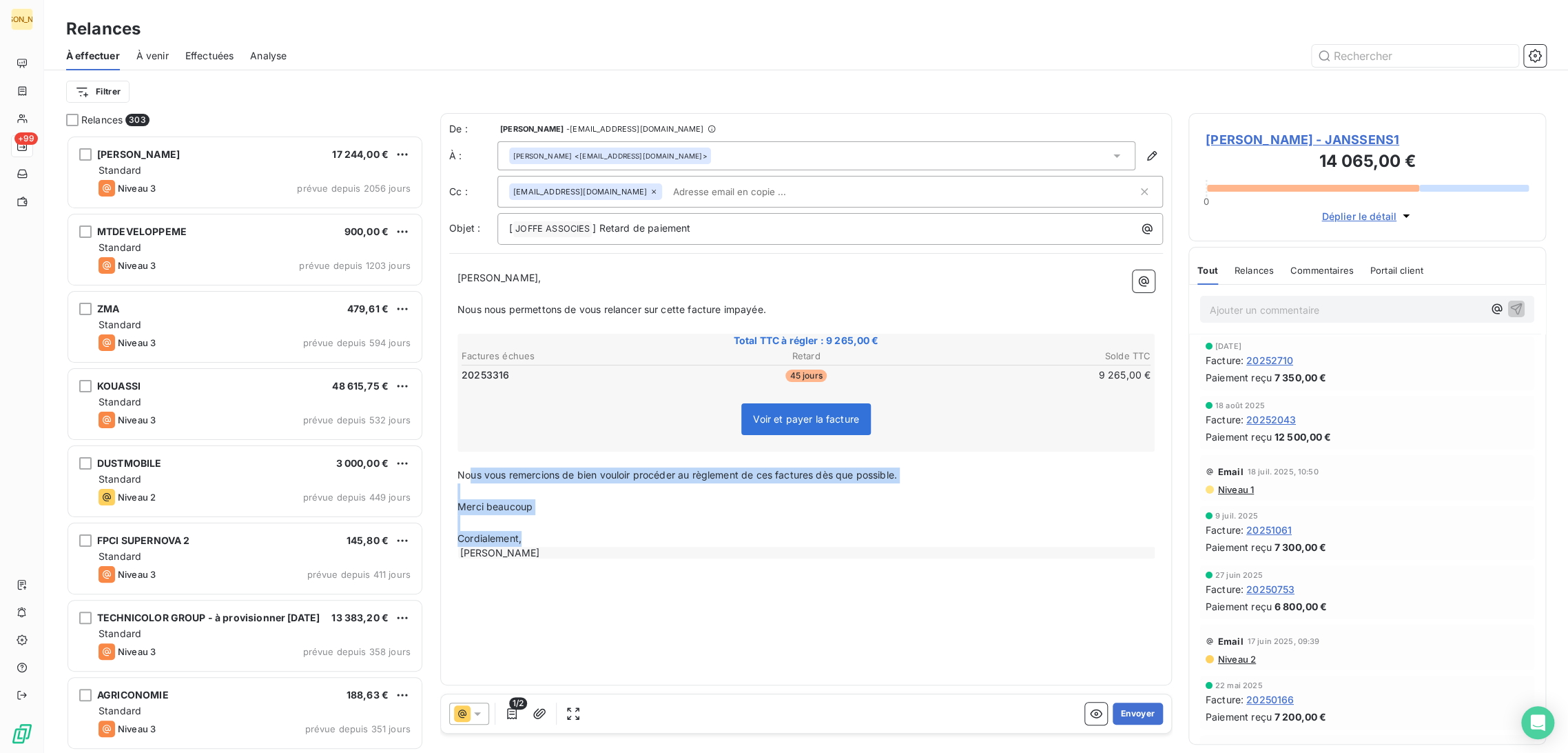
drag, startPoint x: 468, startPoint y: 470, endPoint x: 598, endPoint y: 606, distance: 188.1
click at [597, 611] on div "De : [PERSON_NAME] - [EMAIL_ADDRESS][DOMAIN_NAME] À : [PERSON_NAME] <[EMAIL_ADD…" at bounding box center [807, 399] width 732 height 572
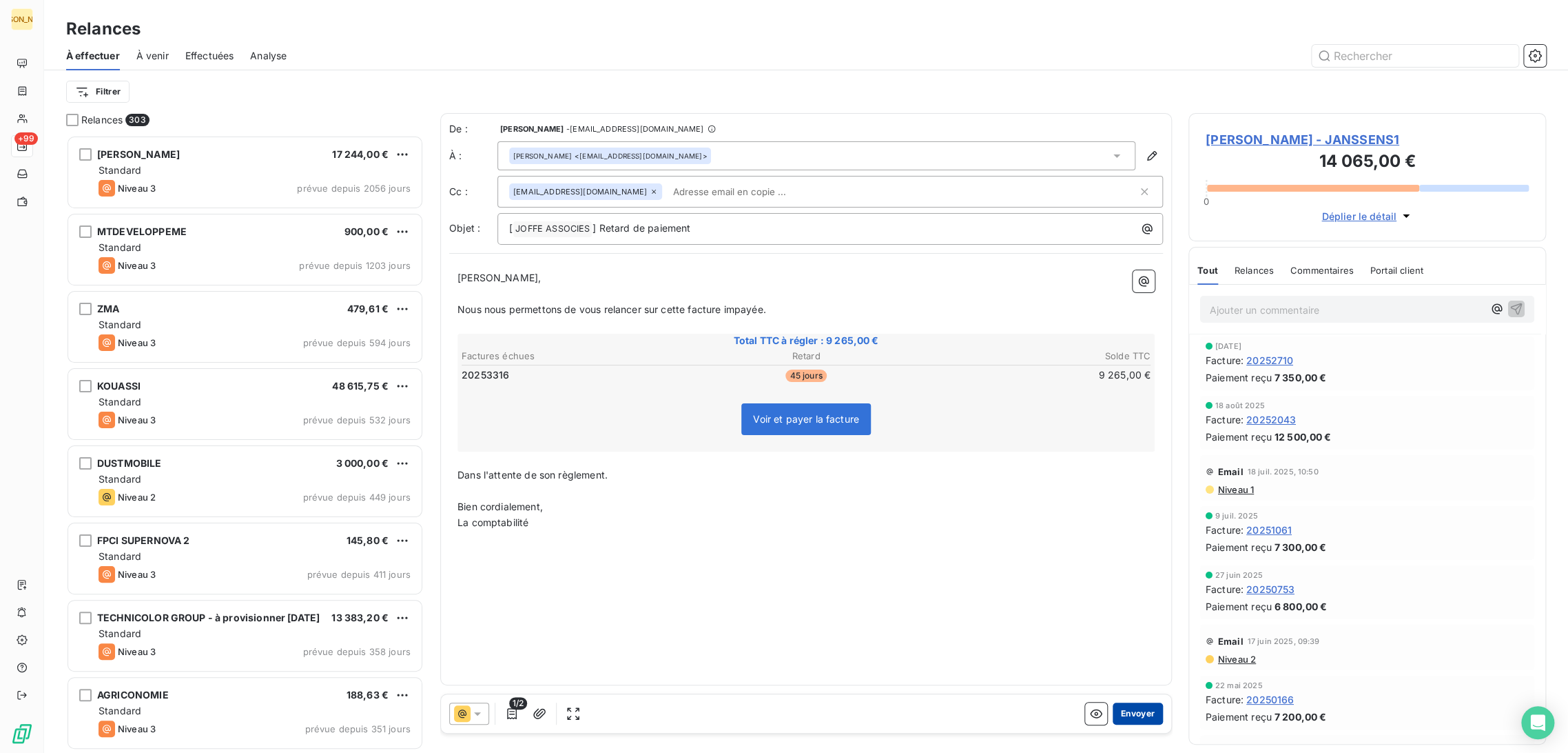
click at [1152, 718] on button "Envoyer" at bounding box center [1138, 714] width 50 height 22
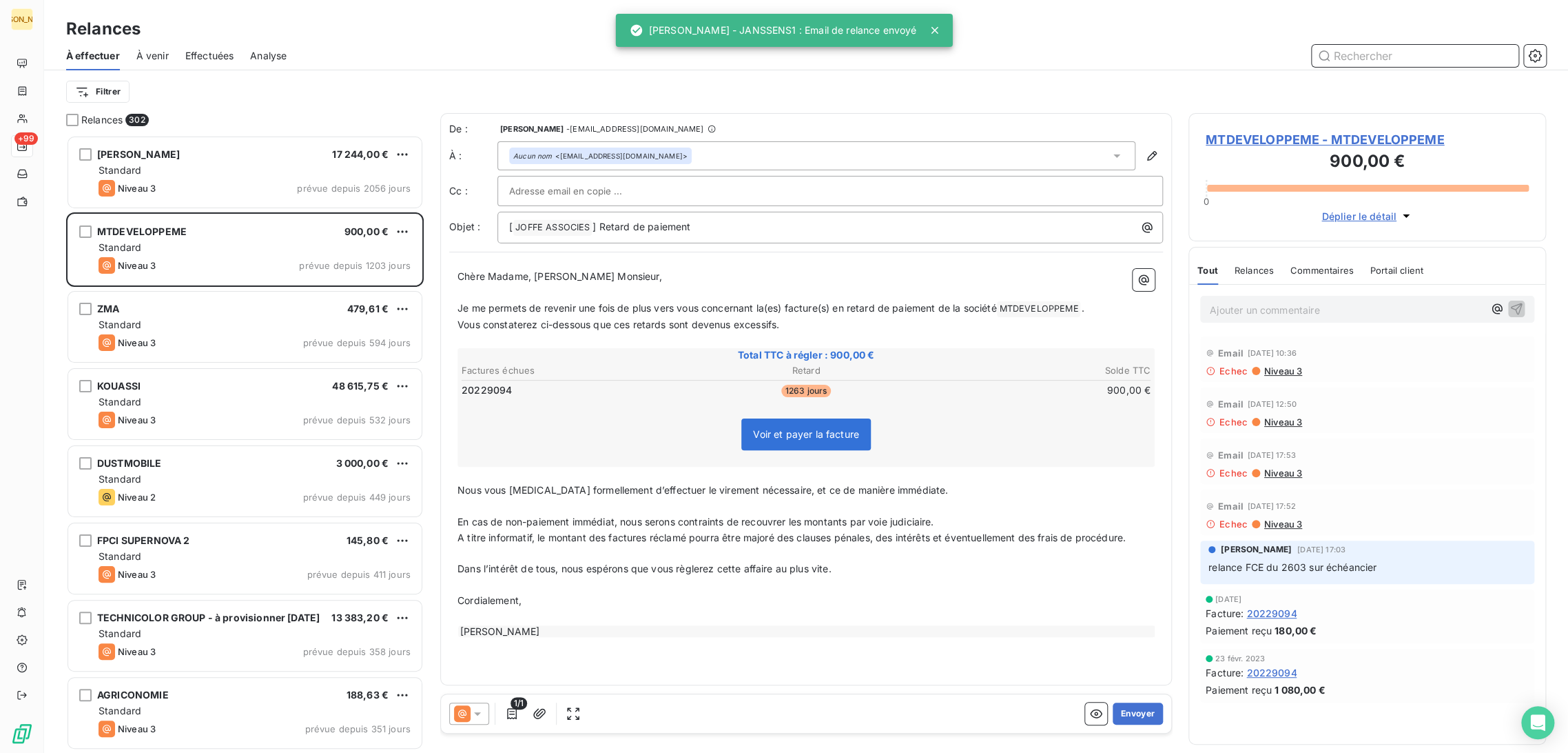
click at [1347, 58] on input "text" at bounding box center [1415, 56] width 207 height 22
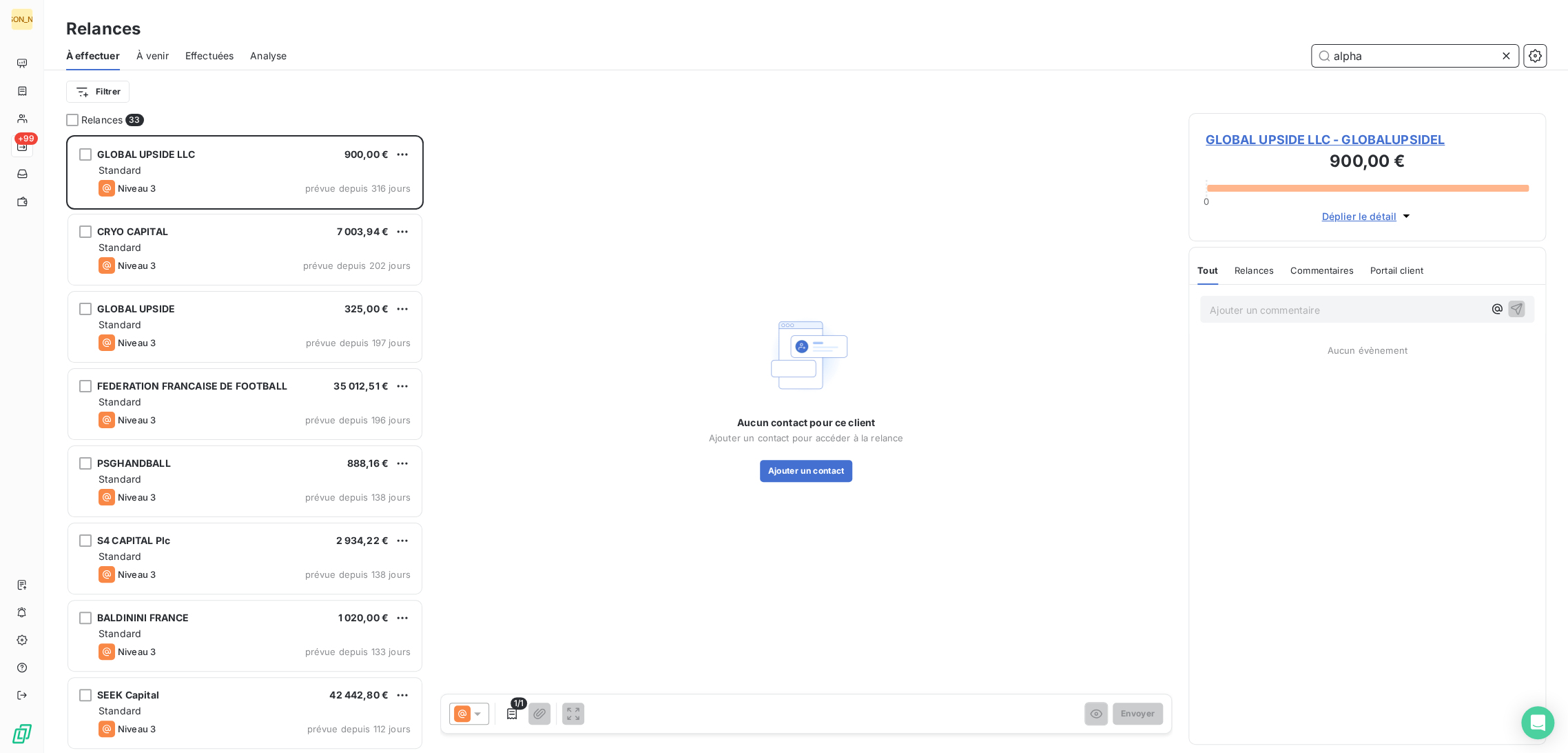
scroll to position [606, 346]
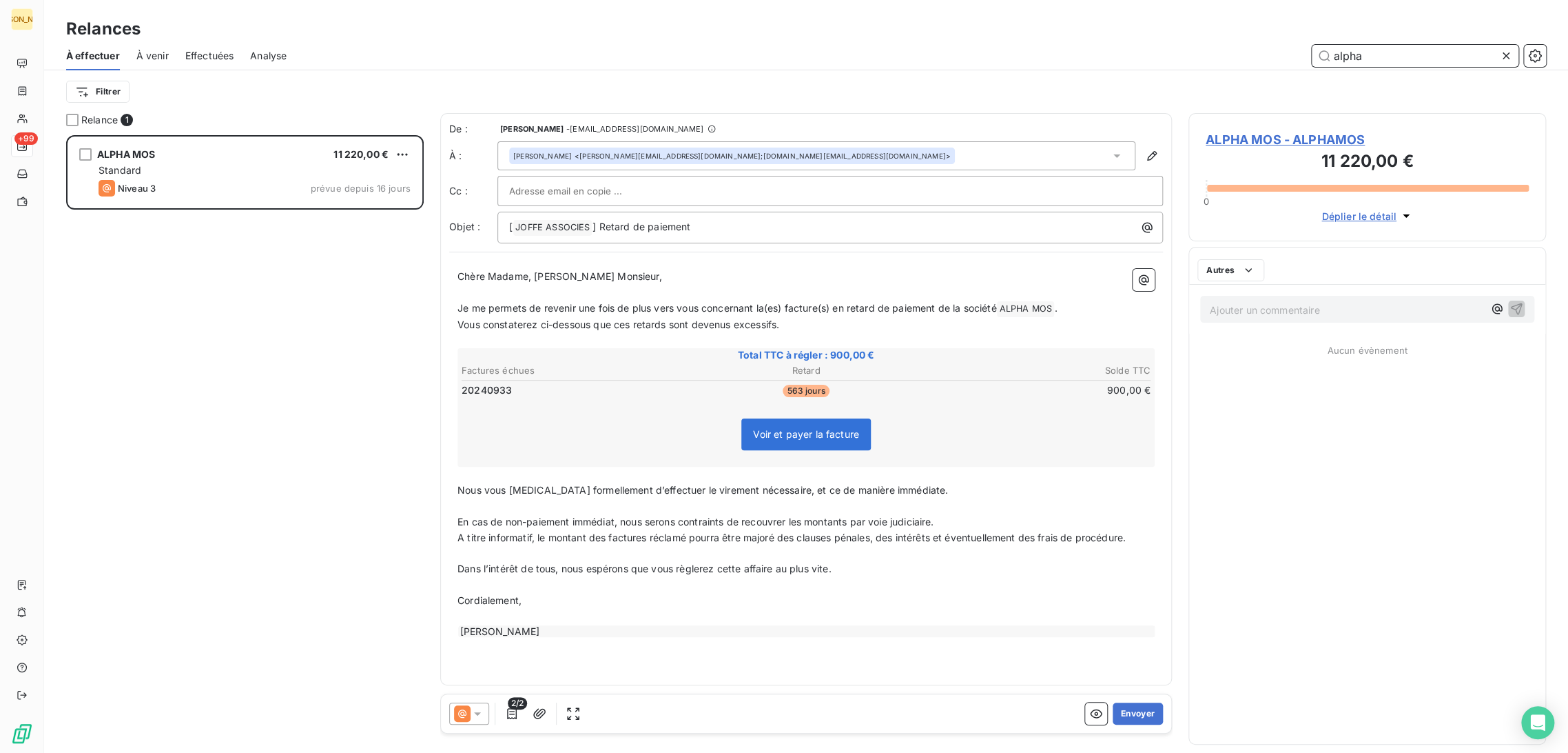
scroll to position [606, 346]
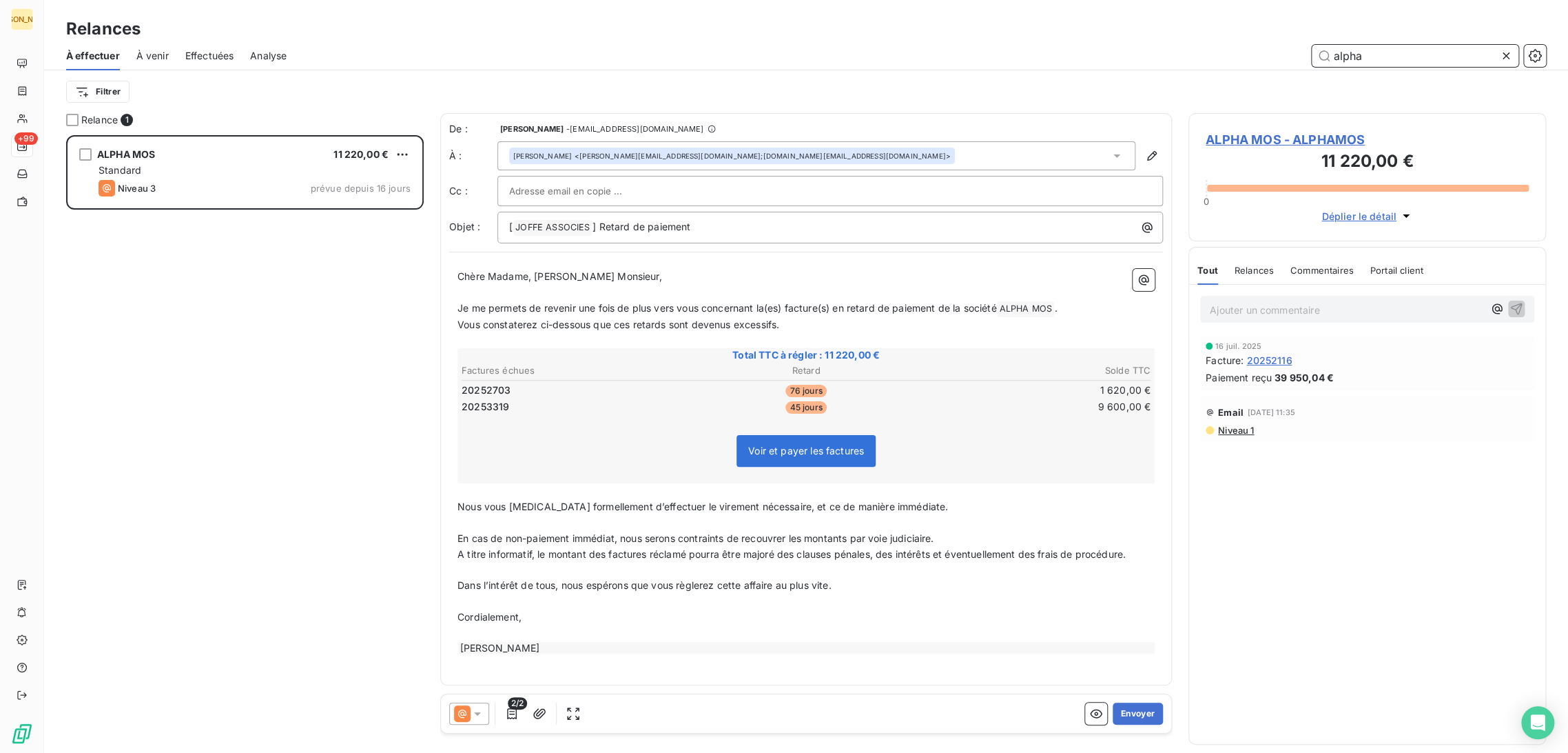
type input "alpha"
click at [580, 306] on span "Je me permets de revenir une fois de plus vers vous concernant la(es) facture(s…" at bounding box center [726, 307] width 539 height 12
click at [1146, 155] on icon "button" at bounding box center [1152, 155] width 14 height 14
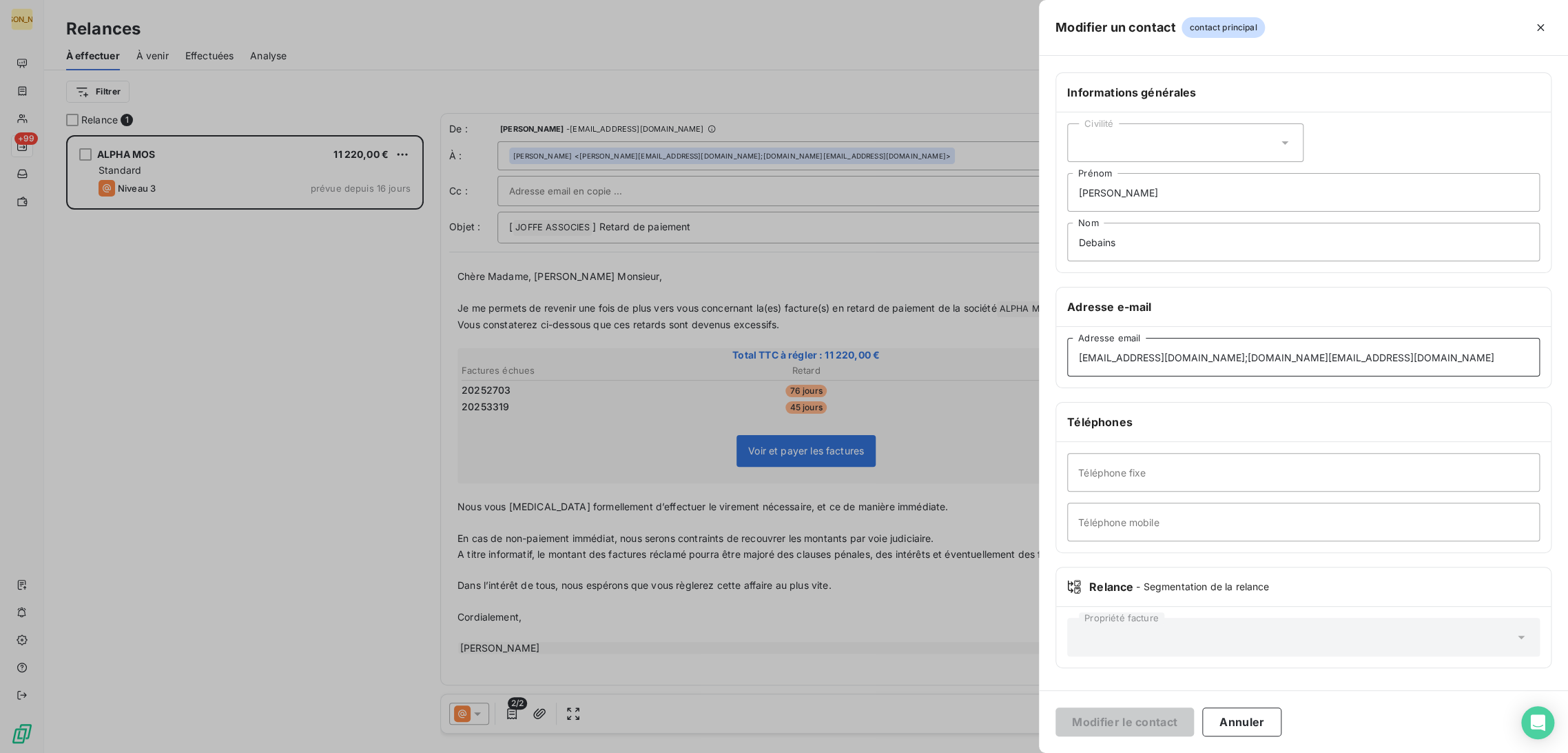
drag, startPoint x: 1398, startPoint y: 357, endPoint x: 1231, endPoint y: 355, distance: 167.0
click at [1231, 355] on input "[EMAIL_ADDRESS][DOMAIN_NAME];[DOMAIN_NAME][EMAIL_ADDRESS][DOMAIN_NAME]" at bounding box center [1304, 357] width 473 height 39
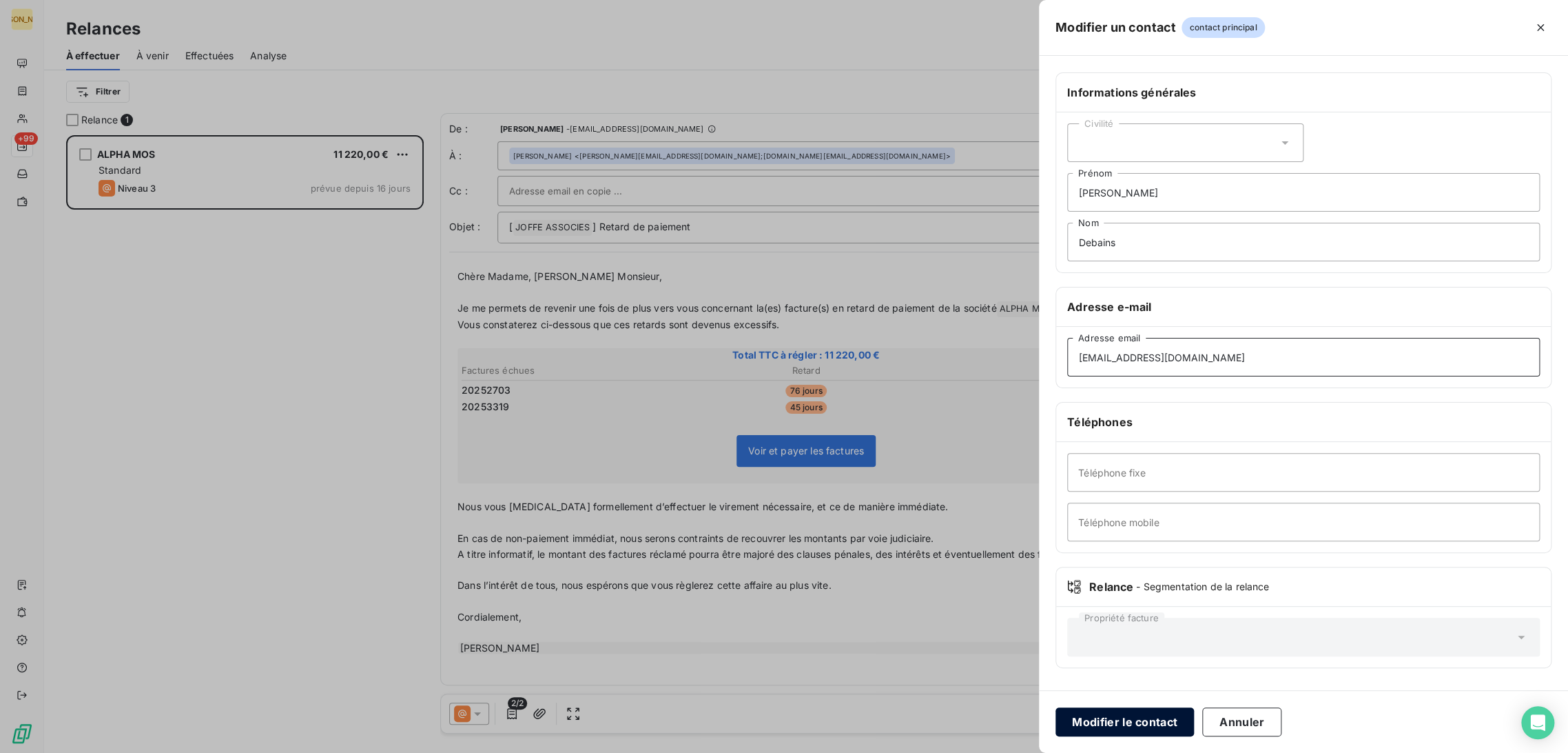
type input "[EMAIL_ADDRESS][DOMAIN_NAME]"
click at [1138, 723] on button "Modifier le contact" at bounding box center [1125, 722] width 138 height 29
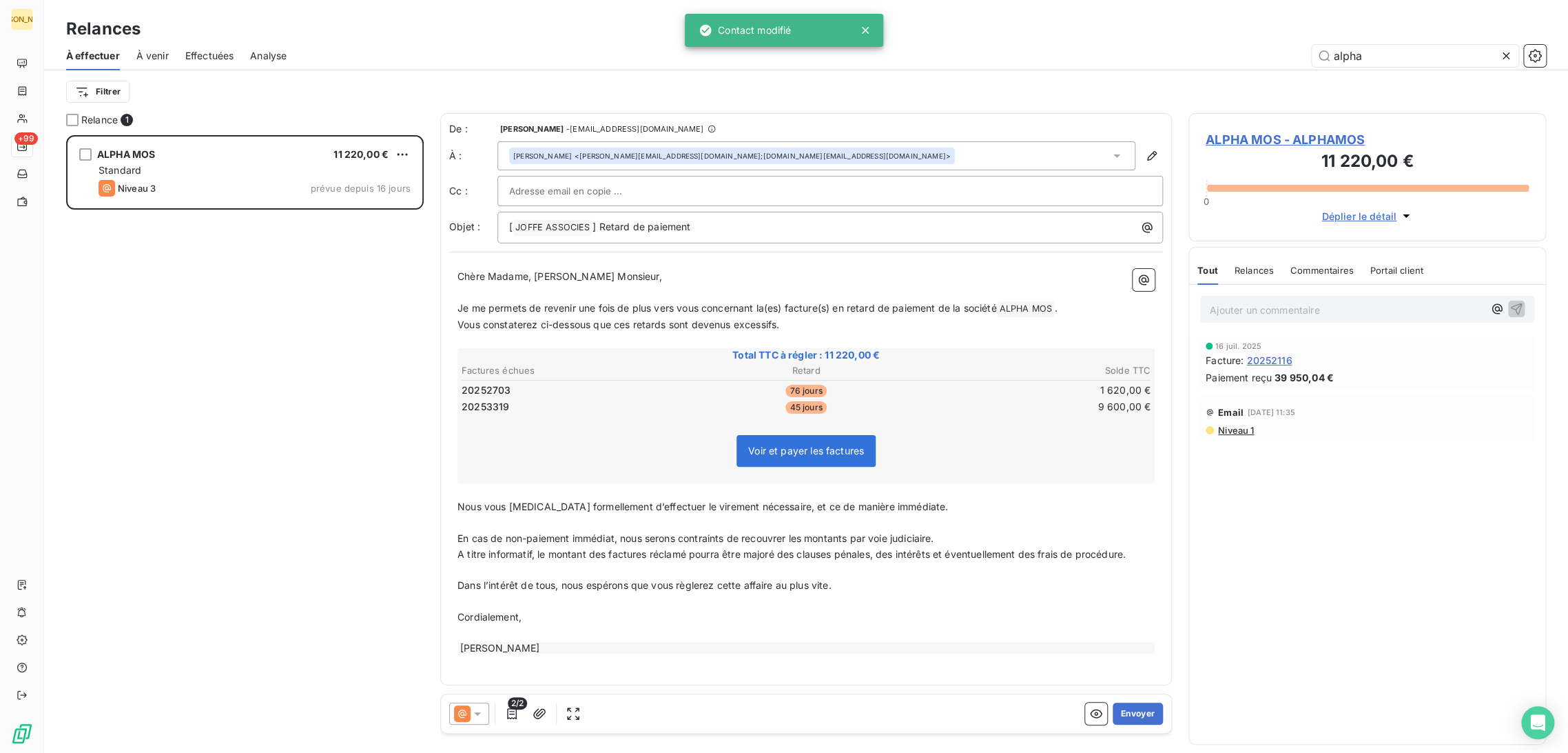
click at [671, 181] on div at bounding box center [830, 191] width 642 height 21
paste input ";[PERSON_NAME][EMAIL_ADDRESS][DOMAIN_NAME]"
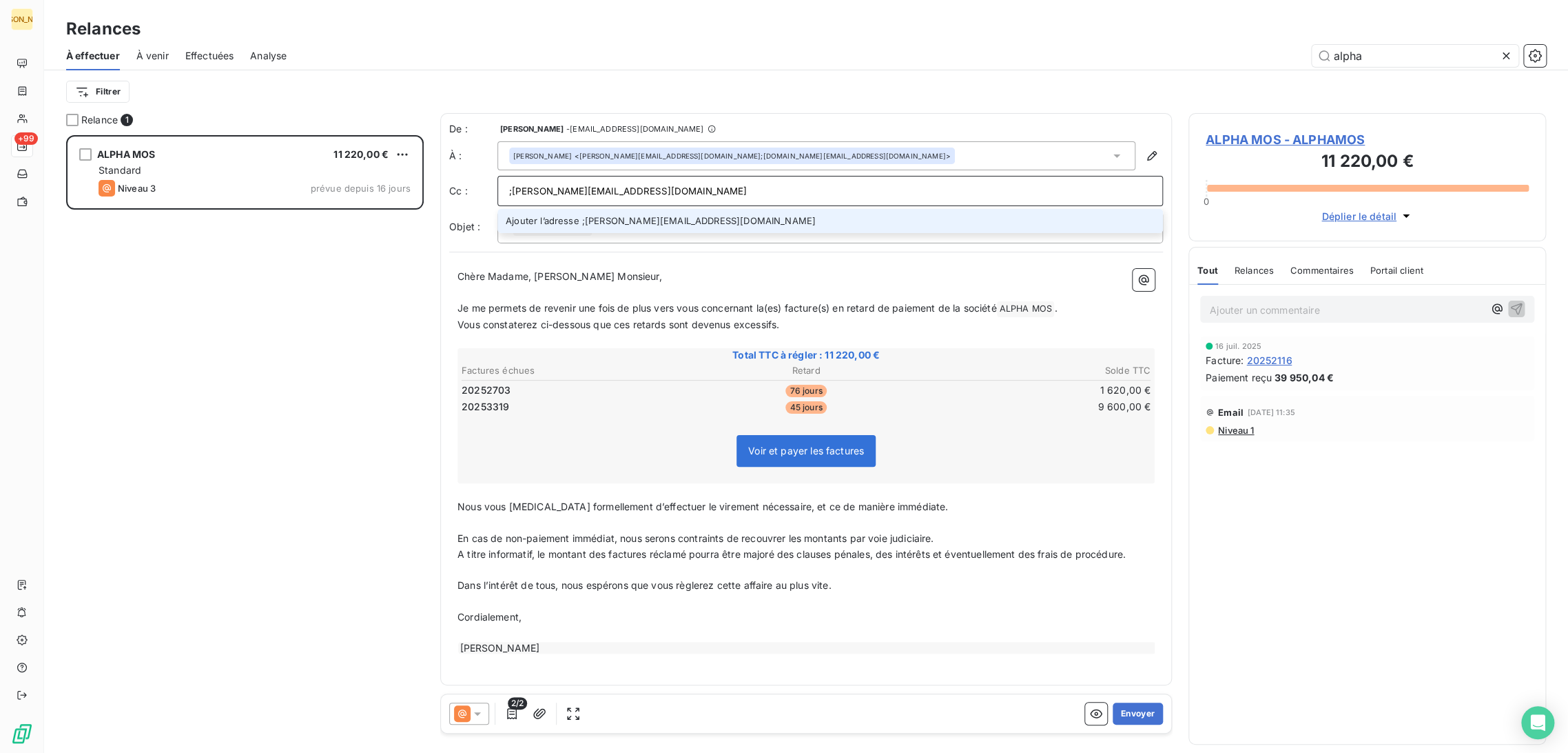
click at [516, 189] on input ";[PERSON_NAME][EMAIL_ADDRESS][DOMAIN_NAME]" at bounding box center [830, 191] width 642 height 21
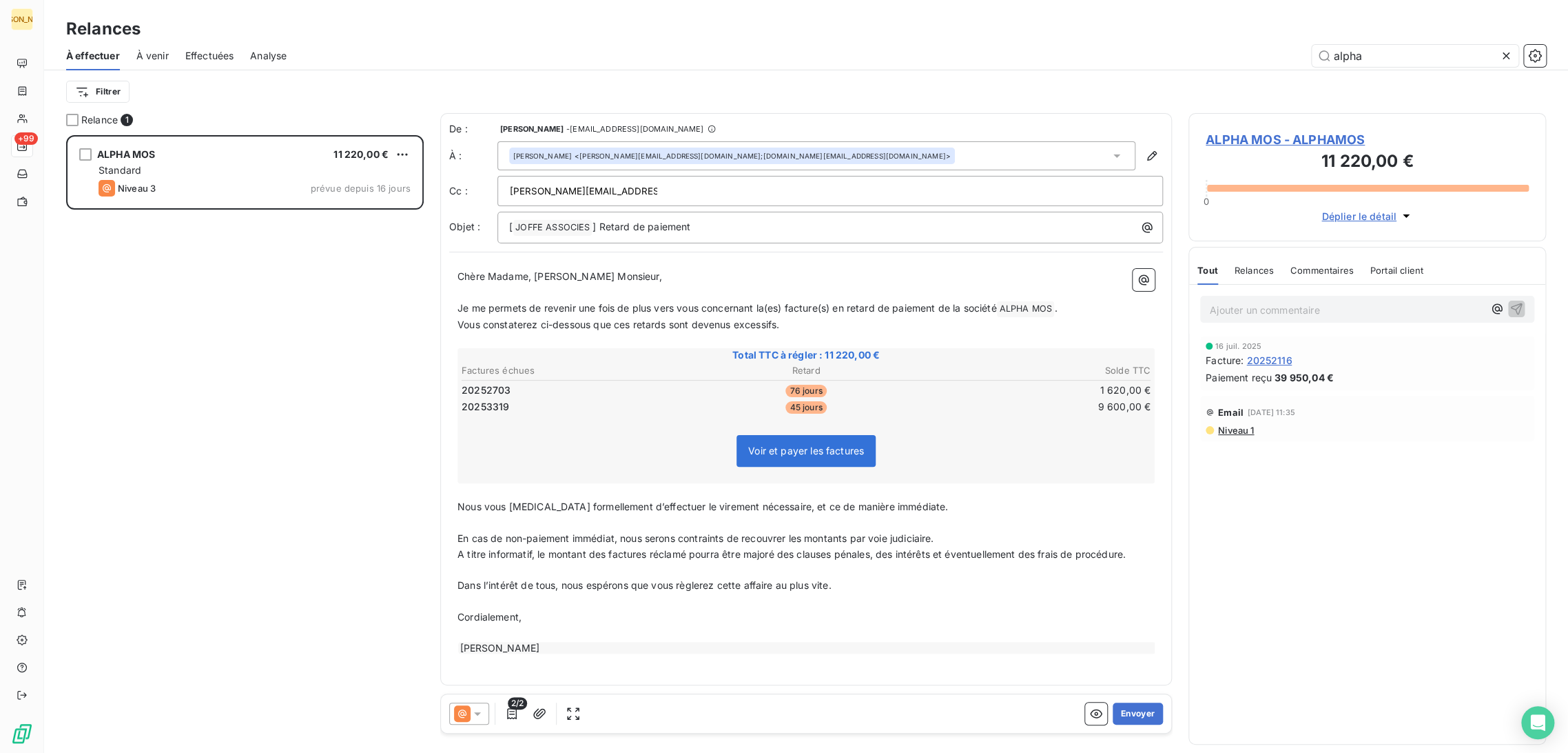
scroll to position [0, 0]
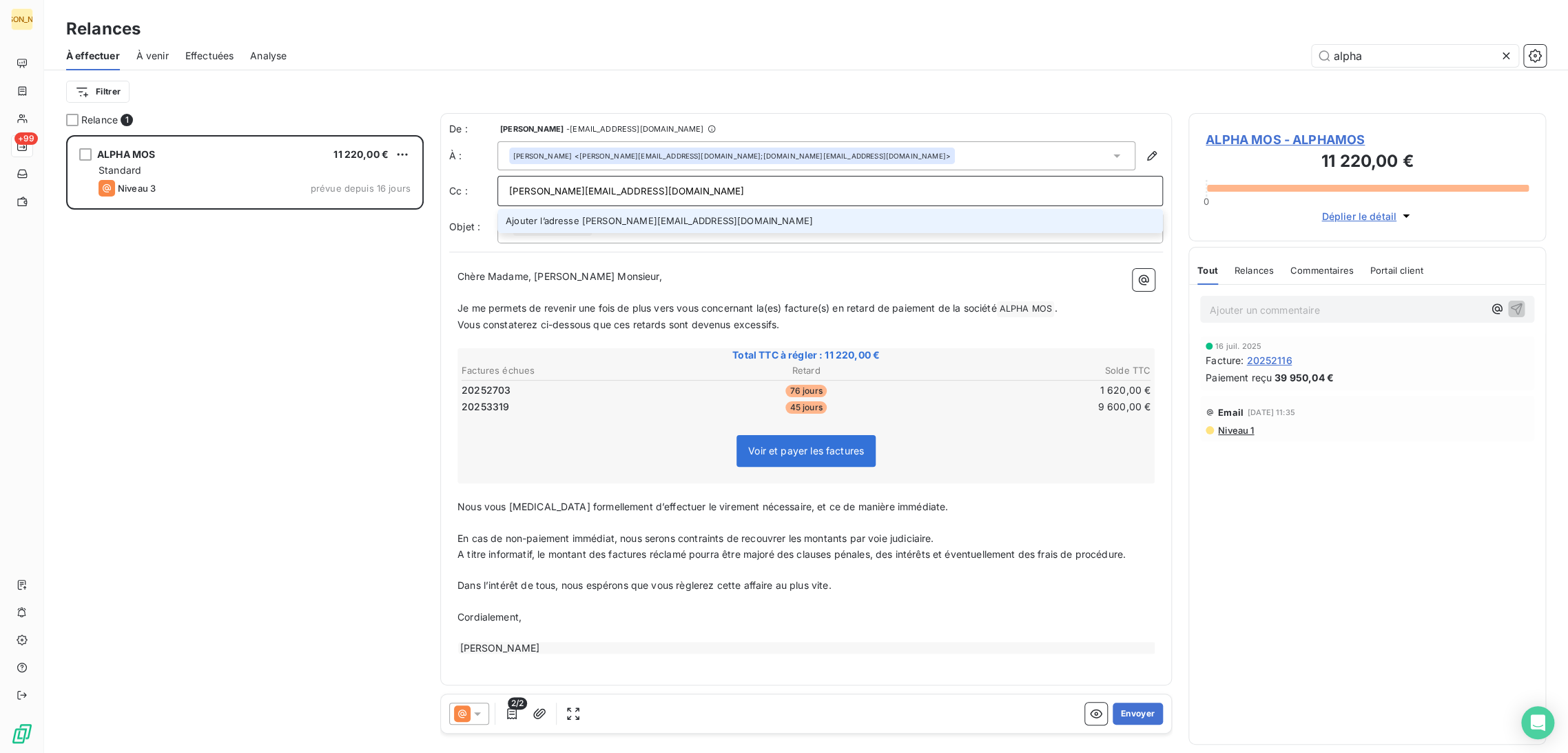
type input "[PERSON_NAME][EMAIL_ADDRESS][DOMAIN_NAME]"
drag, startPoint x: 511, startPoint y: 275, endPoint x: 582, endPoint y: 324, distance: 86.3
click at [512, 275] on span "Chère Madame, [PERSON_NAME] Monsieur," at bounding box center [559, 276] width 204 height 12
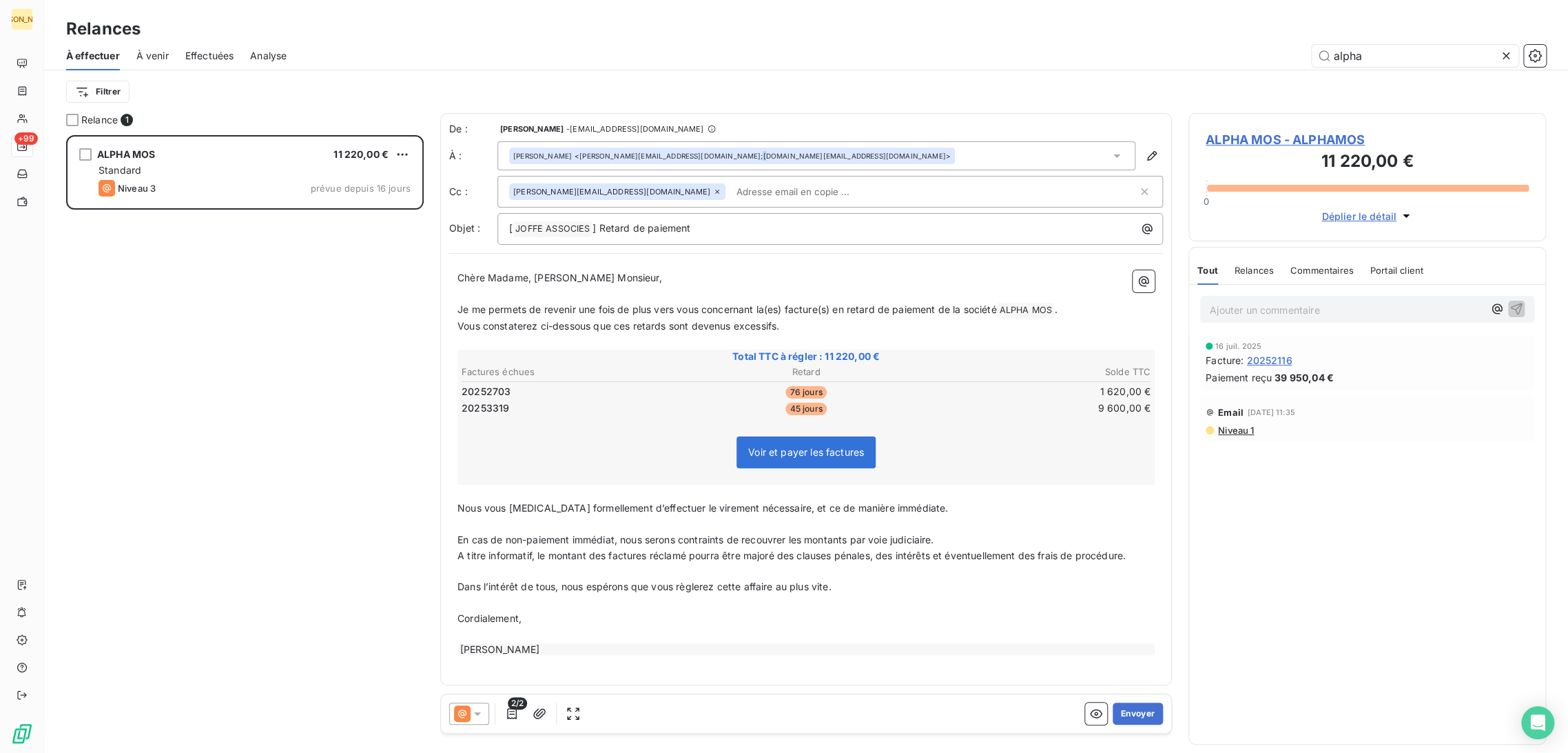
click at [728, 157] on div "[PERSON_NAME] <[PERSON_NAME][EMAIL_ADDRESS][DOMAIN_NAME];[DOMAIN_NAME][EMAIL_AD…" at bounding box center [732, 156] width 438 height 10
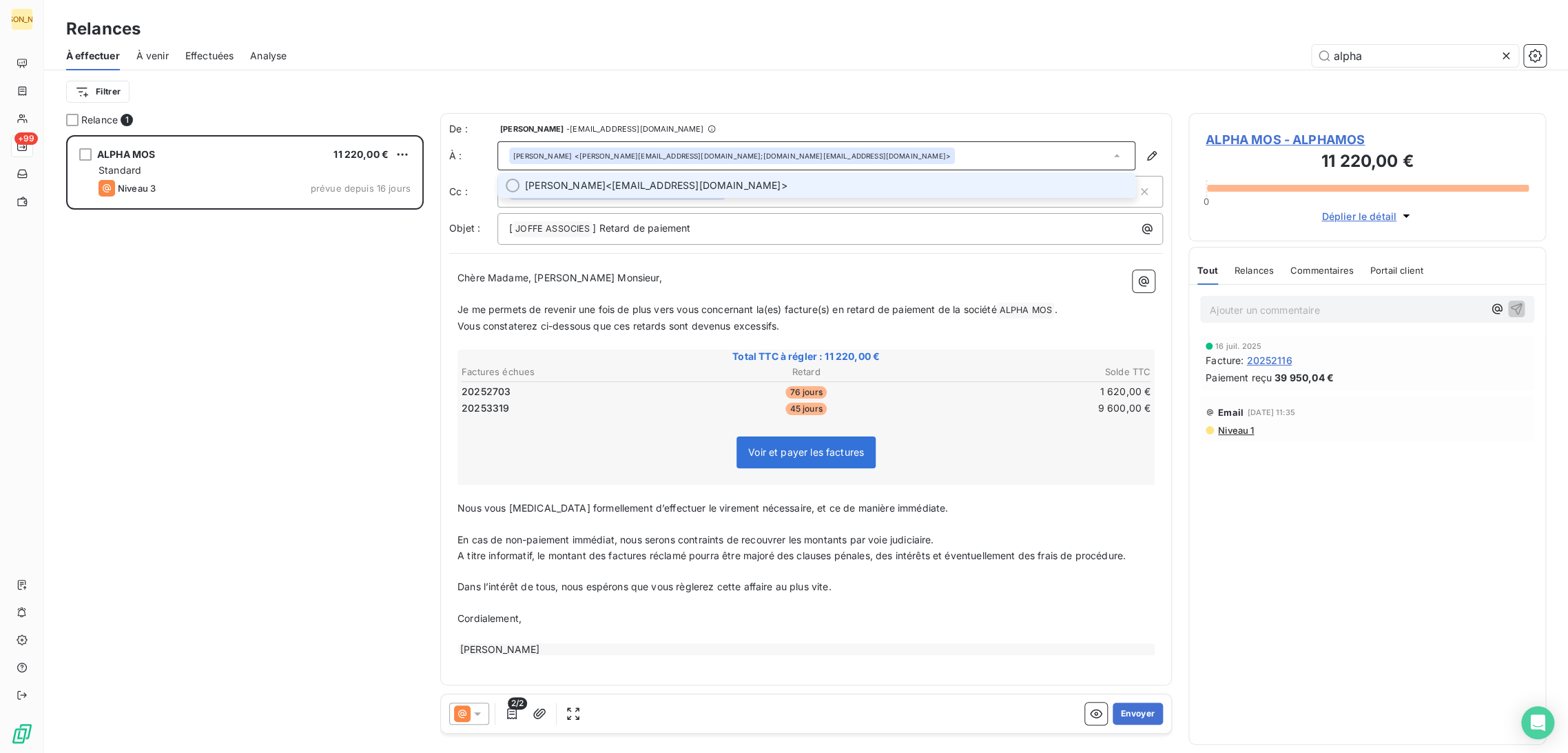
click at [513, 183] on div at bounding box center [512, 185] width 14 height 14
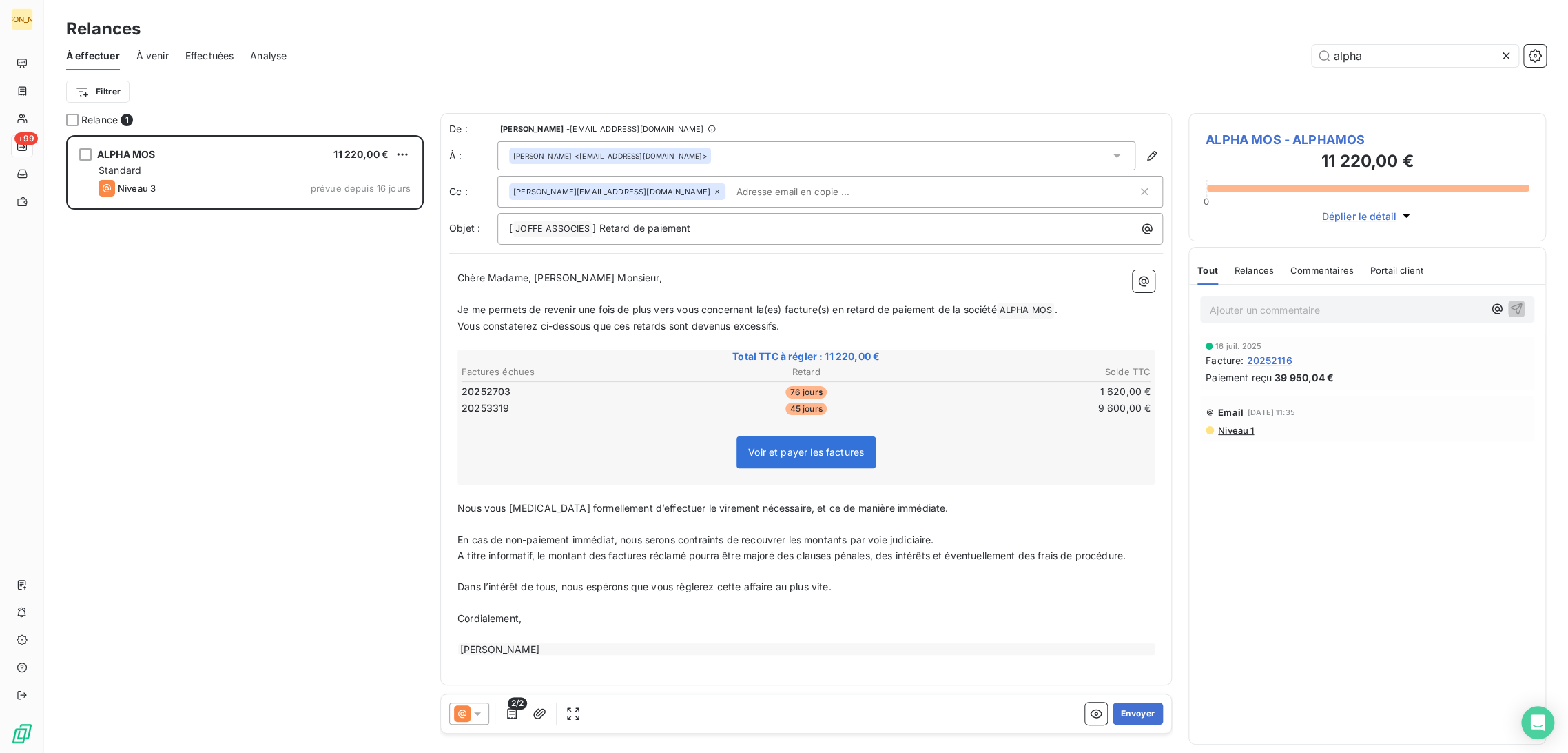
click at [651, 271] on p "Chère Madame, [PERSON_NAME] Monsieur," at bounding box center [806, 279] width 698 height 16
click at [1151, 162] on icon "button" at bounding box center [1152, 155] width 14 height 14
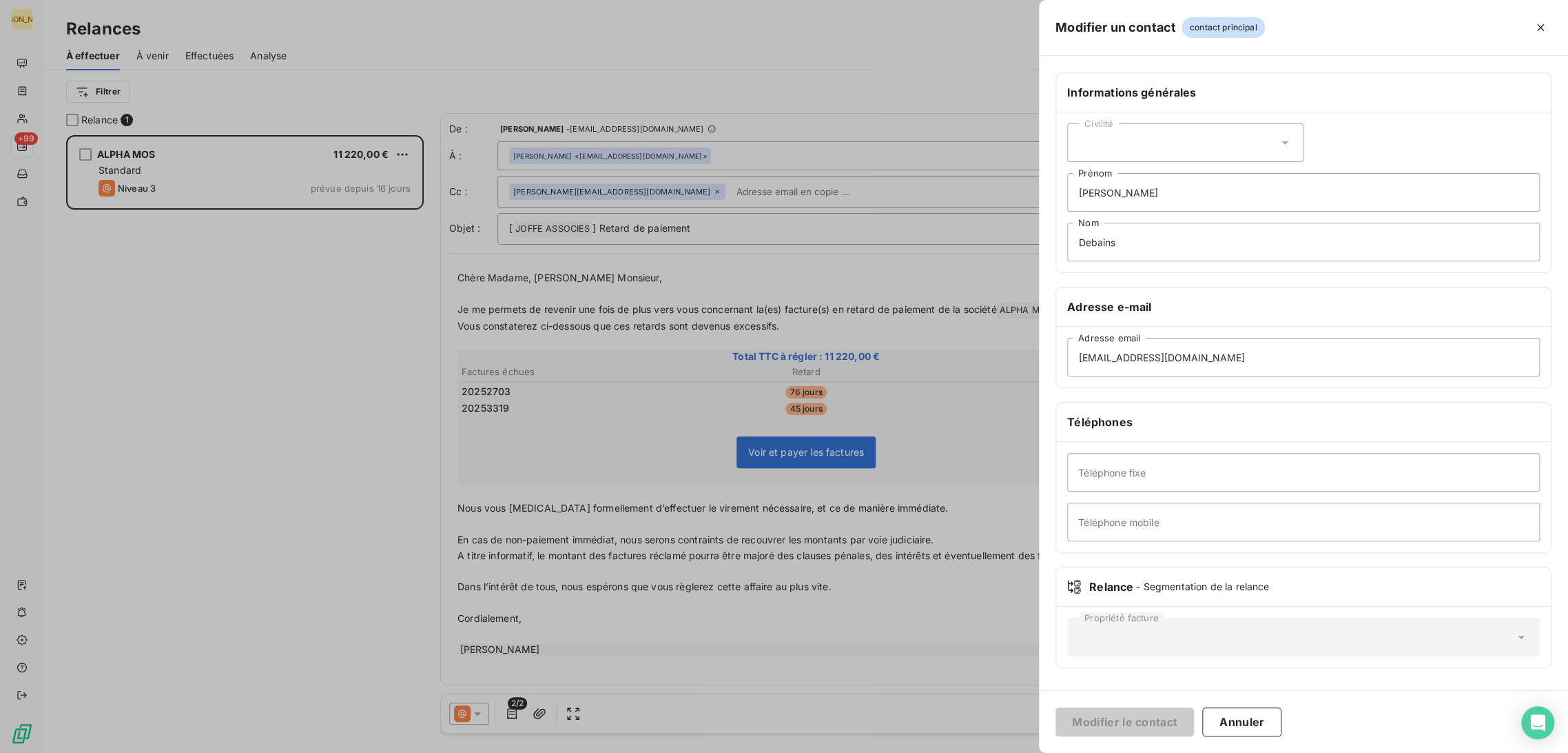
click at [923, 343] on div at bounding box center [784, 376] width 1568 height 753
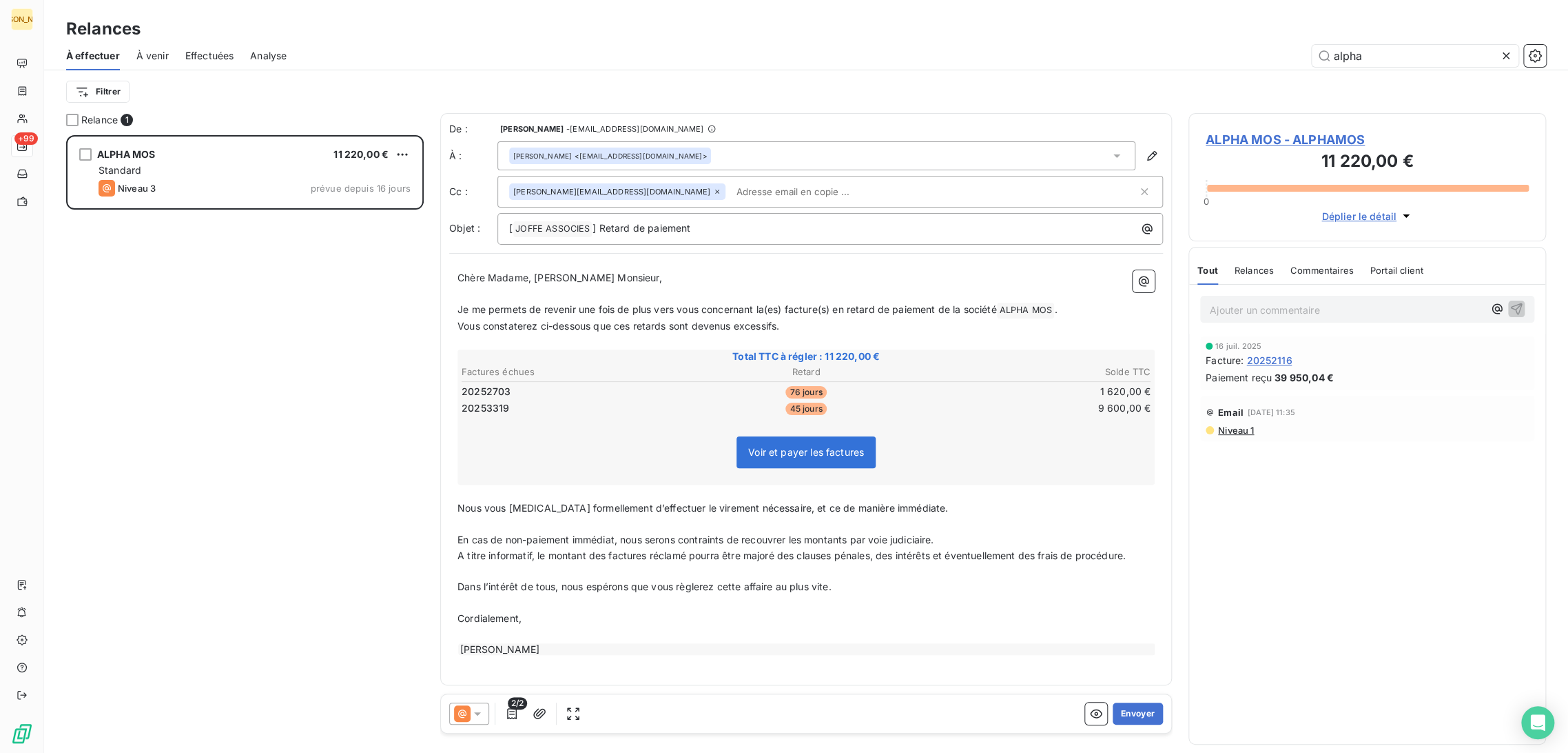
click at [776, 156] on div "[PERSON_NAME] <[EMAIL_ADDRESS][DOMAIN_NAME]>" at bounding box center [816, 156] width 638 height 29
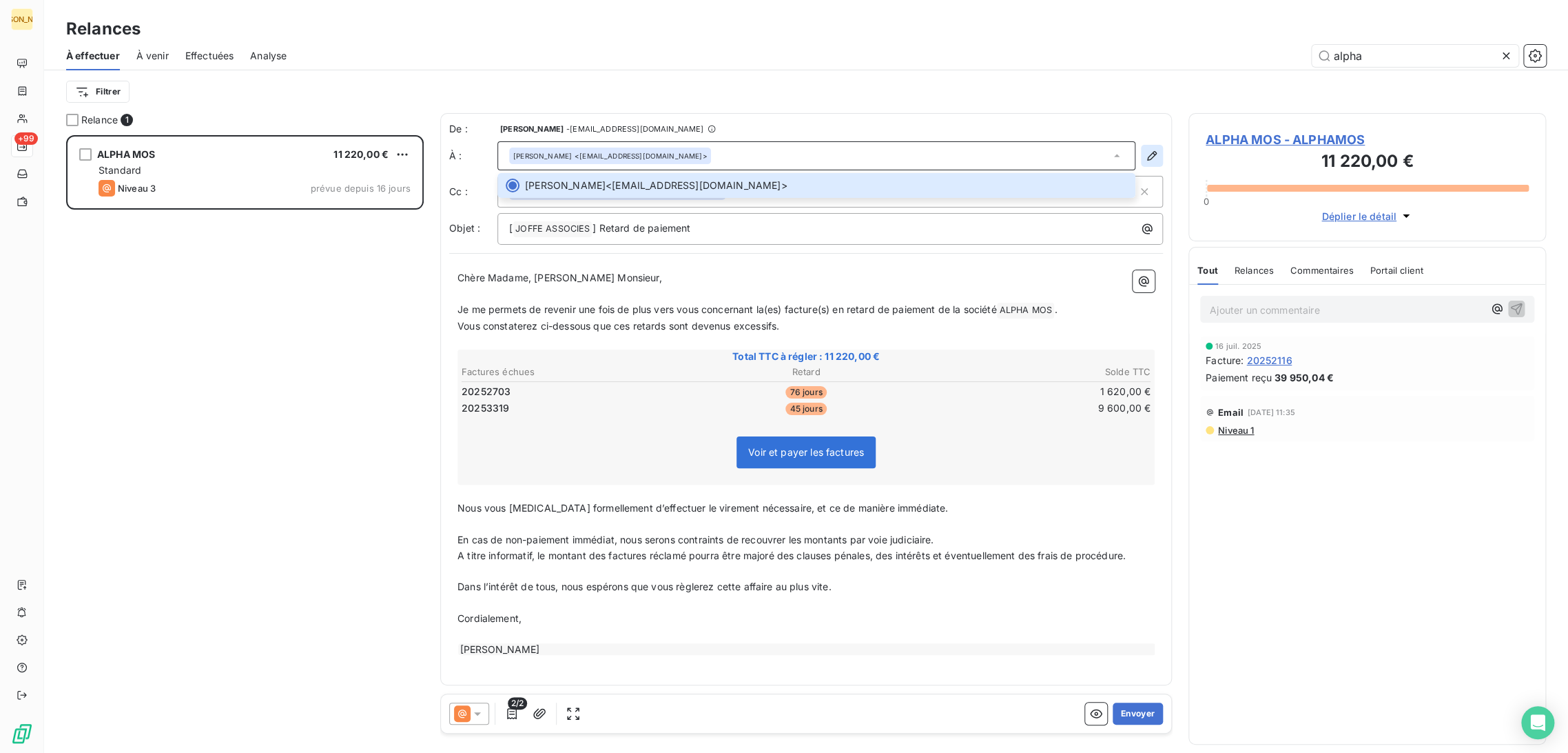
click at [1149, 158] on icon "button" at bounding box center [1152, 155] width 14 height 14
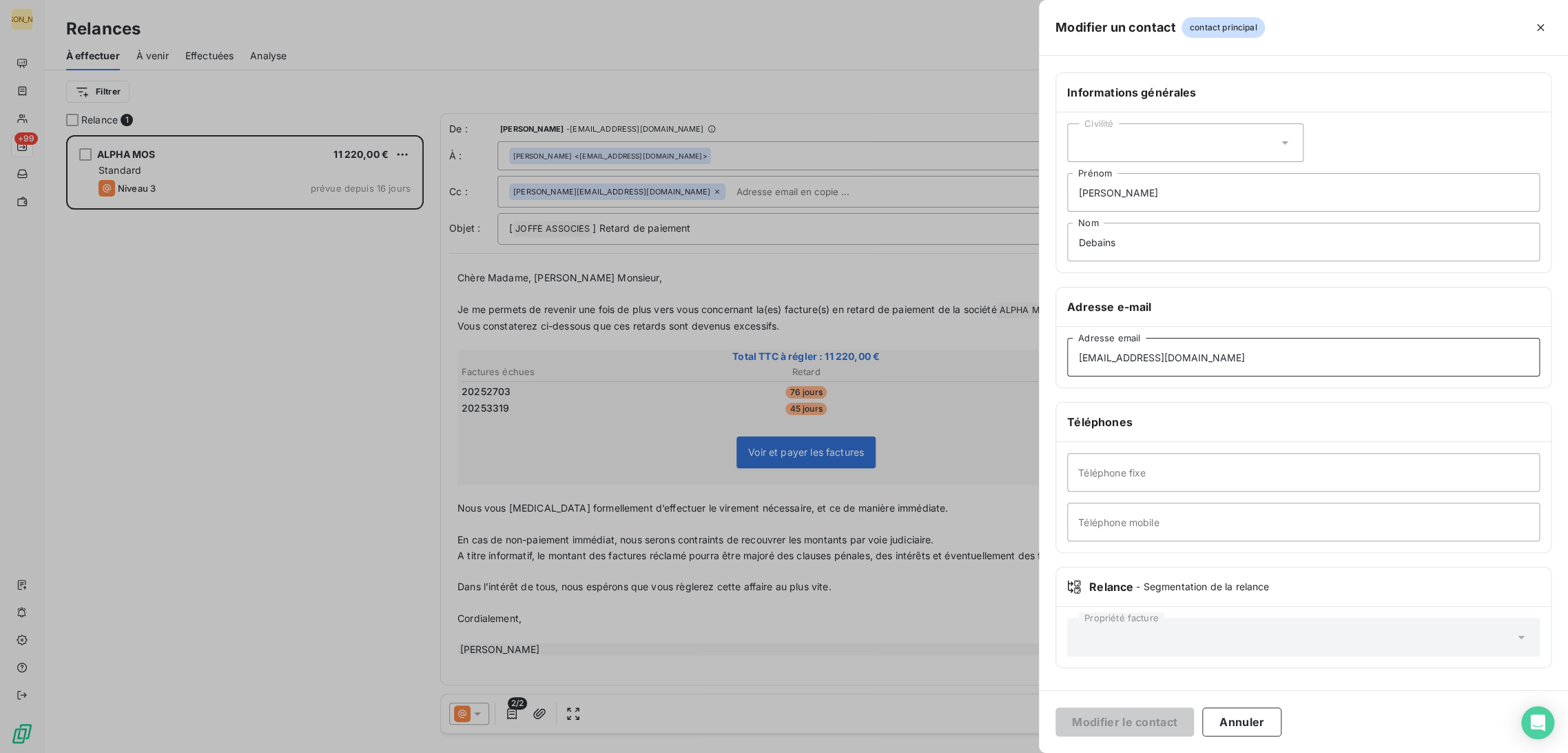
drag, startPoint x: 966, startPoint y: 349, endPoint x: 943, endPoint y: 349, distance: 23.0
click at [943, 752] on div "Modifier un contact contact principal Informations générales Civilité [PERSON_N…" at bounding box center [784, 753] width 1568 height 0
paste input ";[PERSON_NAME][EMAIL_ADDRESS][DOMAIN_NAME]"
click at [1079, 357] on input ";[PERSON_NAME][EMAIL_ADDRESS][DOMAIN_NAME]" at bounding box center [1304, 357] width 473 height 39
type input "[PERSON_NAME][EMAIL_ADDRESS][DOMAIN_NAME]"
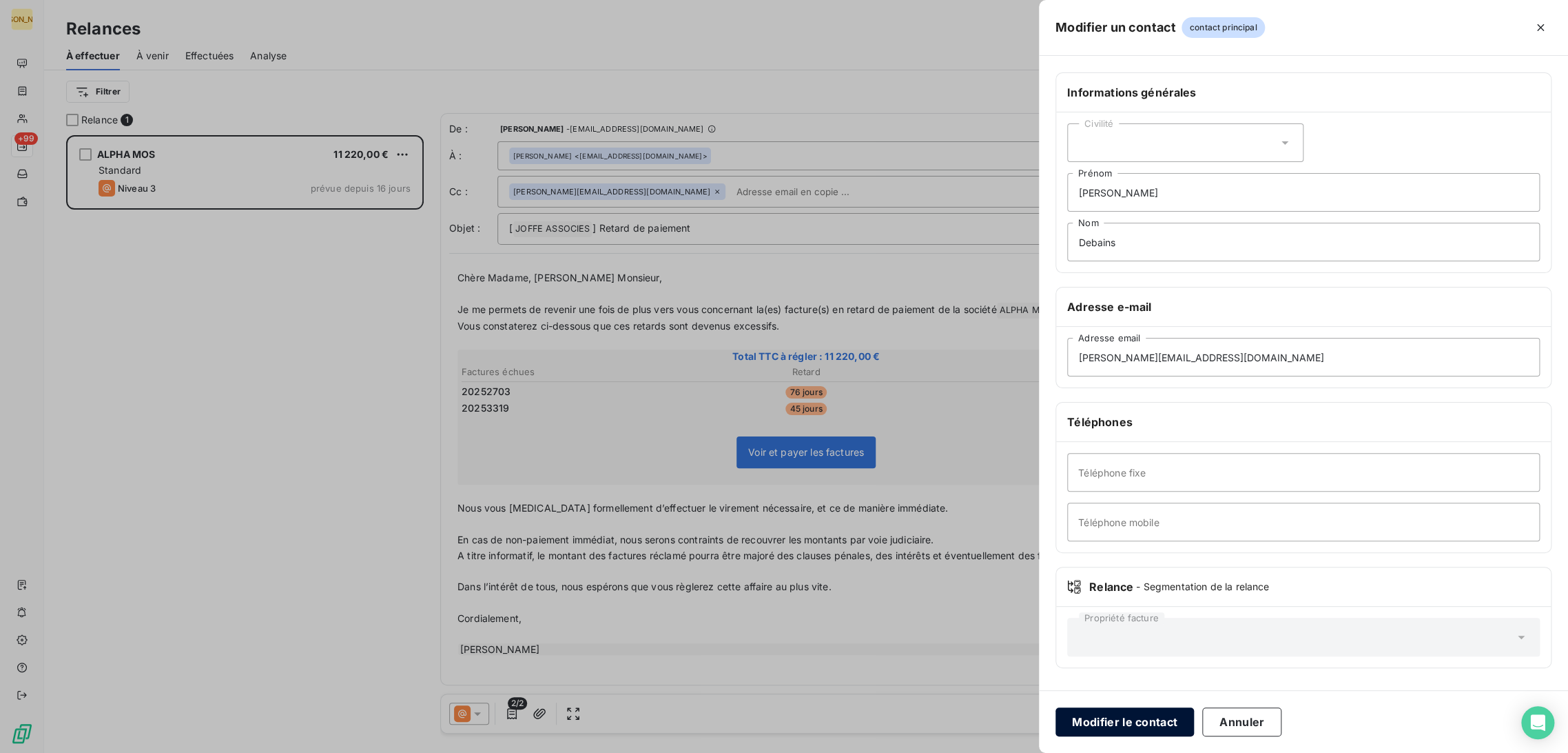
click at [1079, 730] on button "Modifier le contact" at bounding box center [1125, 722] width 138 height 29
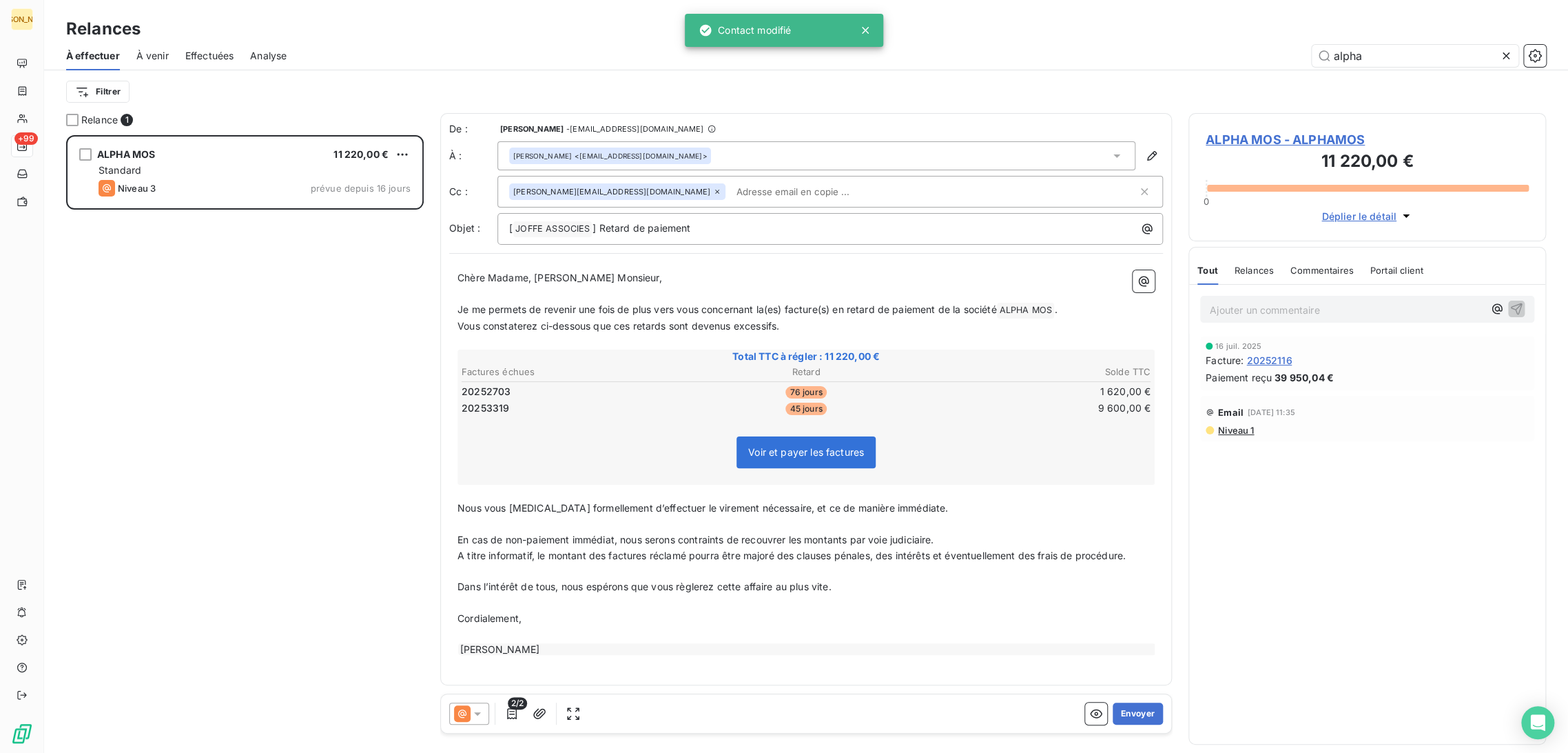
click at [601, 275] on span "Chère Madame, [PERSON_NAME] Monsieur," at bounding box center [559, 277] width 204 height 12
click at [502, 156] on div "[PERSON_NAME] <[EMAIL_ADDRESS][DOMAIN_NAME]>" at bounding box center [816, 156] width 638 height 29
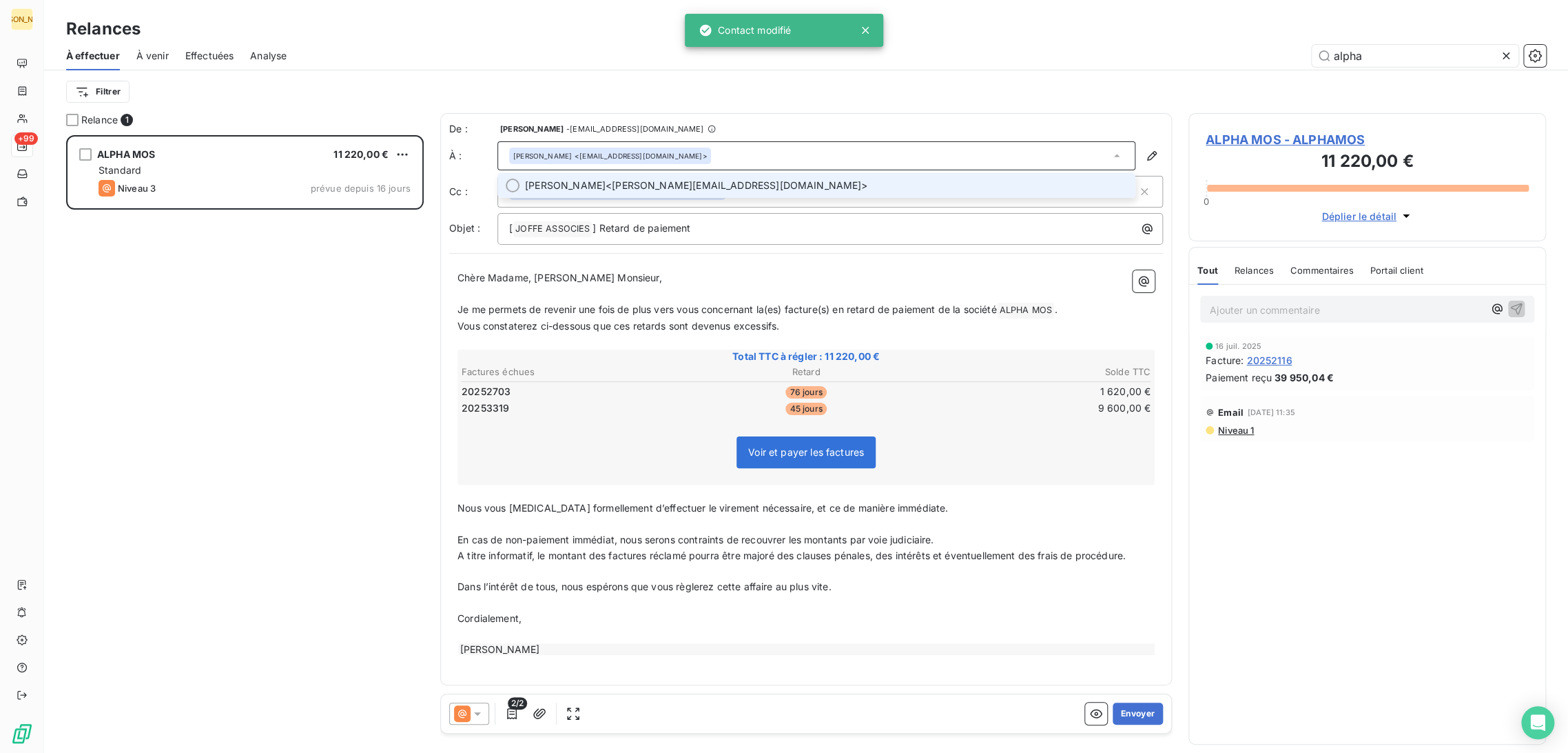
click at [581, 175] on li "[PERSON_NAME] <[PERSON_NAME][EMAIL_ADDRESS][DOMAIN_NAME]>" at bounding box center [816, 185] width 638 height 25
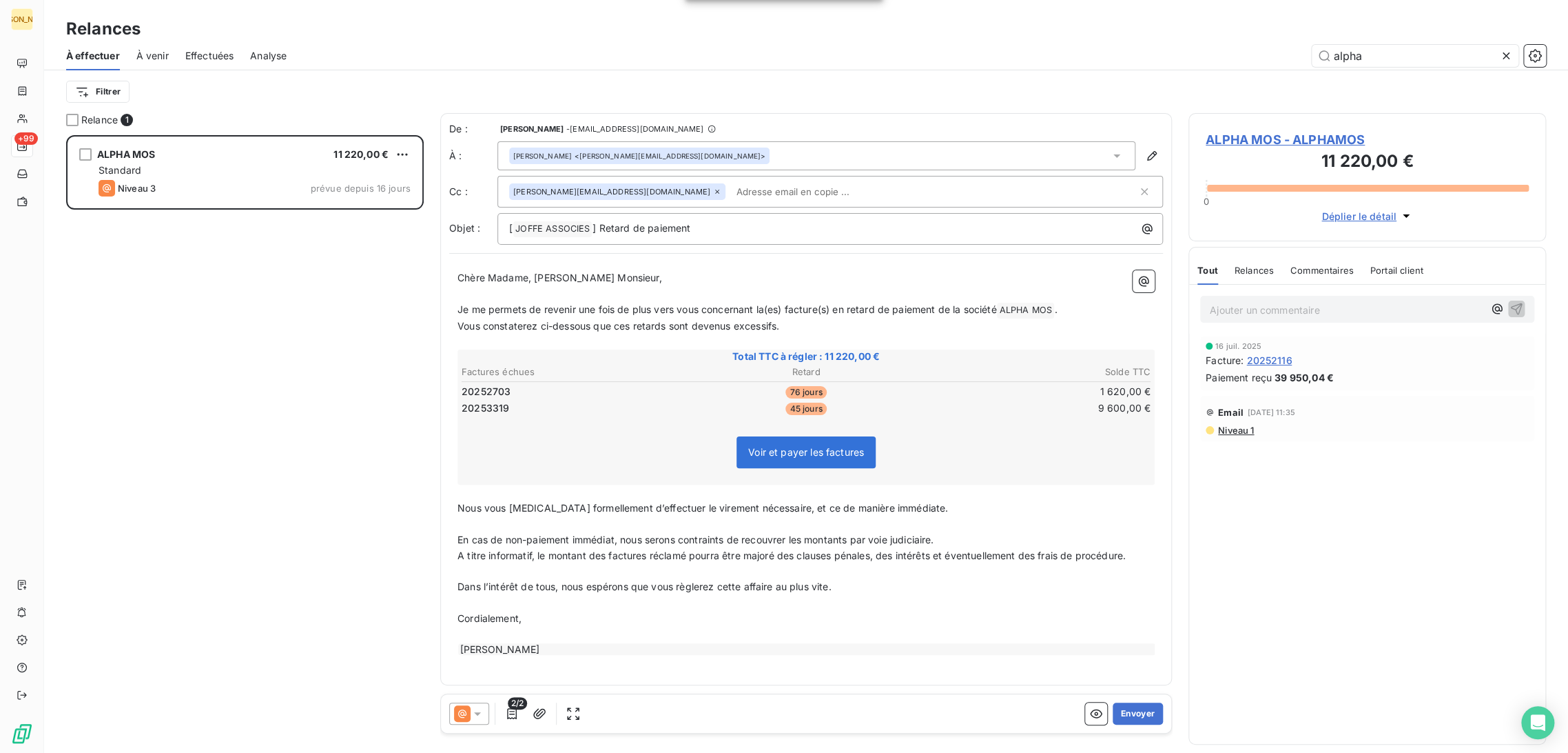
click at [766, 150] on div "[PERSON_NAME] <[PERSON_NAME][EMAIL_ADDRESS][DOMAIN_NAME]>" at bounding box center [816, 156] width 638 height 29
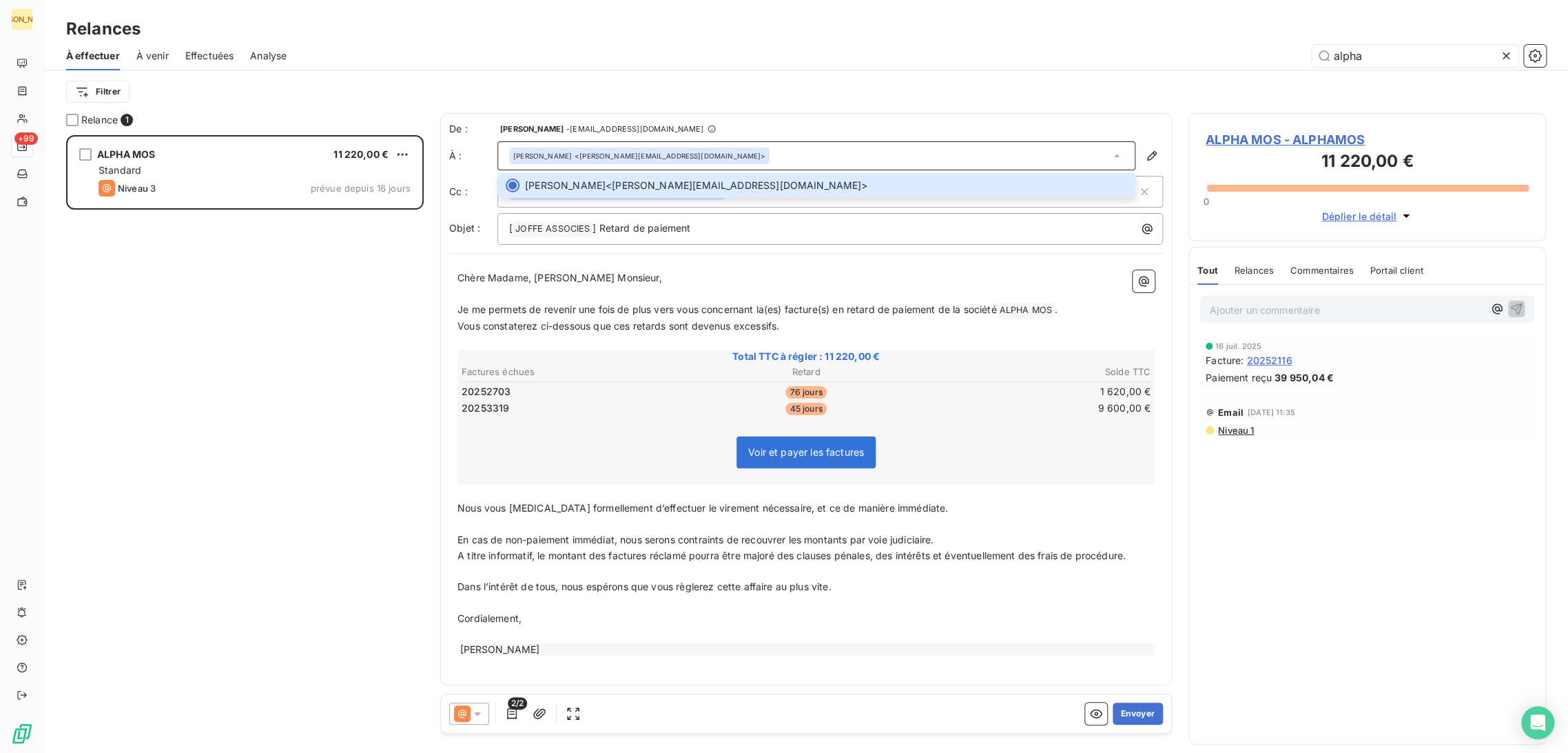
click at [667, 253] on div at bounding box center [806, 253] width 714 height 1
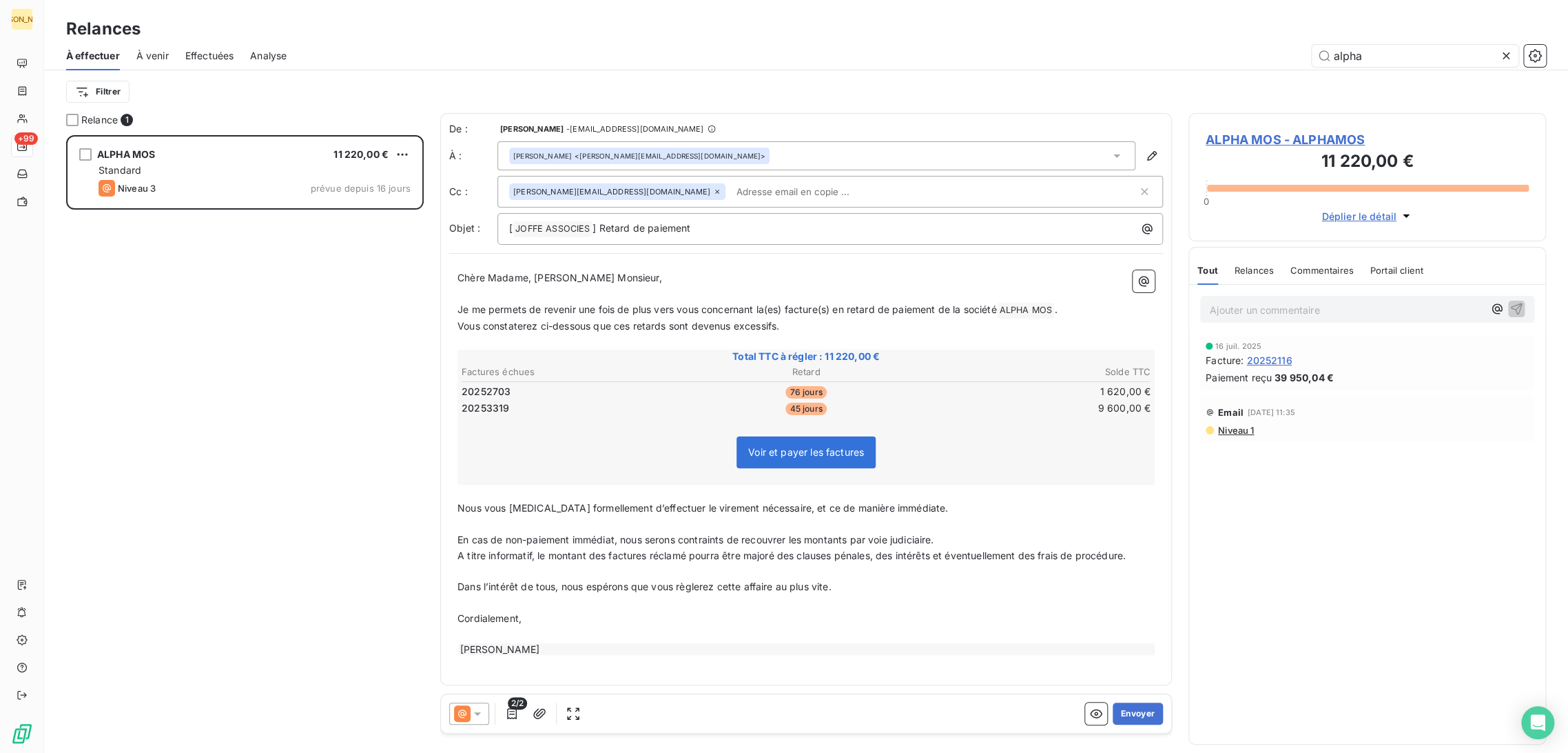
click at [714, 192] on icon at bounding box center [718, 192] width 8 height 8
drag, startPoint x: 597, startPoint y: 286, endPoint x: 585, endPoint y: 295, distance: 15.0
click at [597, 285] on p "﻿" at bounding box center [806, 293] width 698 height 16
drag, startPoint x: 535, startPoint y: 275, endPoint x: 397, endPoint y: 279, distance: 138.1
click at [390, 274] on div "Relance 1 ALPHA MOS 11 220,00 € Standard Niveau 3 prévue depuis 16 jours De : […" at bounding box center [806, 433] width 1524 height 640
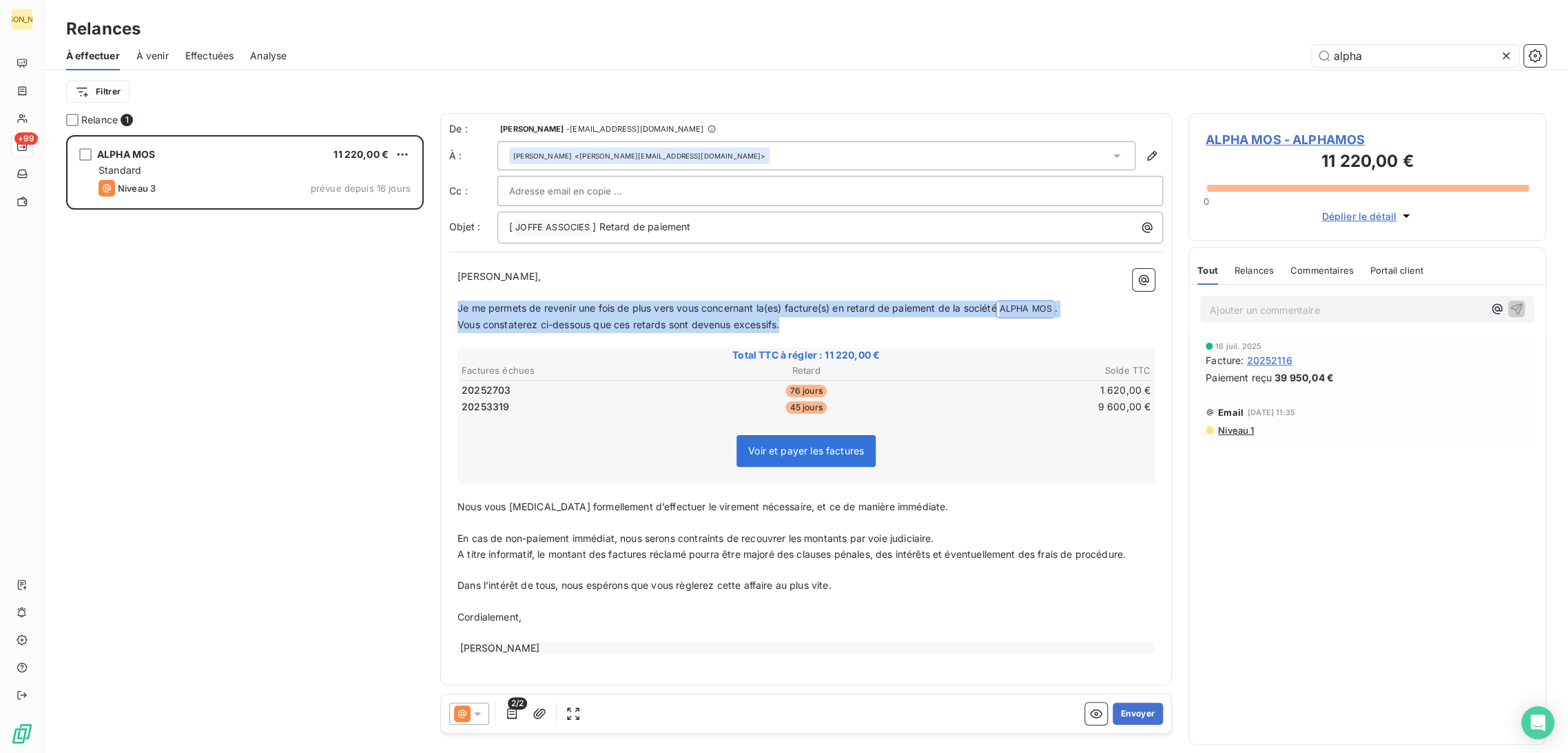
drag, startPoint x: 785, startPoint y: 324, endPoint x: 449, endPoint y: 305, distance: 336.5
click at [449, 305] on div "[PERSON_NAME] Monsieur, ﻿ Je me permets de revenir une fois de plus vers vous c…" at bounding box center [806, 462] width 714 height 403
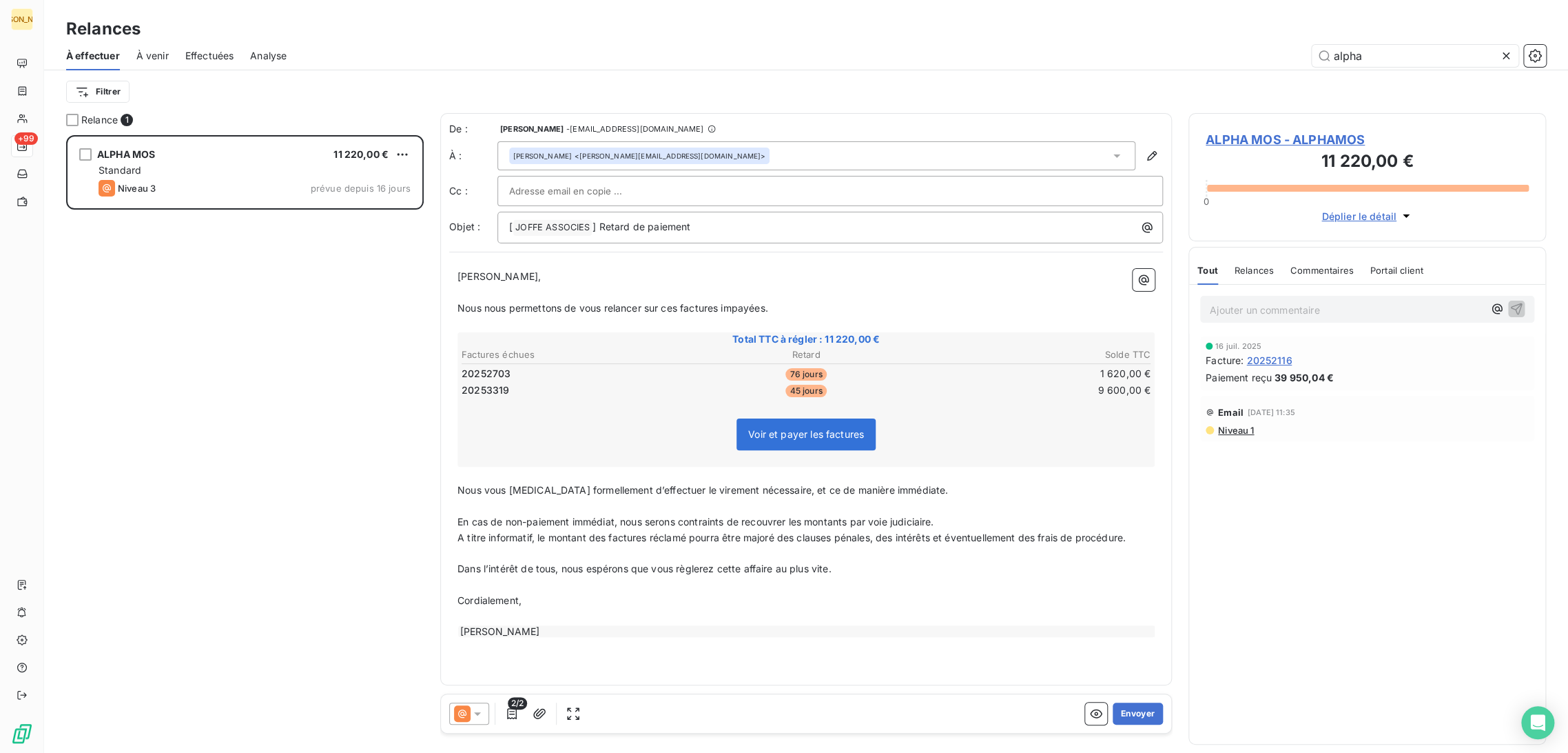
drag, startPoint x: 481, startPoint y: 502, endPoint x: 465, endPoint y: 495, distance: 17.5
click at [481, 501] on p "﻿" at bounding box center [806, 506] width 698 height 16
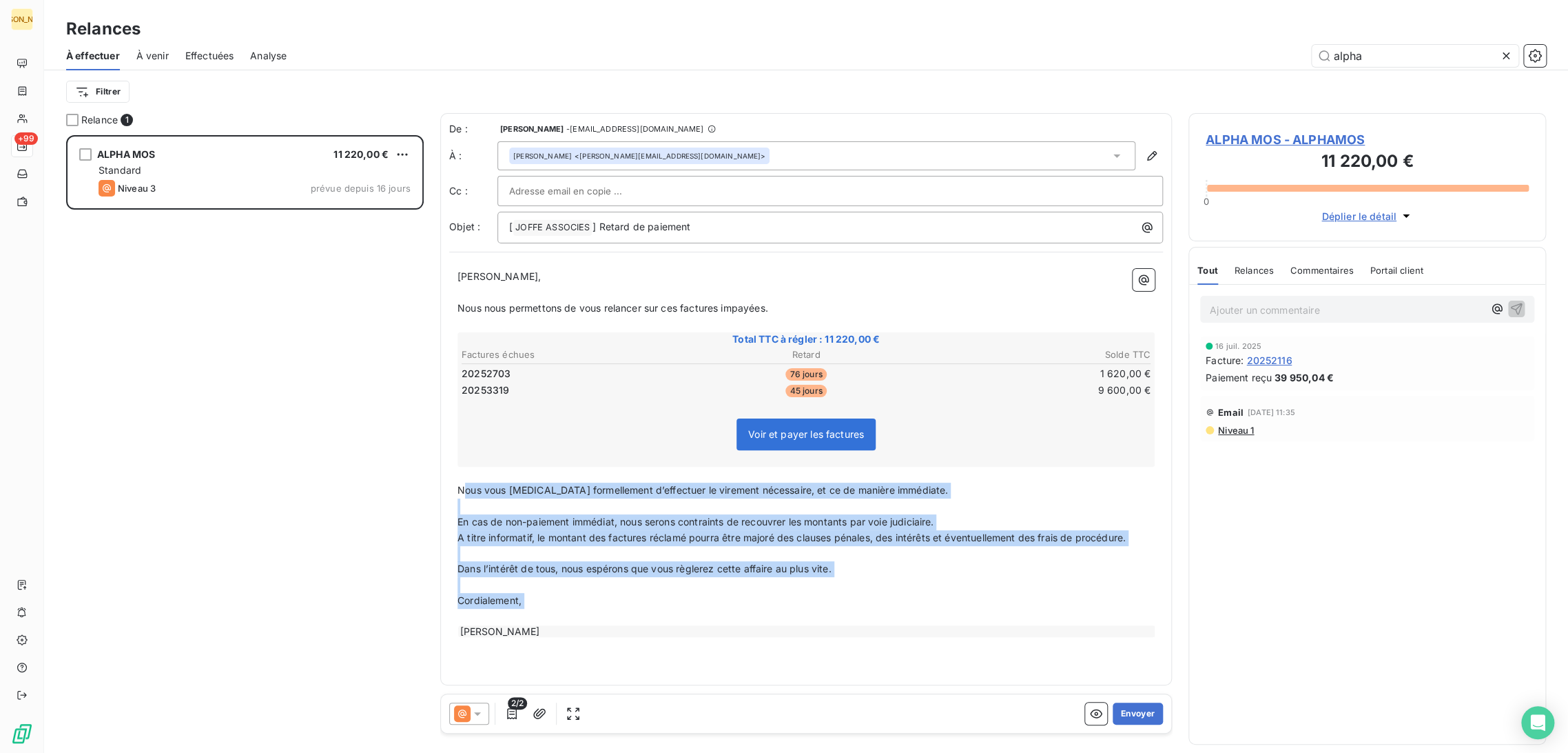
drag, startPoint x: 467, startPoint y: 486, endPoint x: 671, endPoint y: 667, distance: 272.7
click at [671, 667] on div "De : [PERSON_NAME] - [EMAIL_ADDRESS][DOMAIN_NAME] À : [PERSON_NAME] <[PERSON_NA…" at bounding box center [807, 399] width 732 height 572
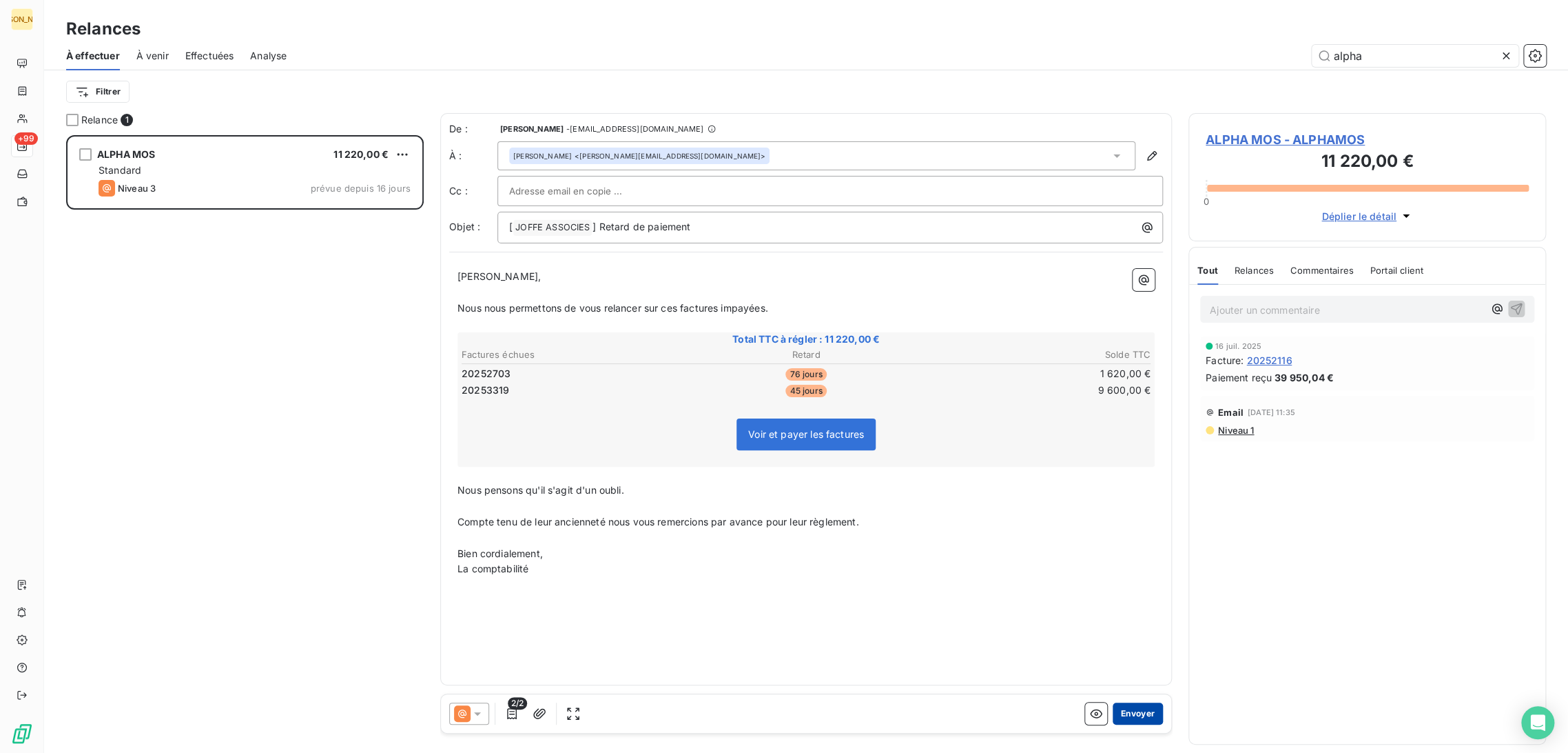
click at [1158, 716] on button "Envoyer" at bounding box center [1138, 714] width 50 height 22
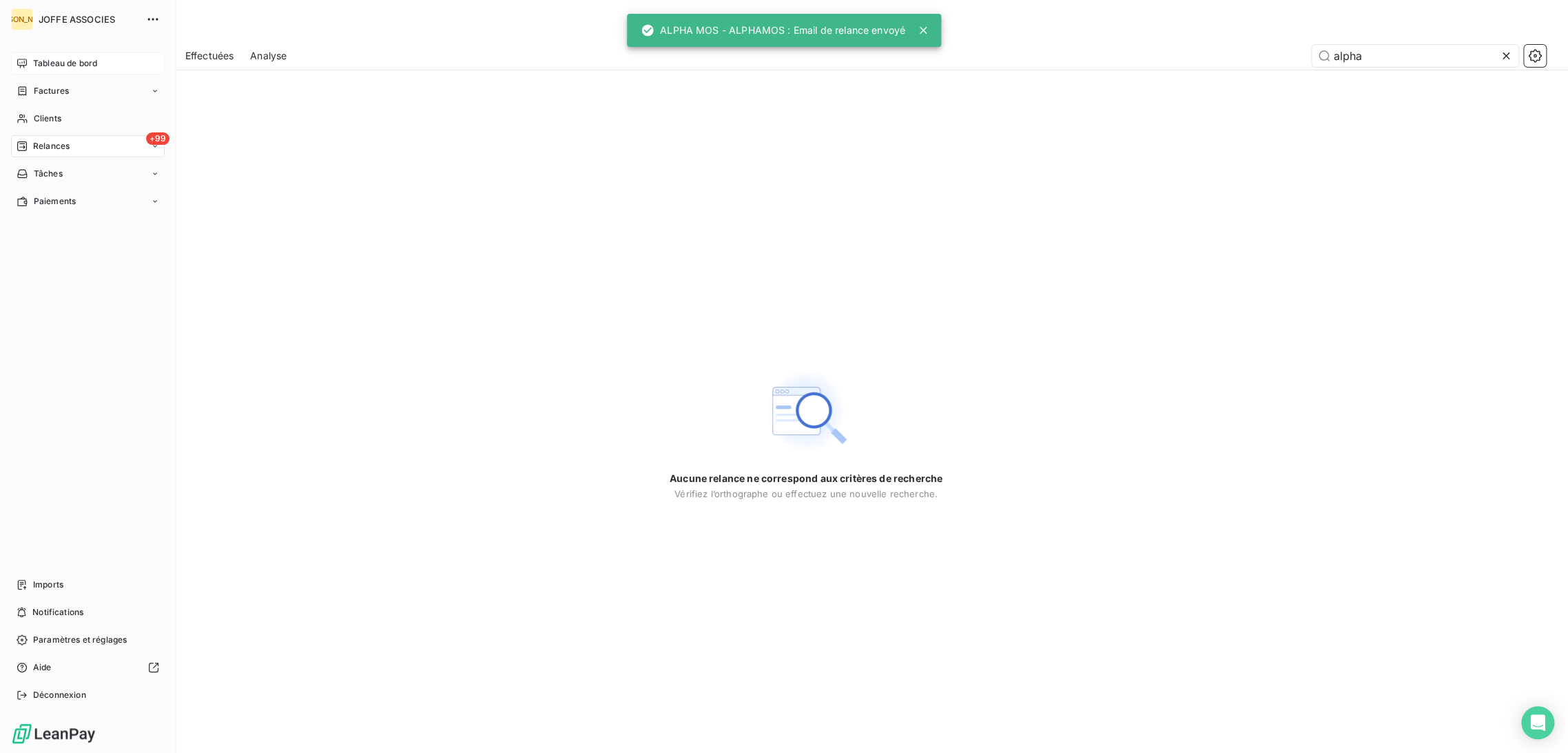
click at [32, 59] on div "Tableau de bord" at bounding box center [88, 64] width 154 height 22
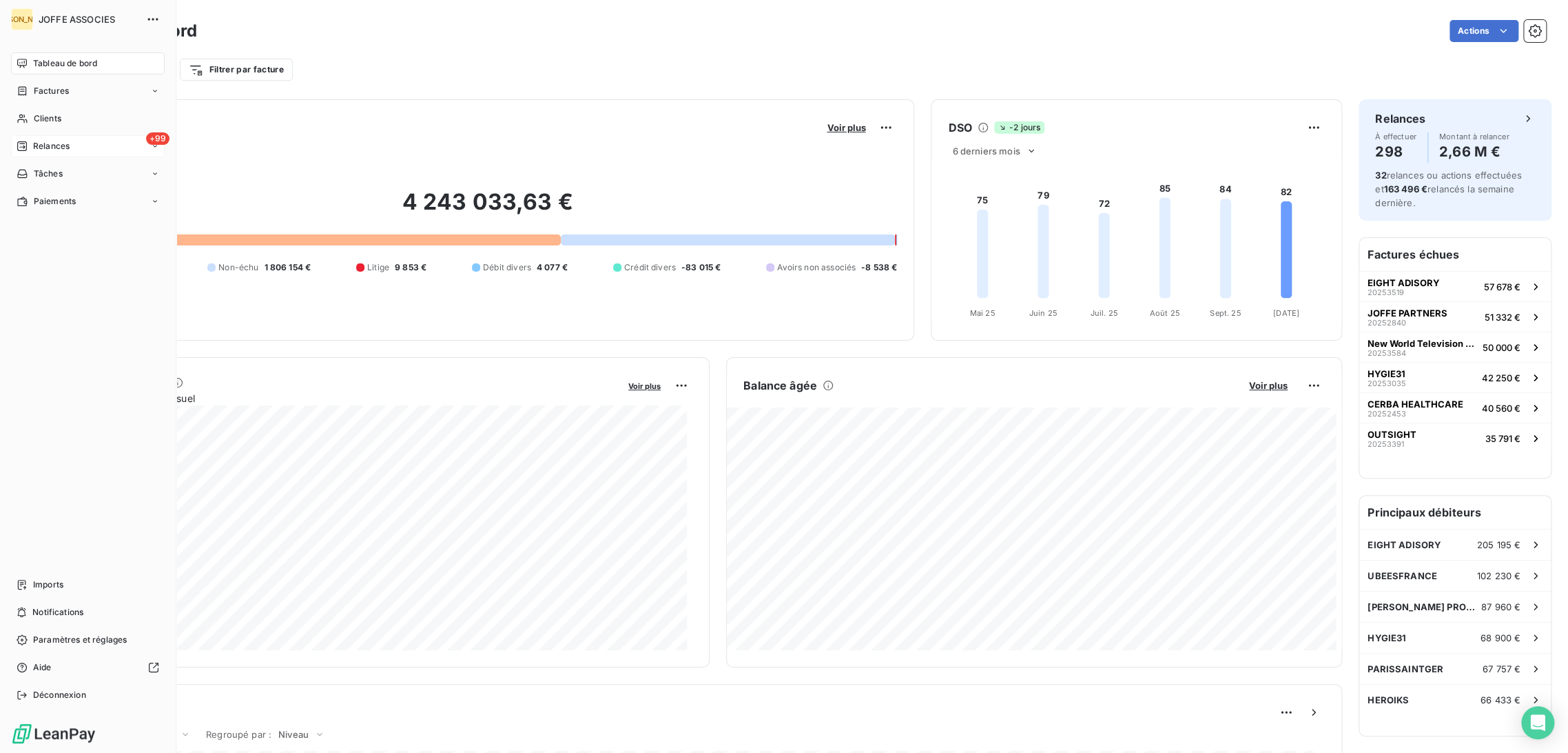
click at [41, 142] on span "Relances" at bounding box center [52, 146] width 37 height 13
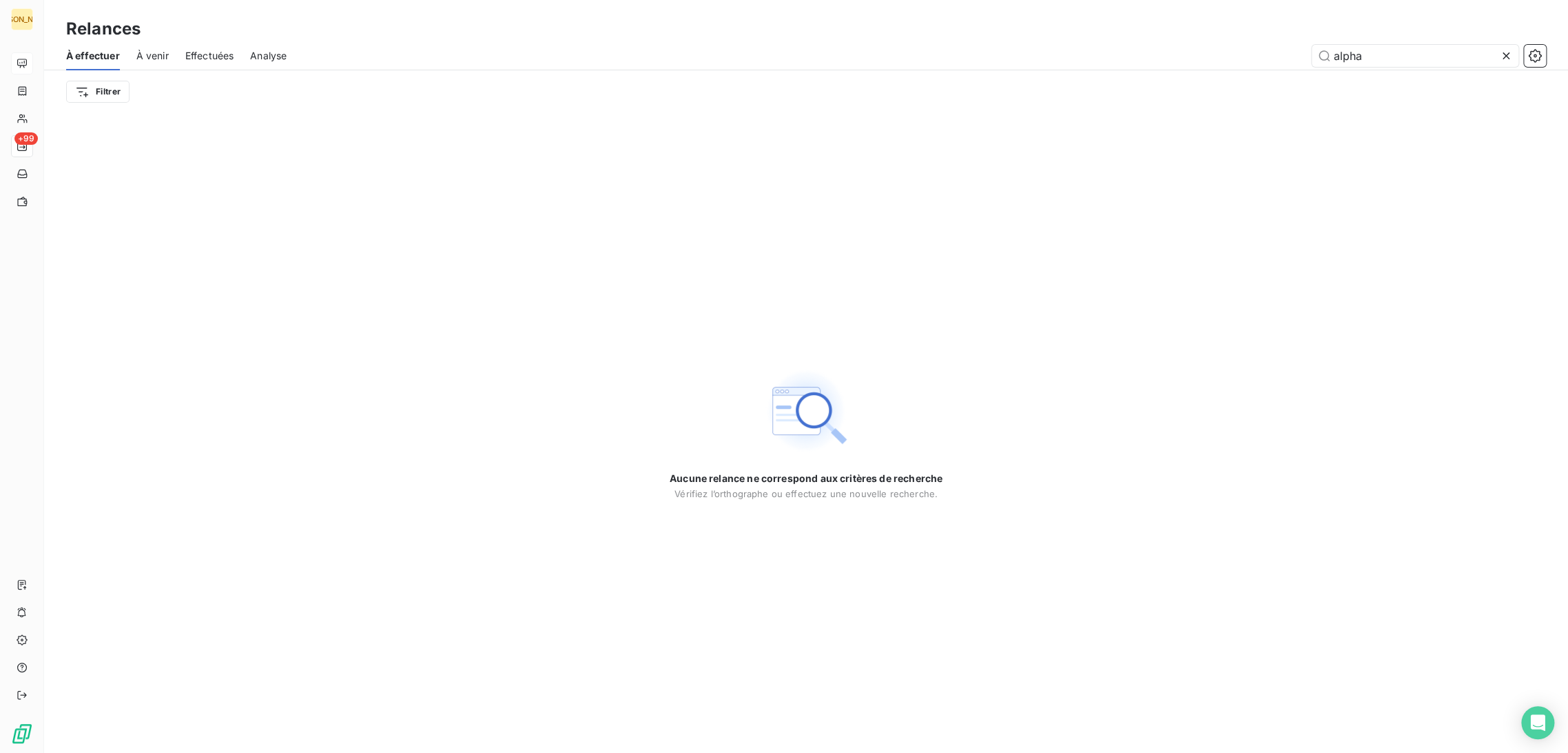
drag, startPoint x: 1169, startPoint y: 55, endPoint x: 1158, endPoint y: 49, distance: 12.5
click at [1157, 51] on div "alpha" at bounding box center [924, 56] width 1243 height 22
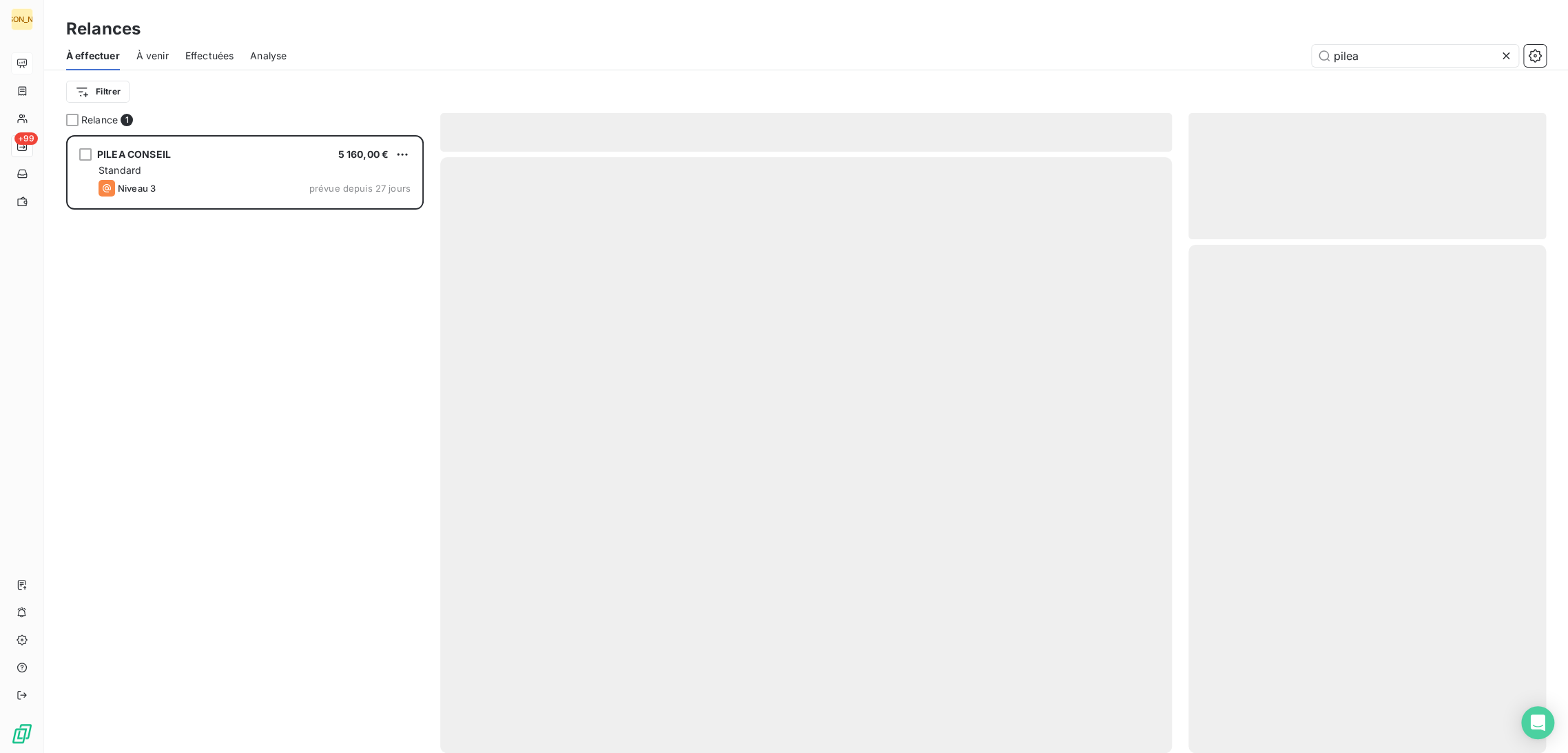
scroll to position [606, 346]
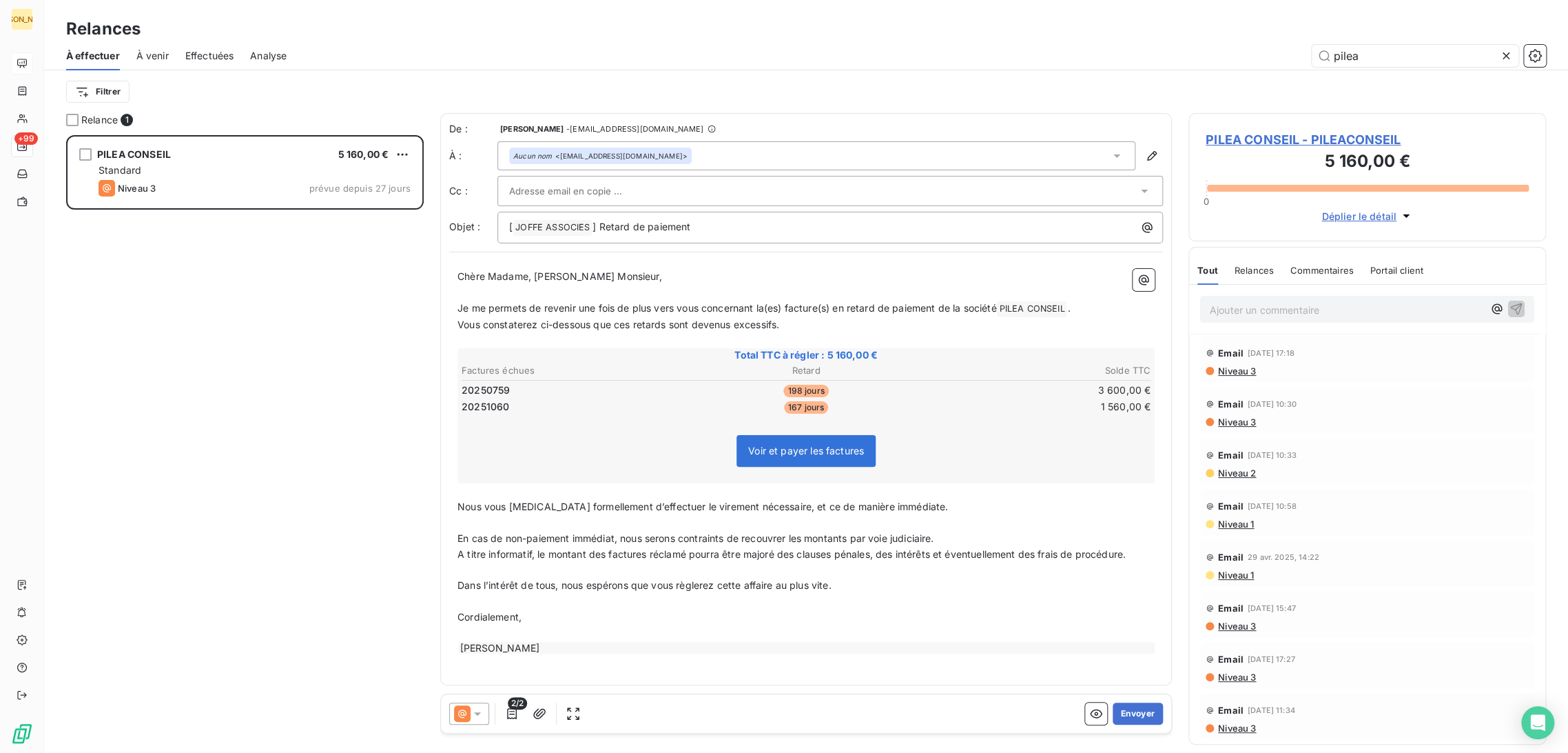
type input "pilea"
click at [558, 292] on p "﻿" at bounding box center [806, 293] width 698 height 16
drag, startPoint x: 531, startPoint y: 281, endPoint x: 407, endPoint y: 279, distance: 124.0
click at [407, 279] on div "Relance 1 PILEA CONSEIL 5 160,00 € Standard Niveau 3 prévue depuis 27 jours De …" at bounding box center [806, 433] width 1524 height 640
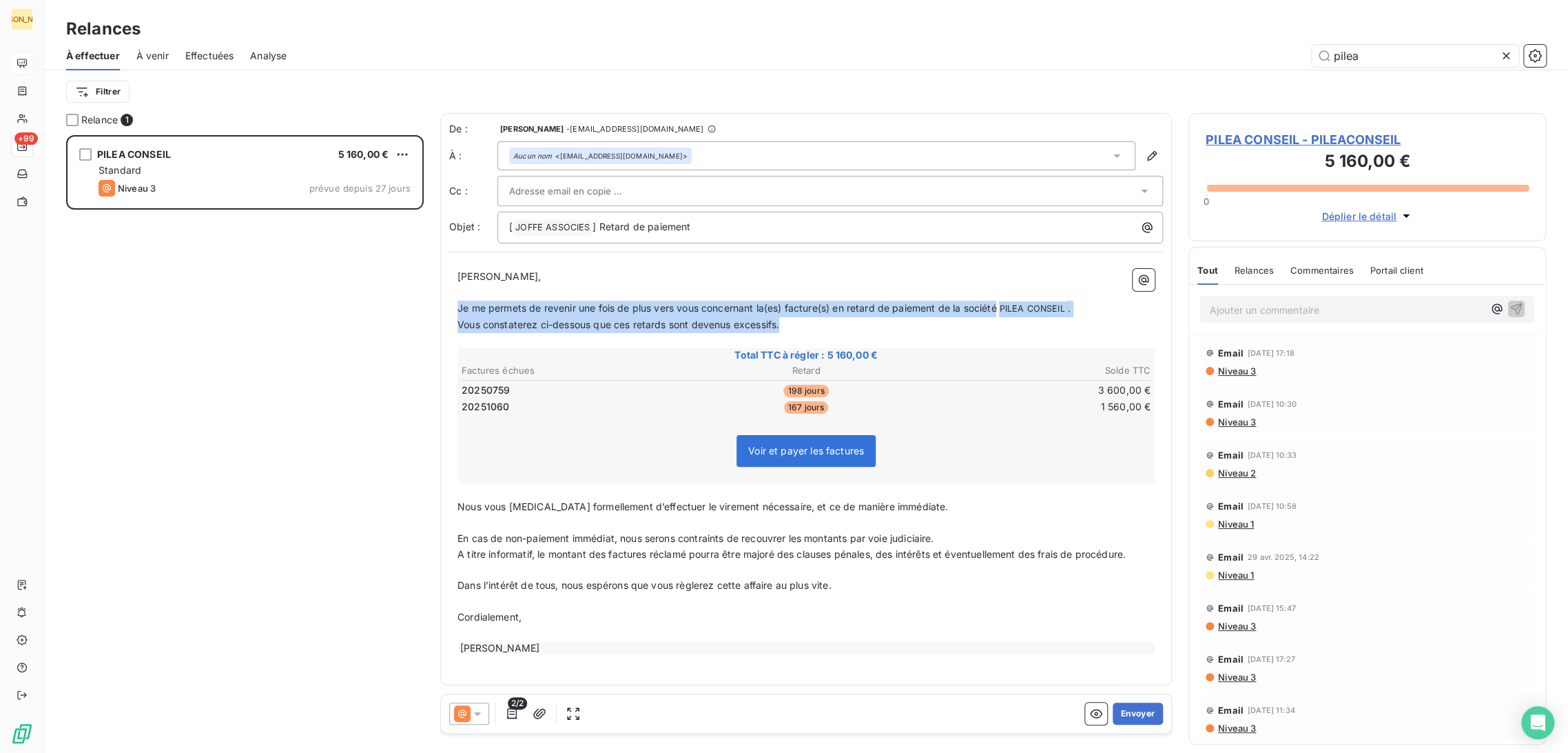
drag, startPoint x: 596, startPoint y: 318, endPoint x: 445, endPoint y: 311, distance: 151.2
click at [445, 311] on div "De : [PERSON_NAME] - [EMAIL_ADDRESS][DOMAIN_NAME] À : Aucun nom <[EMAIL_ADDRESS…" at bounding box center [807, 399] width 732 height 572
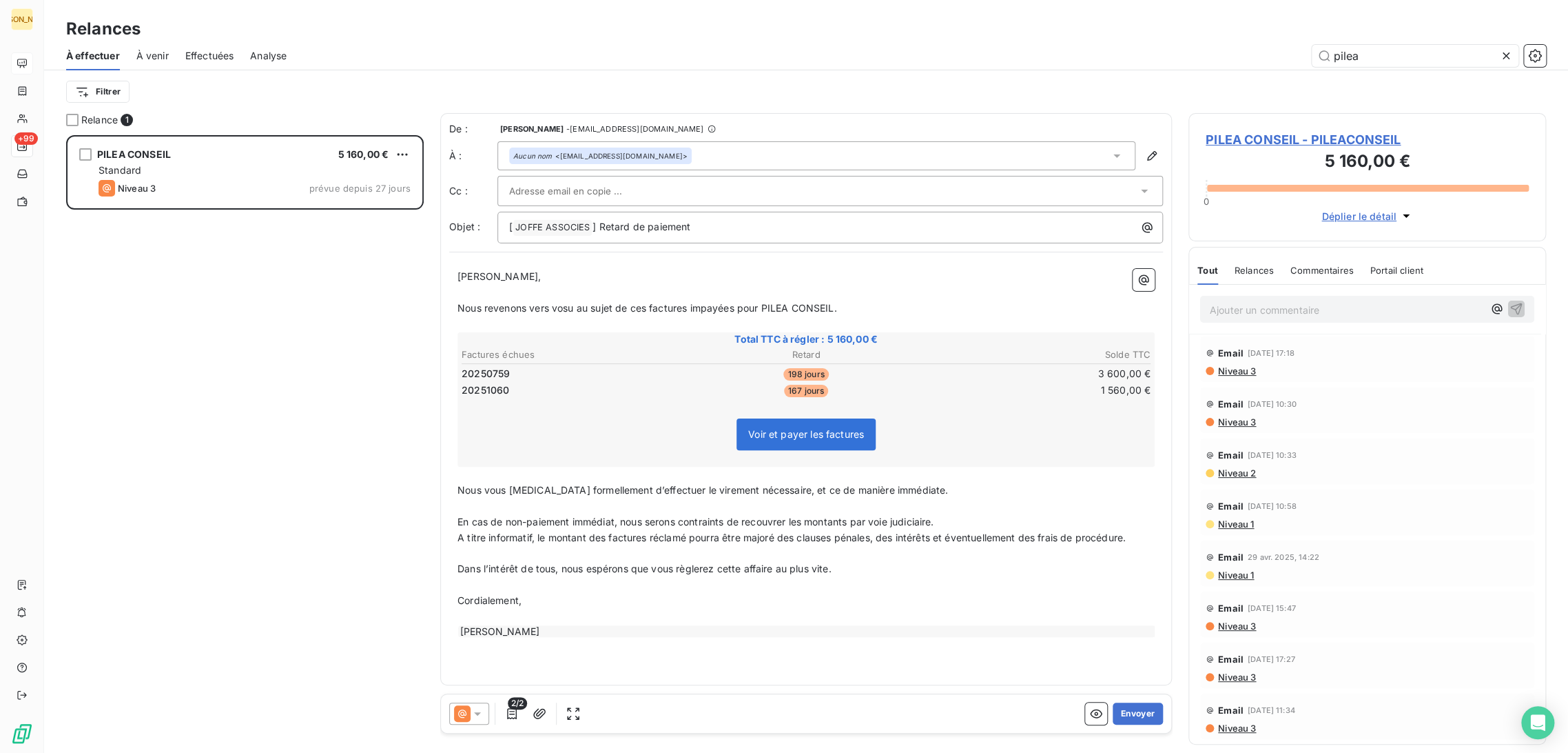
click at [485, 518] on span "En cas de non-paiement immédiat, nous serons contraints de recouvrer les montan…" at bounding box center [695, 521] width 477 height 12
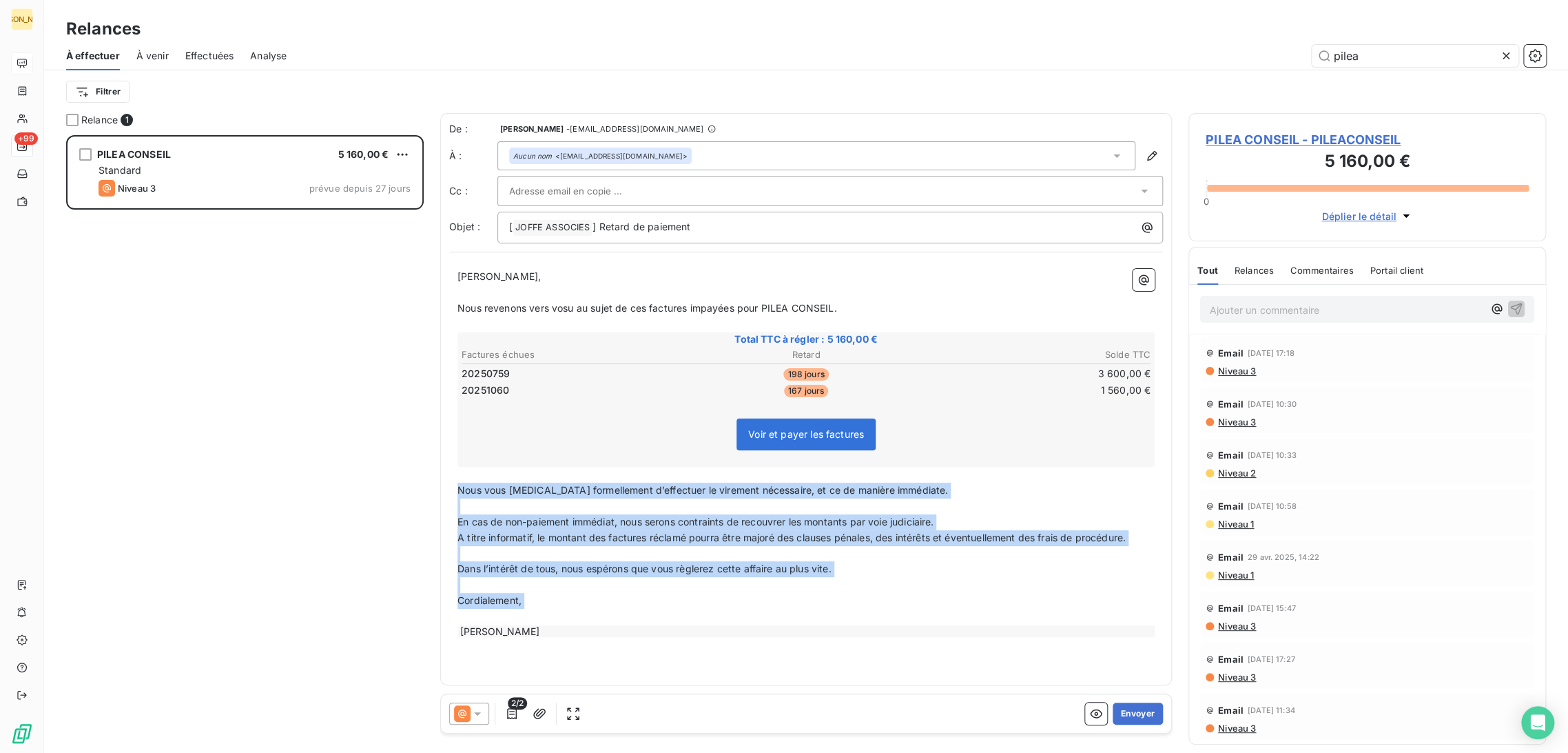
drag, startPoint x: 459, startPoint y: 487, endPoint x: 605, endPoint y: 614, distance: 193.5
click at [605, 614] on div "[PERSON_NAME] Monsieur, ﻿ Nous revenons vers vosu au sujet de ces factures impa…" at bounding box center [806, 454] width 698 height 369
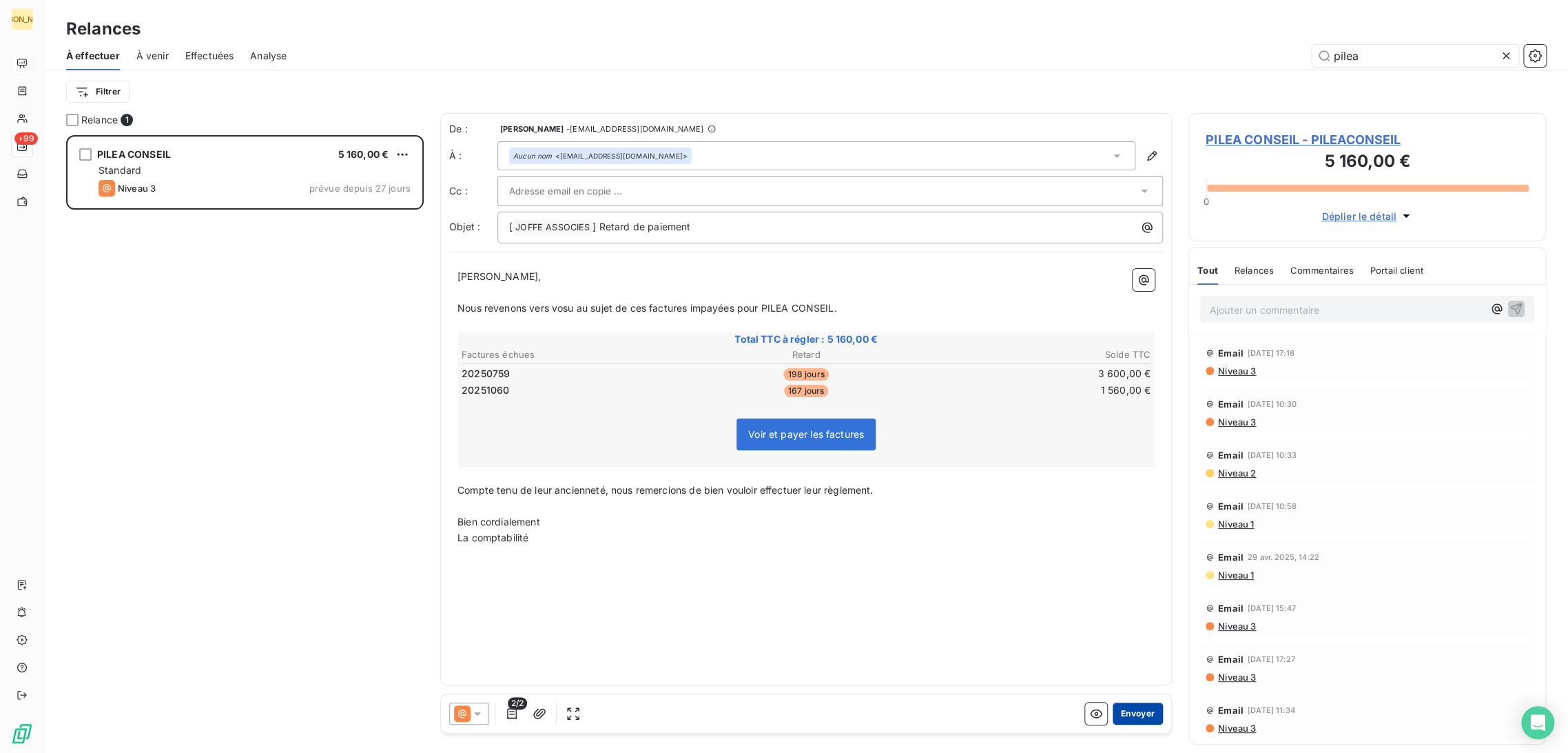
click at [1141, 715] on button "Envoyer" at bounding box center [1138, 714] width 50 height 22
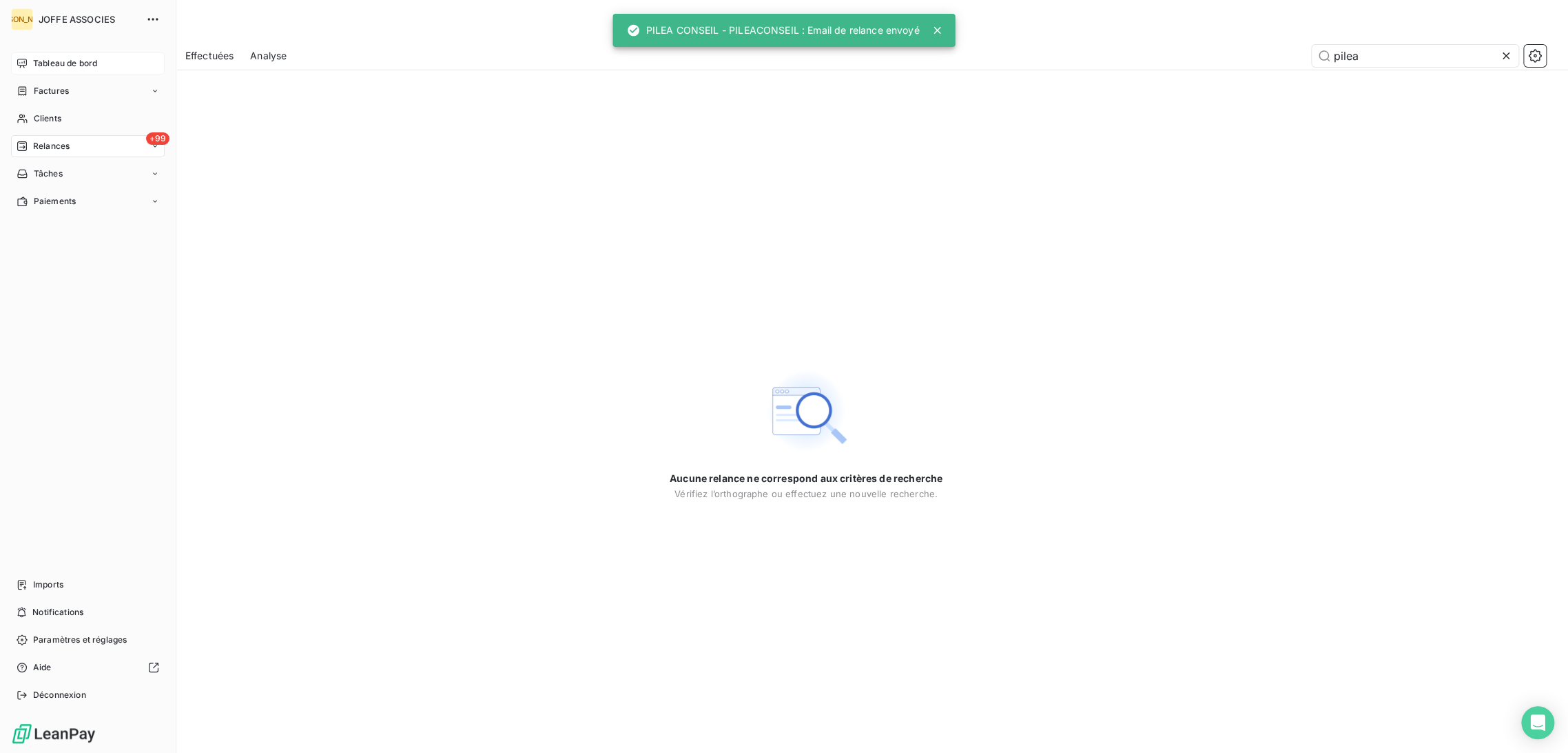
click at [33, 62] on span "Tableau de bord" at bounding box center [65, 64] width 64 height 13
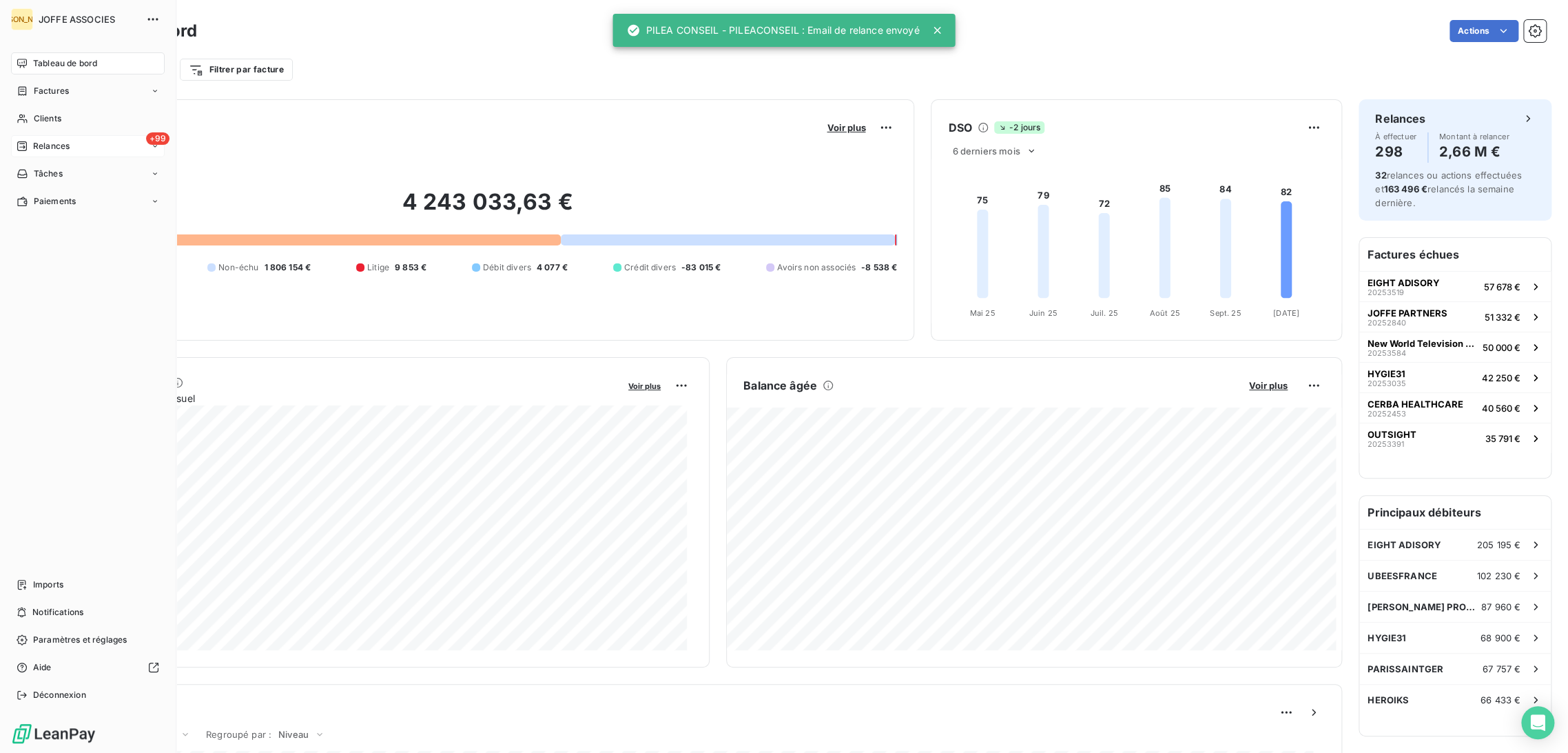
click at [55, 152] on span "Relances" at bounding box center [52, 146] width 37 height 13
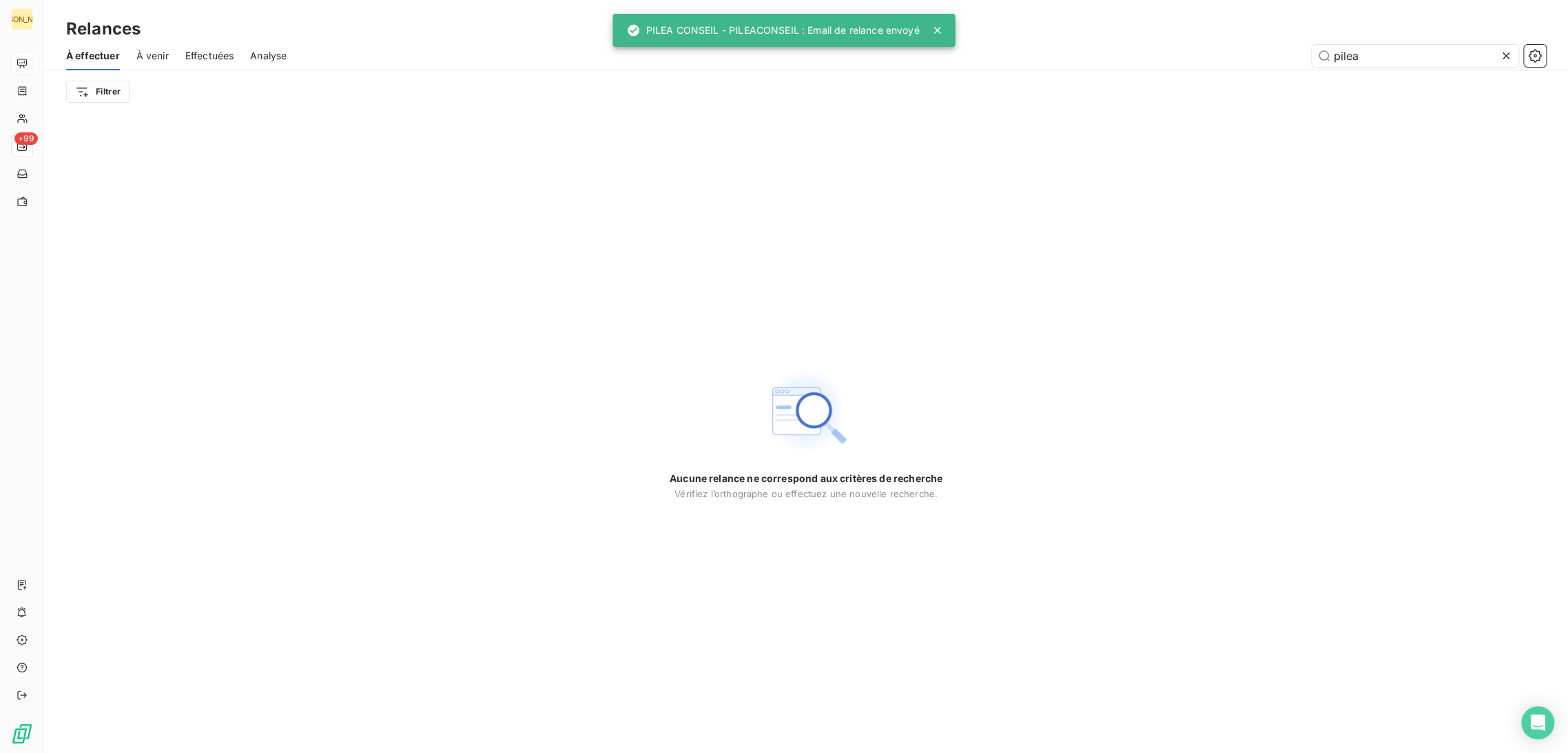
click at [222, 55] on span "Effectuées" at bounding box center [210, 56] width 49 height 14
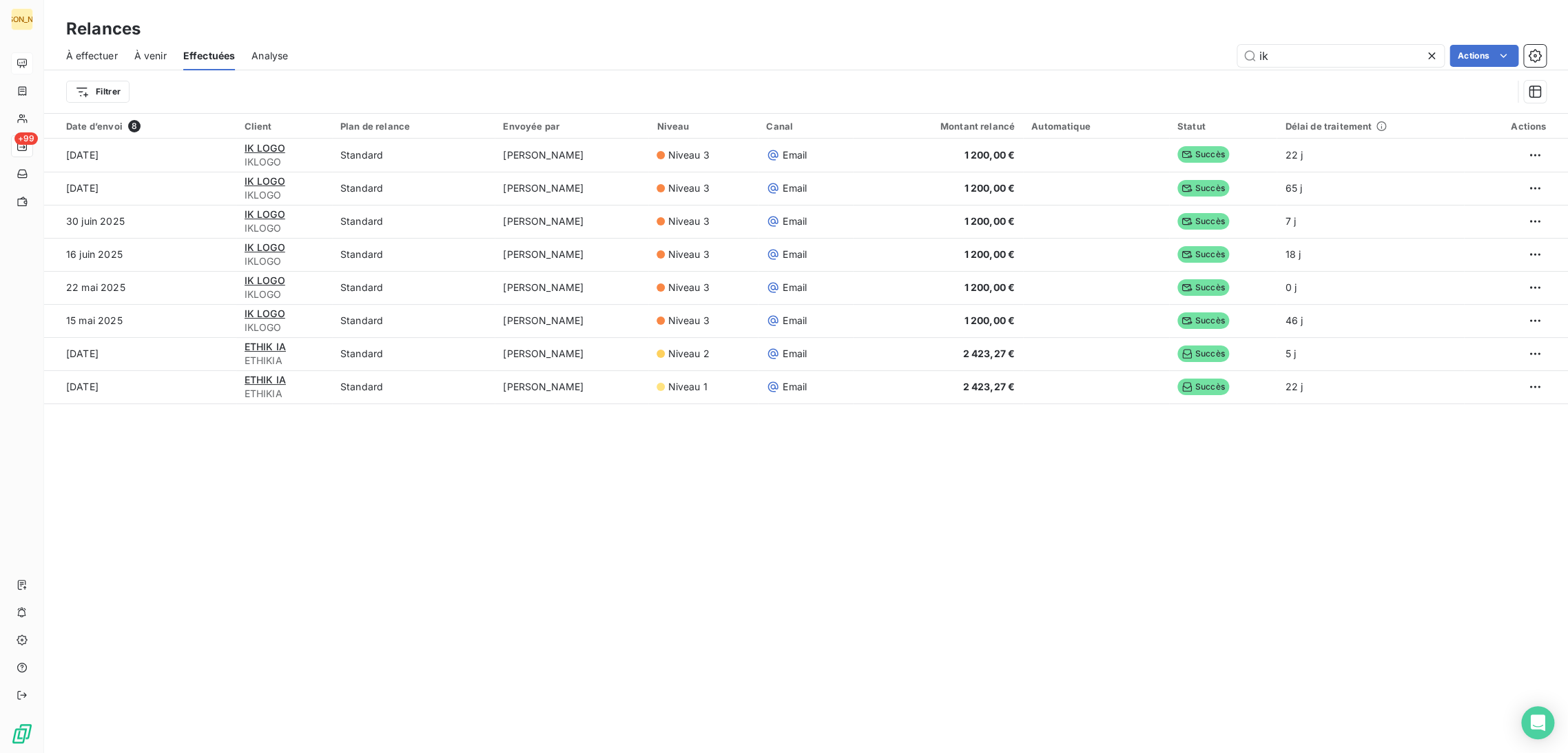
drag, startPoint x: 1194, startPoint y: 60, endPoint x: 1199, endPoint y: 69, distance: 10.3
click at [1194, 61] on div "ik Actions" at bounding box center [925, 56] width 1242 height 22
click at [203, 61] on span "Effectuées" at bounding box center [209, 56] width 53 height 14
click at [216, 54] on span "Effectuées" at bounding box center [209, 56] width 53 height 14
click at [275, 49] on span "Analyse" at bounding box center [270, 56] width 37 height 14
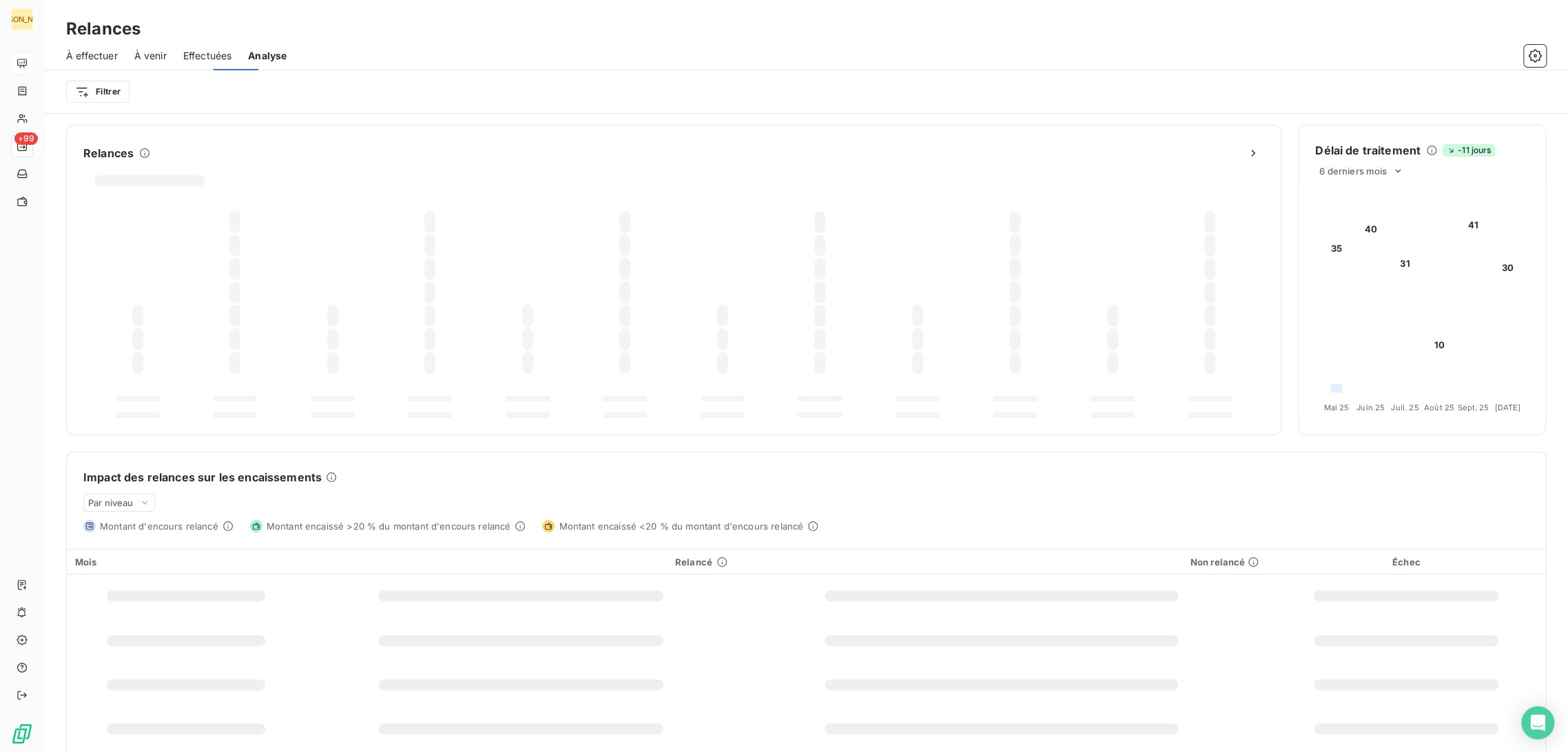
click at [220, 54] on span "Effectuées" at bounding box center [208, 56] width 49 height 14
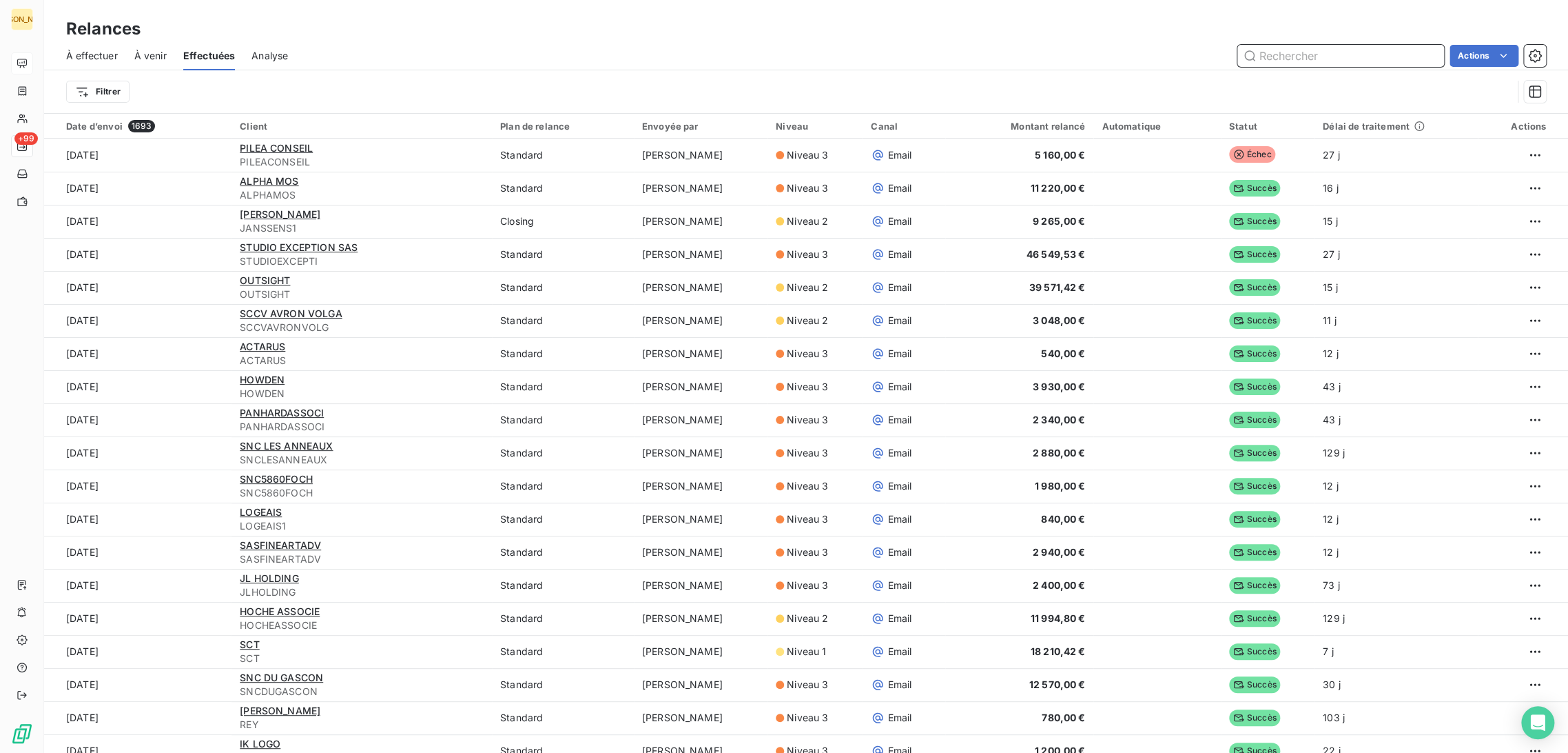
click at [90, 49] on span "À effectuer" at bounding box center [91, 56] width 52 height 14
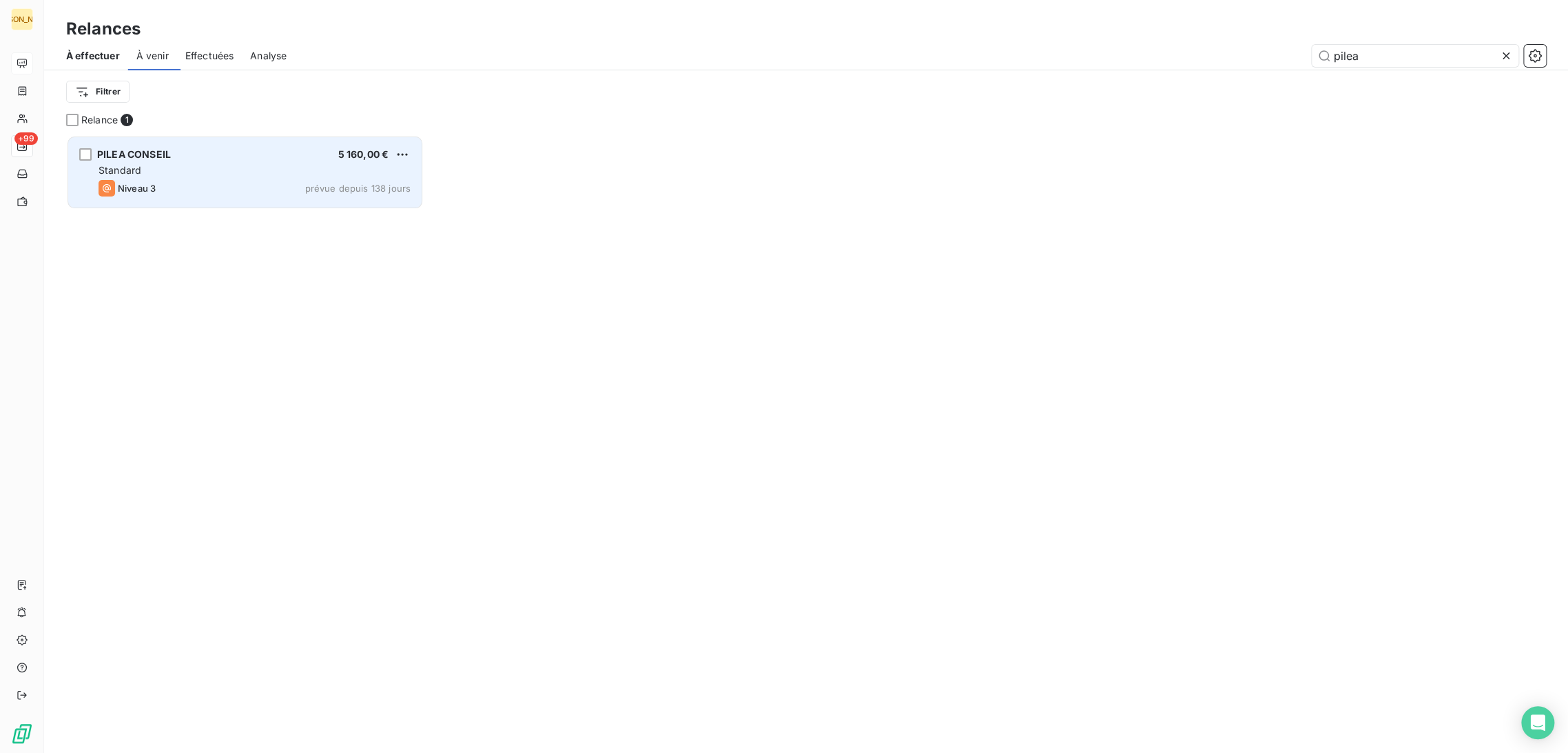
scroll to position [606, 346]
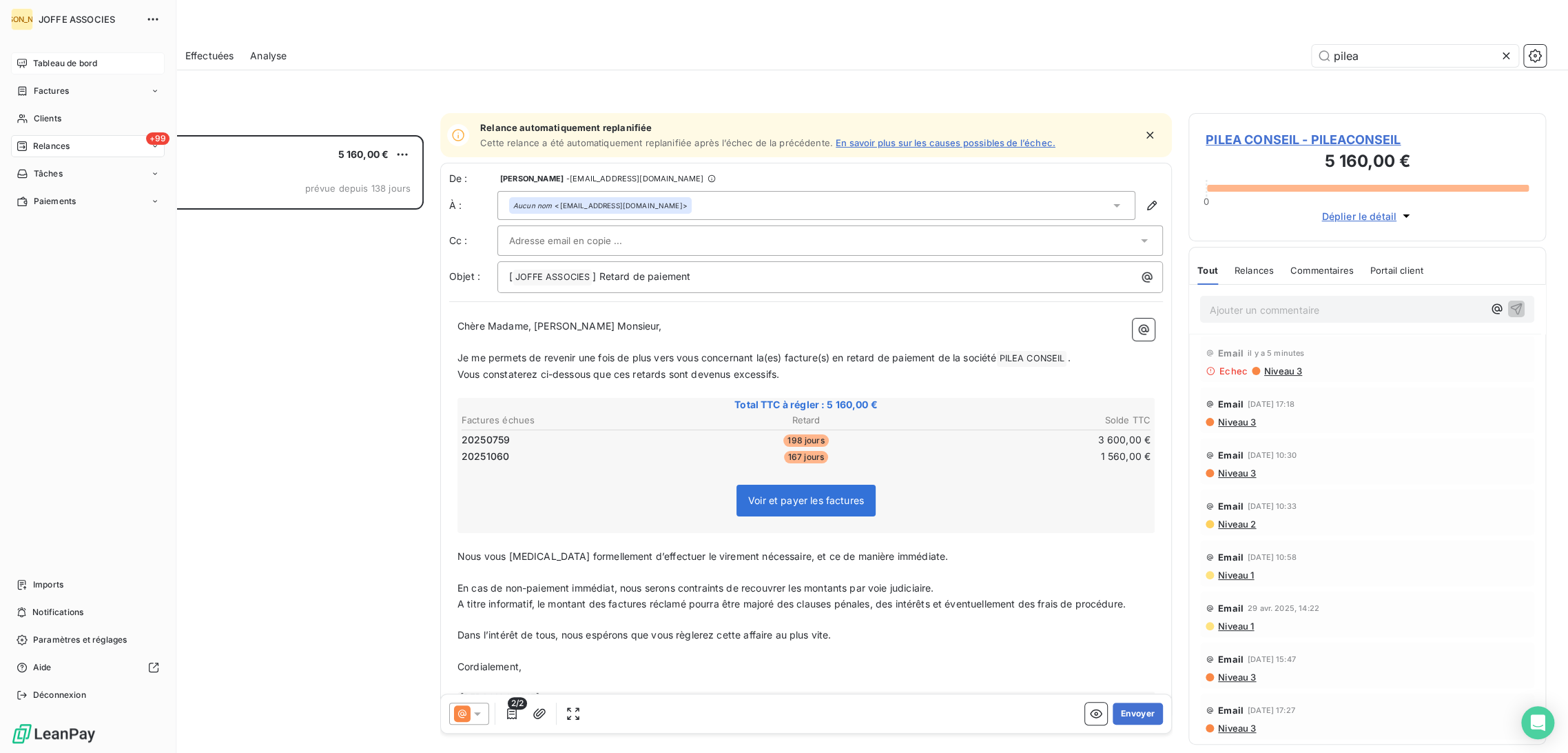
click at [31, 64] on div "Tableau de bord" at bounding box center [88, 64] width 154 height 22
